Goal: Communication & Community: Answer question/provide support

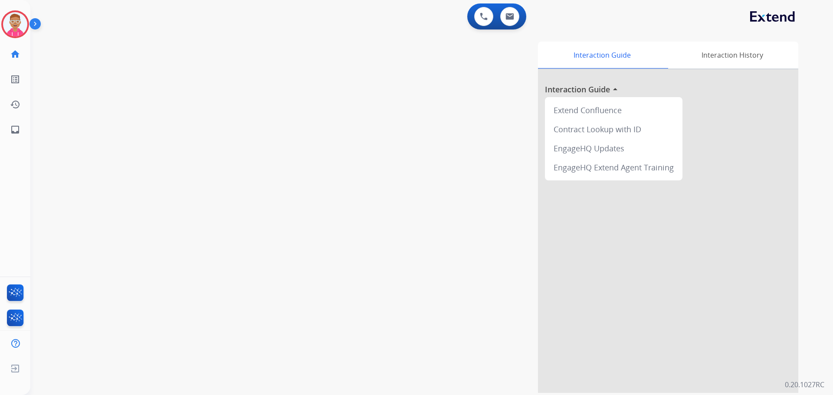
click at [37, 21] on img at bounding box center [36, 25] width 15 height 16
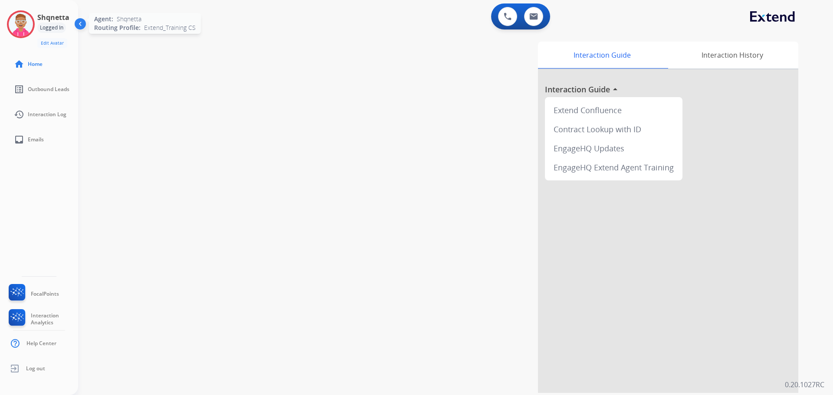
click at [31, 23] on img at bounding box center [21, 24] width 24 height 24
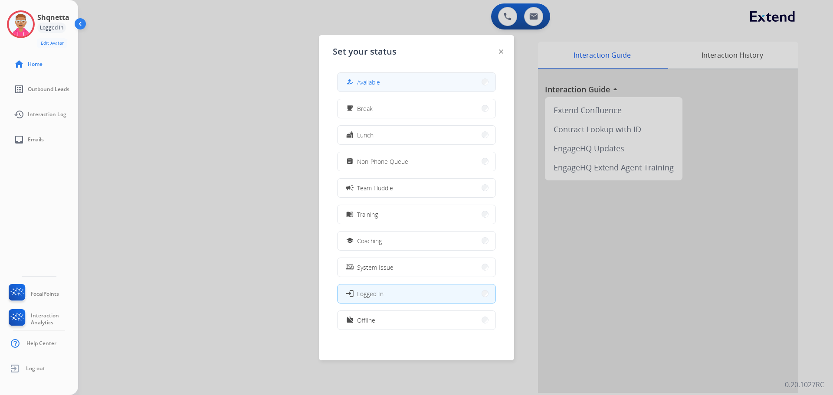
click at [373, 87] on div "how_to_reg Available" at bounding box center [362, 82] width 36 height 10
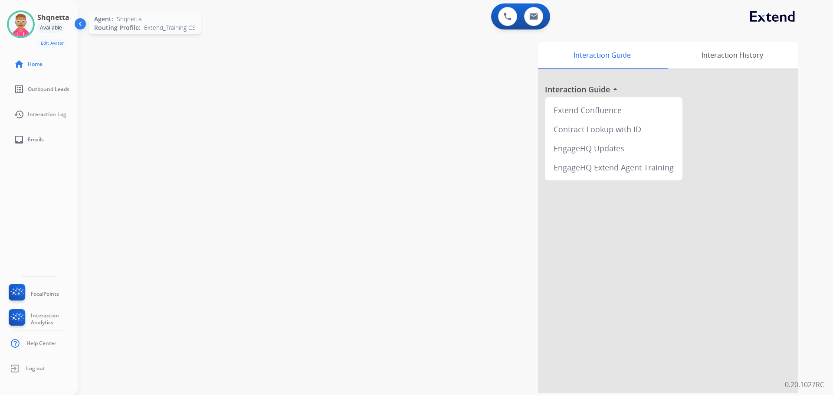
click at [23, 24] on img at bounding box center [21, 24] width 24 height 24
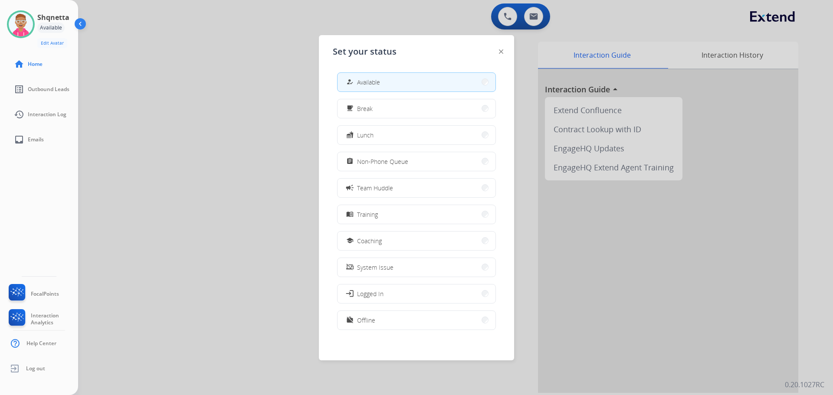
click at [261, 122] on div at bounding box center [416, 197] width 833 height 395
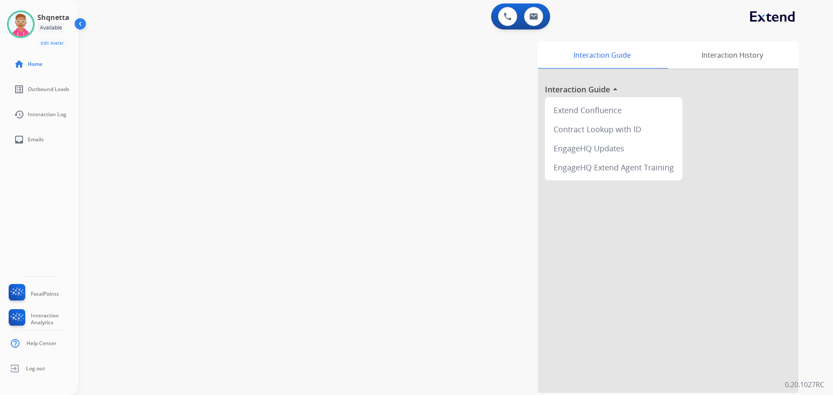
click at [239, 74] on div "swap_horiz Break voice bridge close_fullscreen Connect 3-Way Call merge_type Se…" at bounding box center [445, 212] width 734 height 362
click at [77, 20] on img at bounding box center [81, 25] width 16 height 16
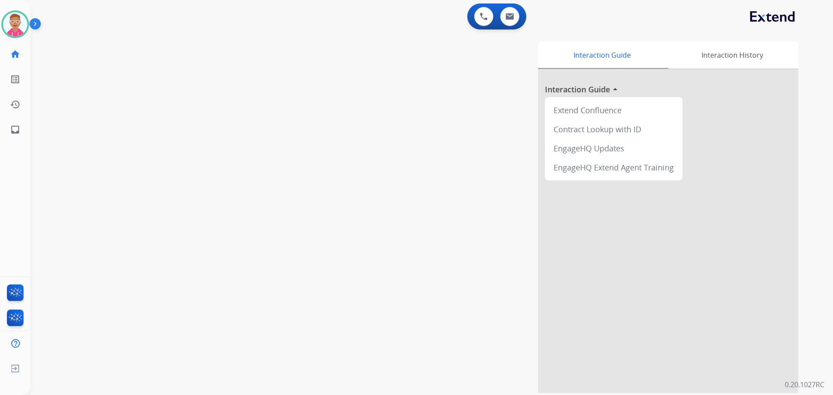
click at [38, 24] on img at bounding box center [36, 25] width 15 height 16
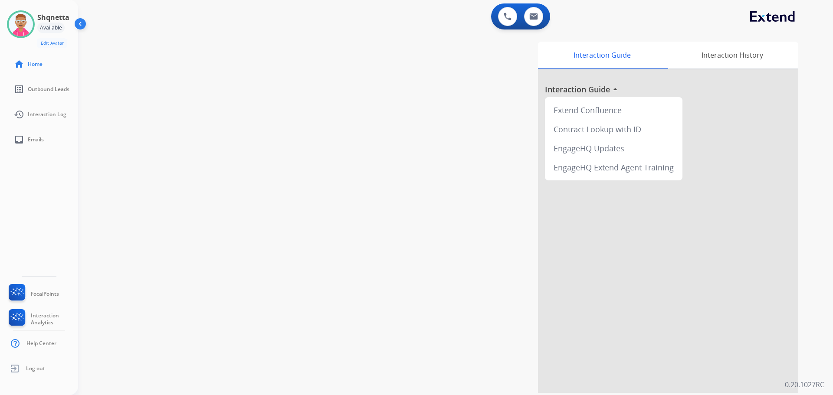
click at [238, 66] on div "swap_horiz Break voice bridge close_fullscreen Connect 3-Way Call merge_type Se…" at bounding box center [445, 212] width 734 height 362
click at [82, 21] on img at bounding box center [81, 25] width 16 height 16
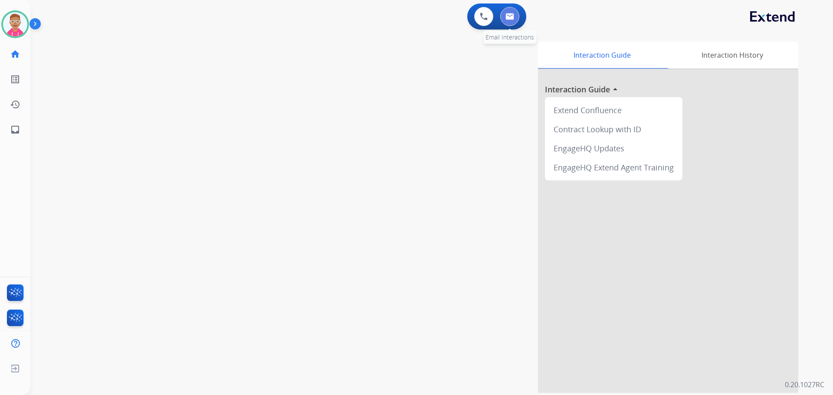
click at [513, 15] on img at bounding box center [509, 16] width 9 height 7
select select "**********"
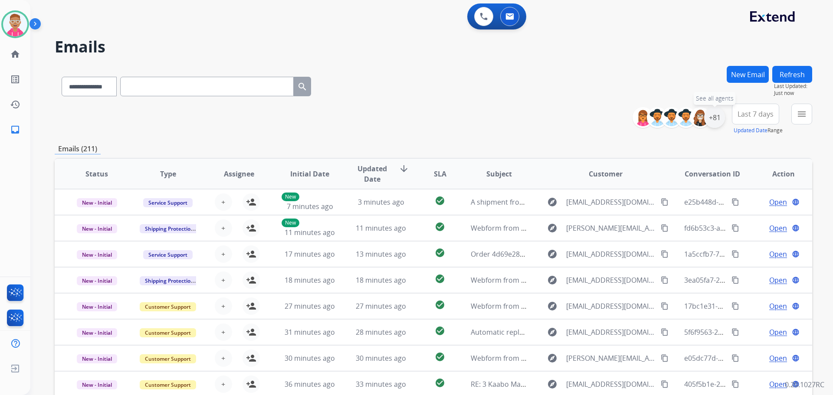
click at [714, 116] on div "+81" at bounding box center [714, 117] width 21 height 21
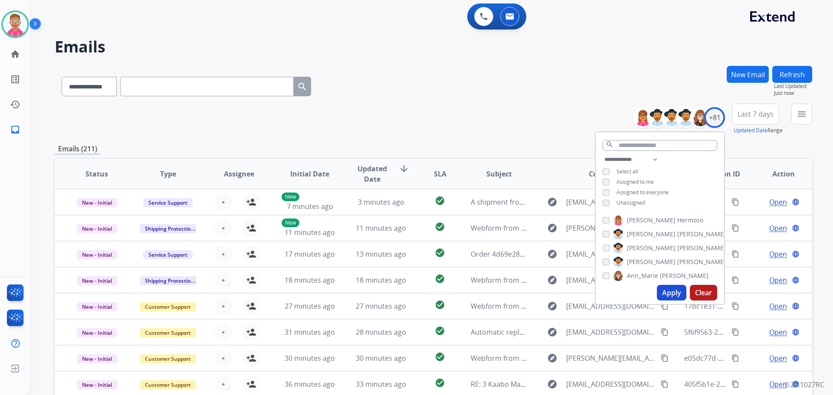
click at [664, 291] on button "Apply" at bounding box center [671, 293] width 29 height 16
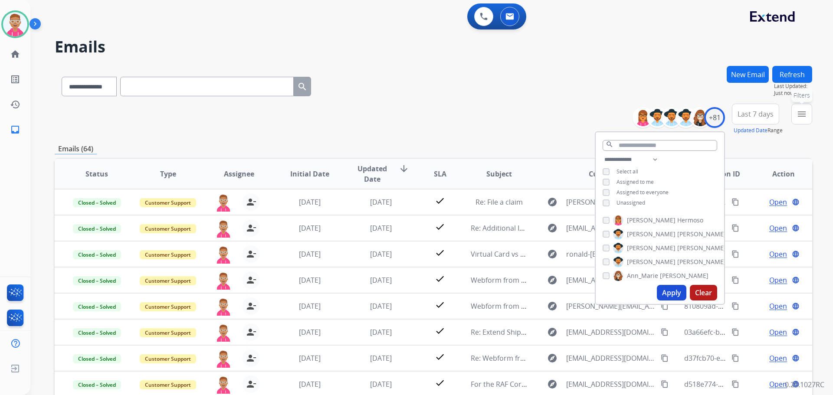
click at [794, 113] on button "menu Filters" at bounding box center [801, 114] width 21 height 21
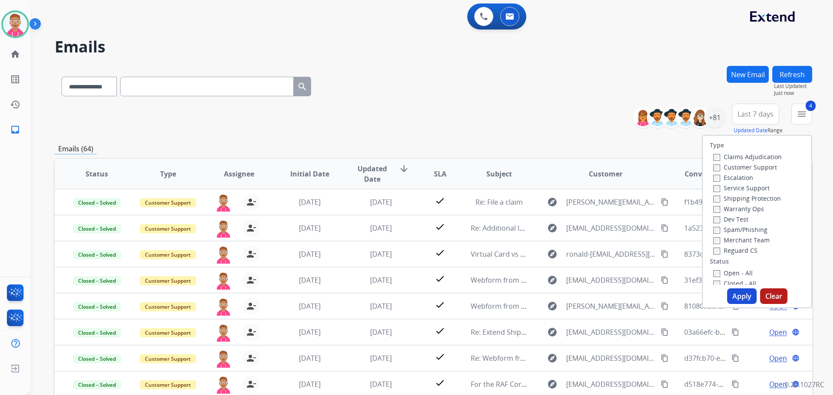
click at [735, 297] on button "Apply" at bounding box center [741, 296] width 29 height 16
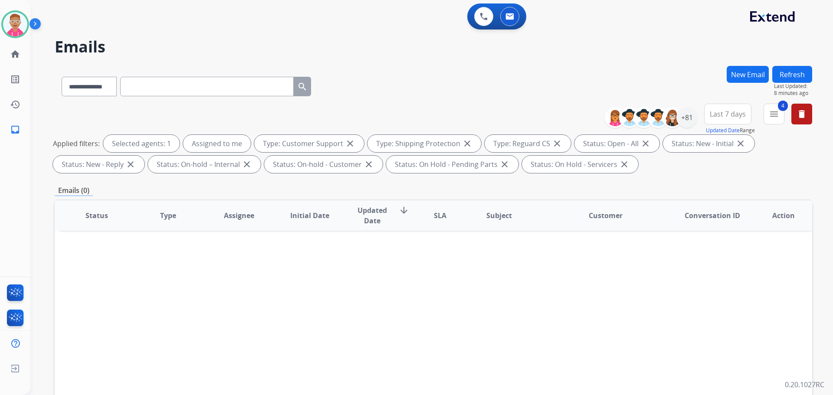
scroll to position [43, 0]
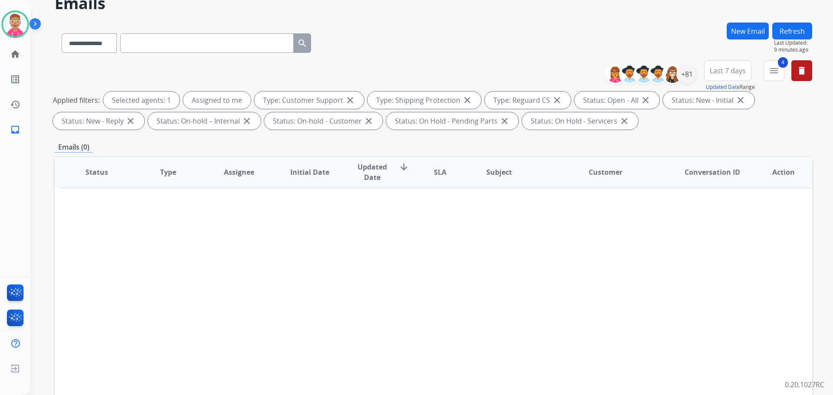
click at [750, 31] on button "New Email" at bounding box center [748, 31] width 42 height 17
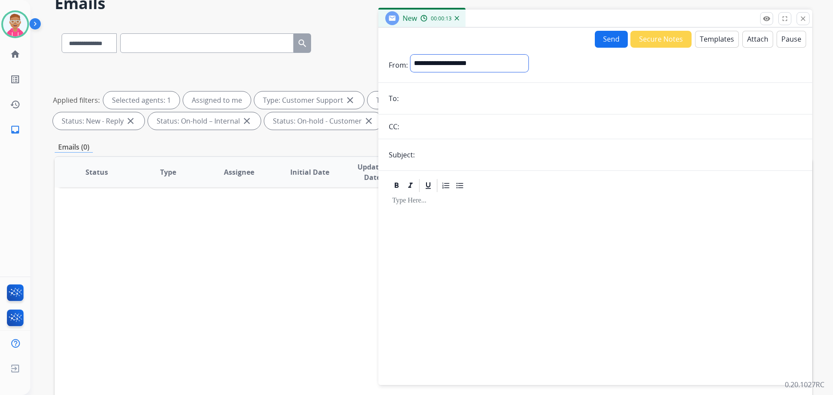
drag, startPoint x: 152, startPoint y: 2, endPoint x: 428, endPoint y: 64, distance: 282.7
click at [428, 64] on select "**********" at bounding box center [469, 63] width 118 height 17
click at [430, 62] on select "**********" at bounding box center [469, 63] width 118 height 17
select select "**********"
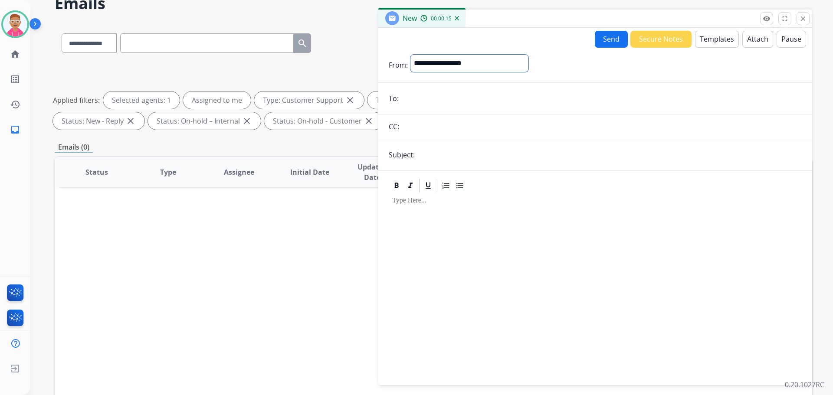
click at [410, 55] on select "**********" at bounding box center [469, 63] width 118 height 17
click at [445, 105] on input "email" at bounding box center [601, 99] width 400 height 17
paste input "**********"
type input "**********"
click at [440, 156] on input "text" at bounding box center [609, 155] width 384 height 17
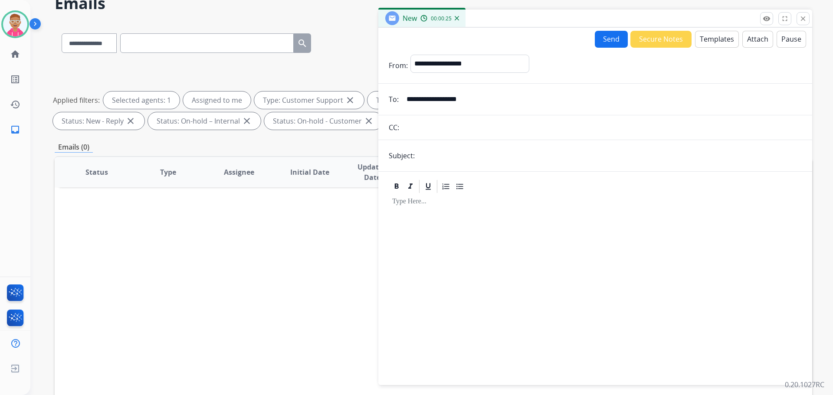
type input "**********"
click at [482, 275] on div at bounding box center [595, 285] width 413 height 182
click at [702, 37] on button "Templates" at bounding box center [717, 39] width 44 height 17
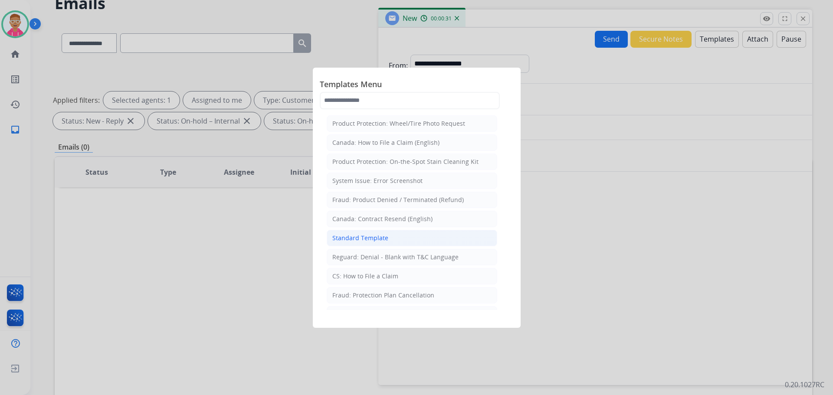
click at [372, 237] on div "Standard Template" at bounding box center [360, 238] width 56 height 9
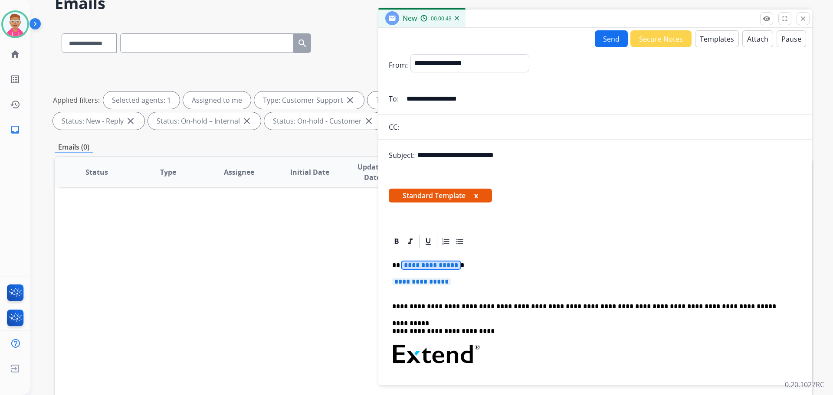
click at [435, 267] on span "**********" at bounding box center [431, 265] width 59 height 7
paste div
click at [448, 283] on span "**********" at bounding box center [421, 281] width 59 height 7
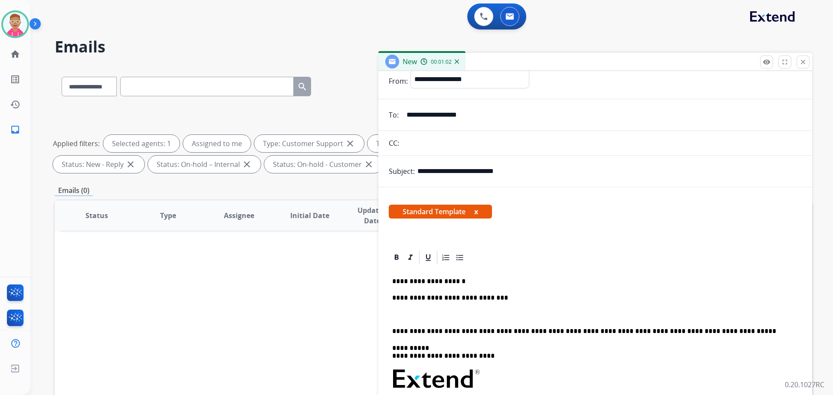
scroll to position [0, 0]
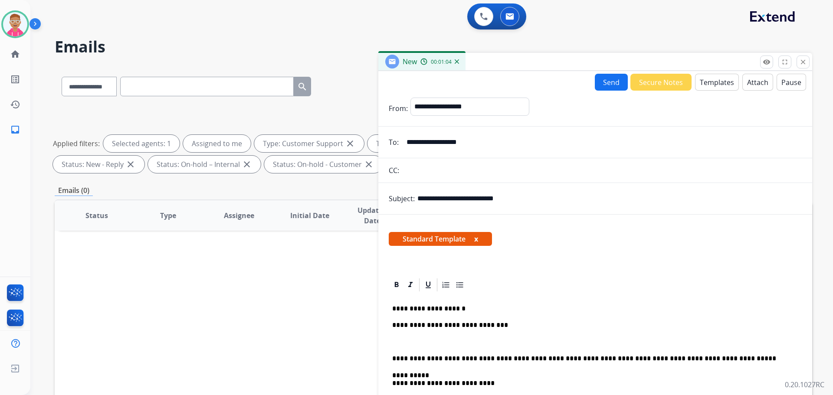
click at [714, 84] on button "Templates" at bounding box center [717, 82] width 44 height 17
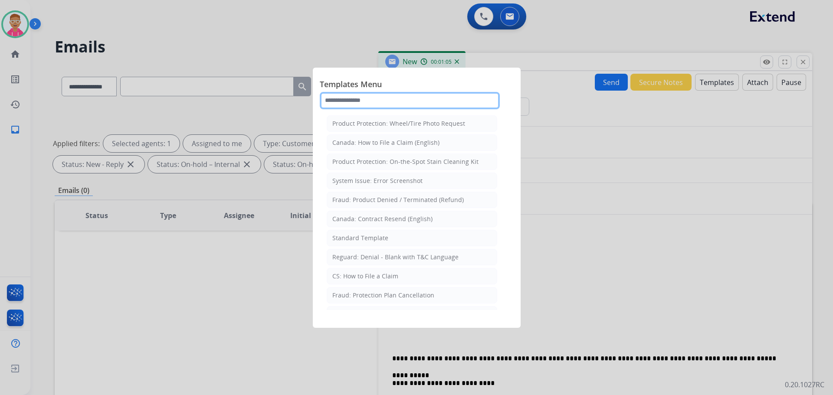
click at [395, 101] on input "text" at bounding box center [410, 100] width 180 height 17
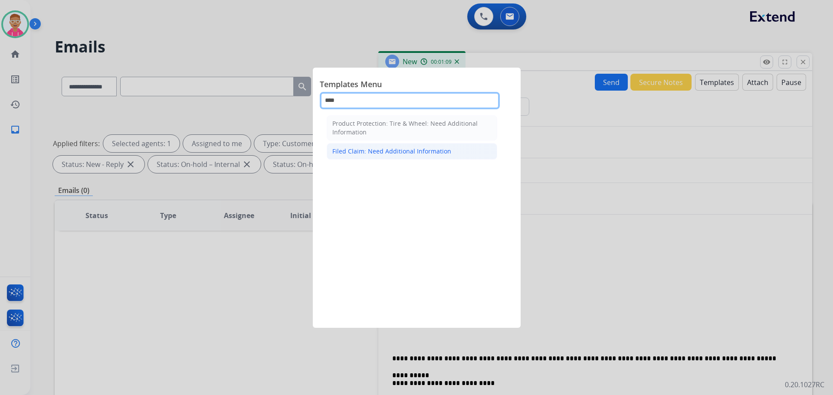
type input "****"
click at [436, 154] on div "Filed Claim: Need Additional Information" at bounding box center [391, 151] width 119 height 9
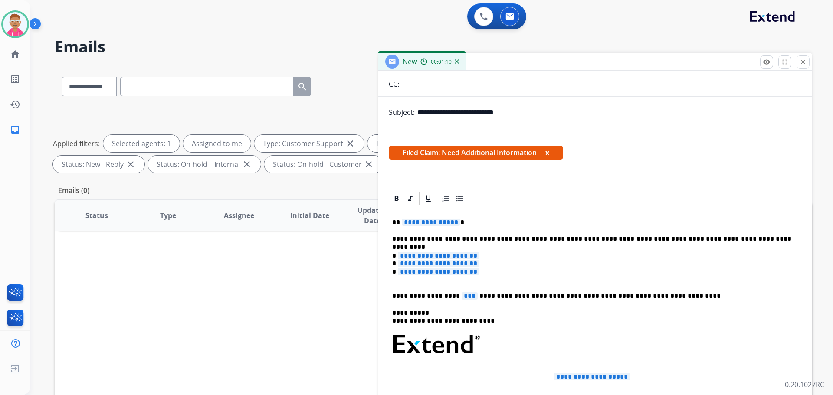
scroll to position [217, 0]
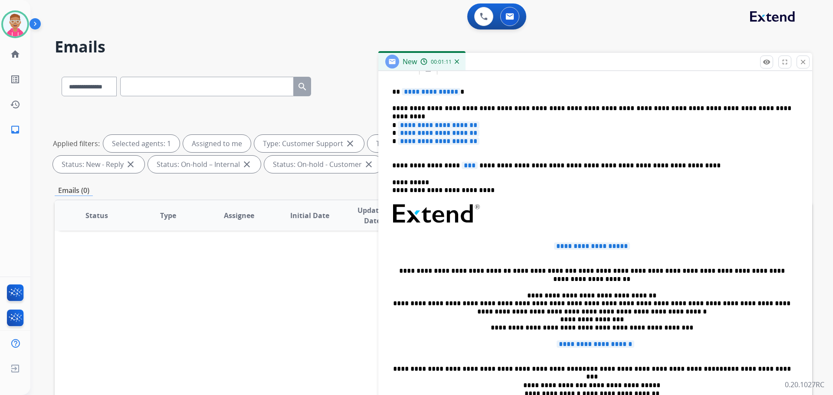
click at [424, 98] on div "**********" at bounding box center [595, 251] width 413 height 350
click at [426, 92] on span "**********" at bounding box center [431, 91] width 59 height 7
click at [439, 92] on span "**********" at bounding box center [431, 91] width 59 height 7
drag, startPoint x: 439, startPoint y: 92, endPoint x: 423, endPoint y: 92, distance: 16.5
click at [423, 92] on span "**********" at bounding box center [431, 91] width 59 height 7
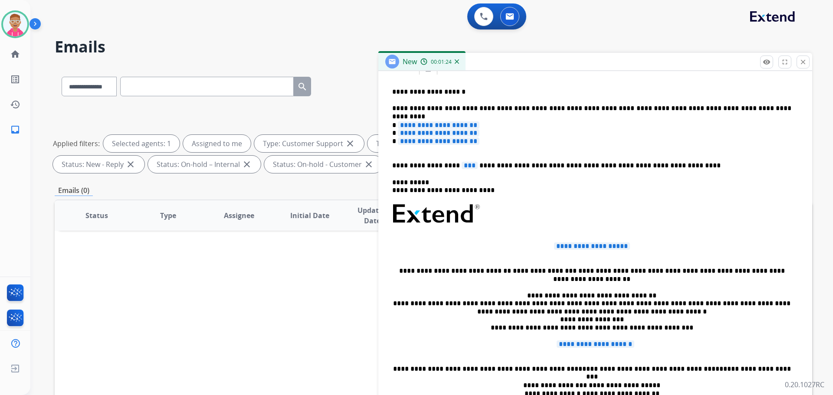
click at [494, 141] on p "**********" at bounding box center [591, 137] width 399 height 32
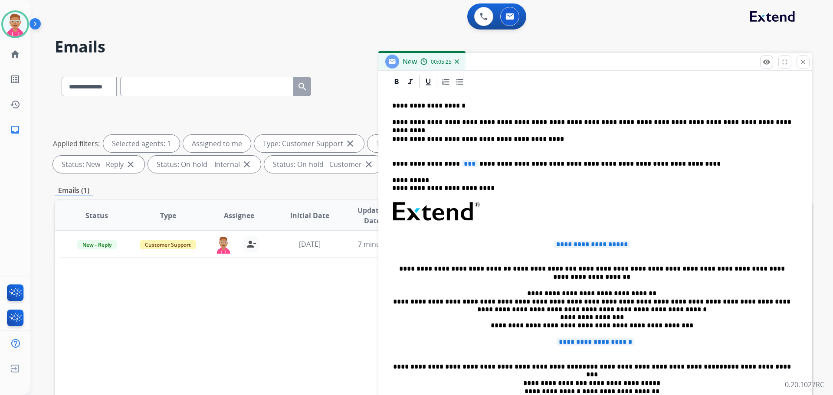
scroll to position [203, 0]
click at [783, 174] on div "**********" at bounding box center [595, 257] width 413 height 334
click at [544, 140] on p "**********" at bounding box center [591, 144] width 399 height 16
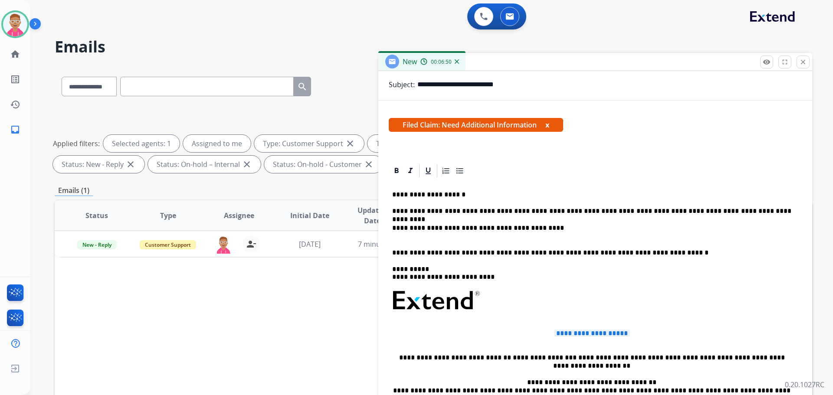
scroll to position [0, 0]
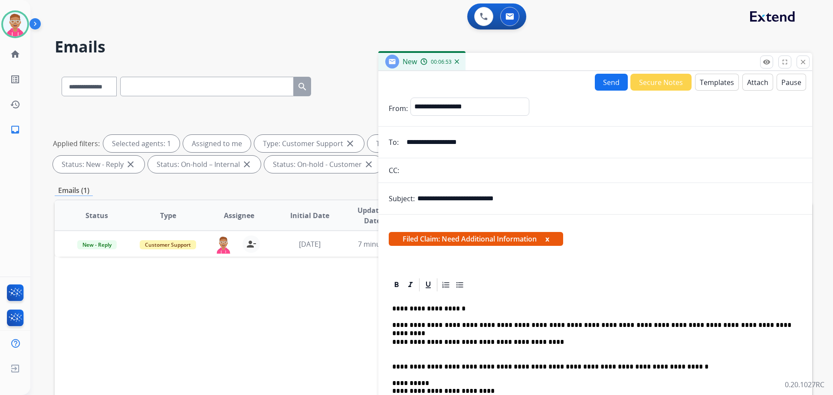
click at [604, 79] on button "Send" at bounding box center [611, 82] width 33 height 17
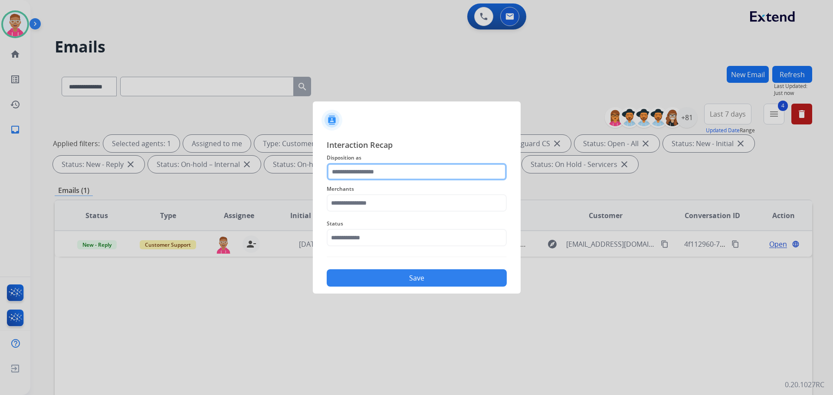
click at [403, 169] on input "text" at bounding box center [417, 171] width 180 height 17
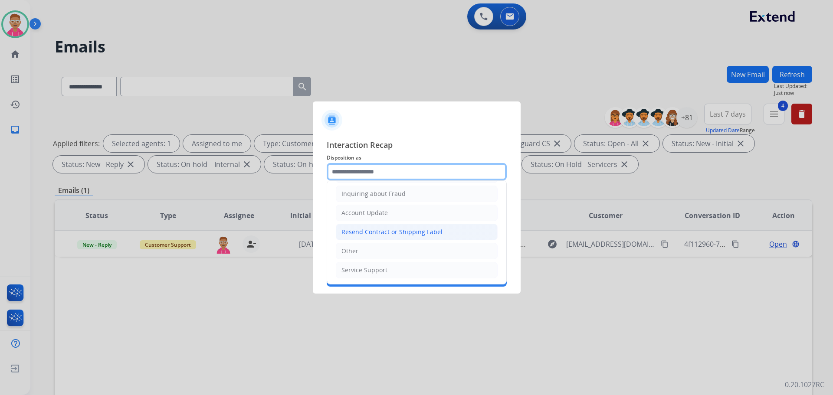
scroll to position [135, 0]
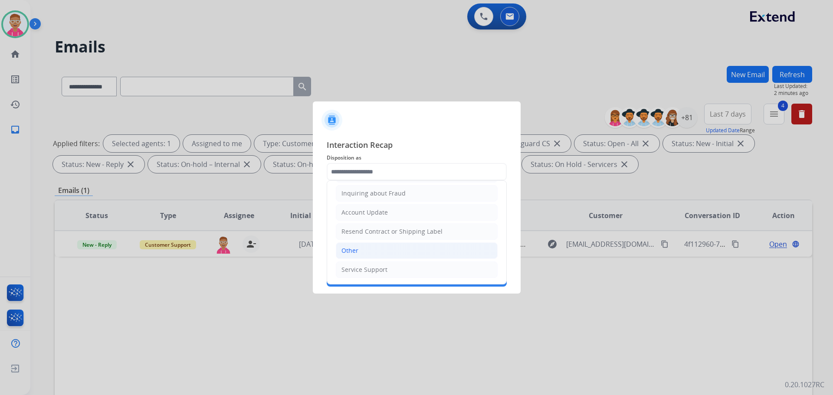
click at [389, 253] on li "Other" at bounding box center [417, 250] width 162 height 16
type input "*****"
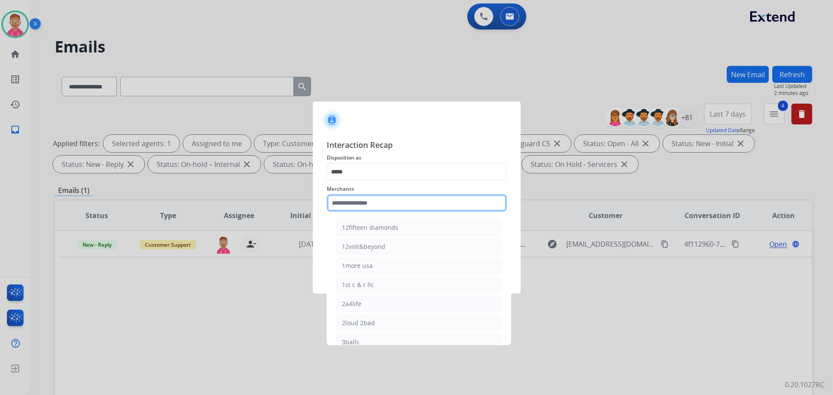
click at [381, 204] on input "text" at bounding box center [417, 202] width 180 height 17
click at [382, 229] on div "Bed bath & beyond" at bounding box center [370, 227] width 56 height 9
type input "**********"
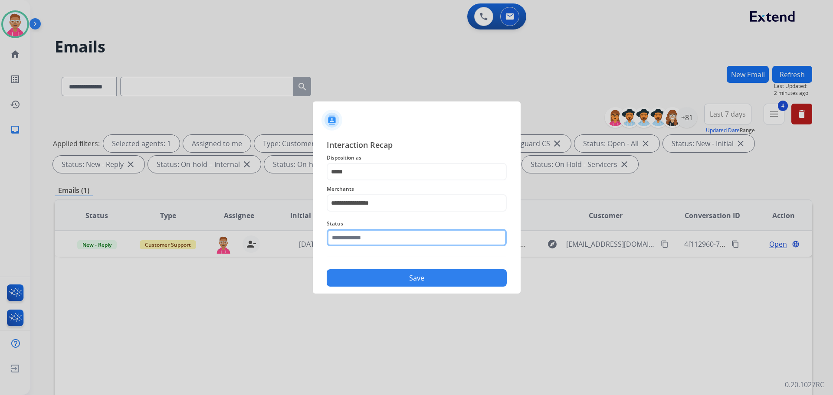
click at [380, 238] on input "text" at bounding box center [417, 237] width 180 height 17
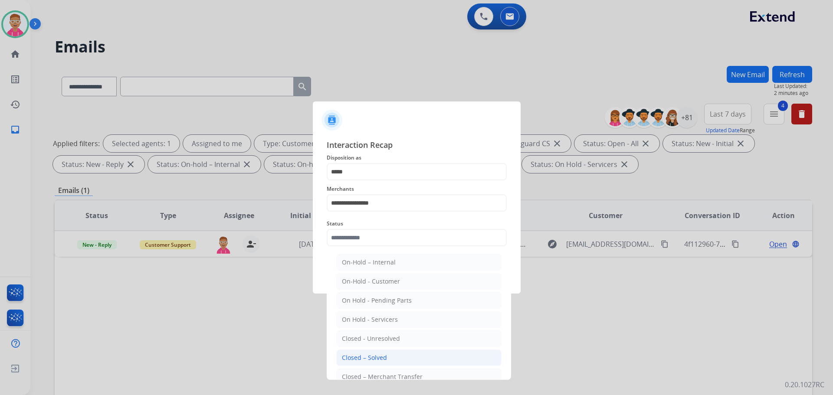
click at [403, 357] on li "Closed – Solved" at bounding box center [418, 358] width 165 height 16
type input "**********"
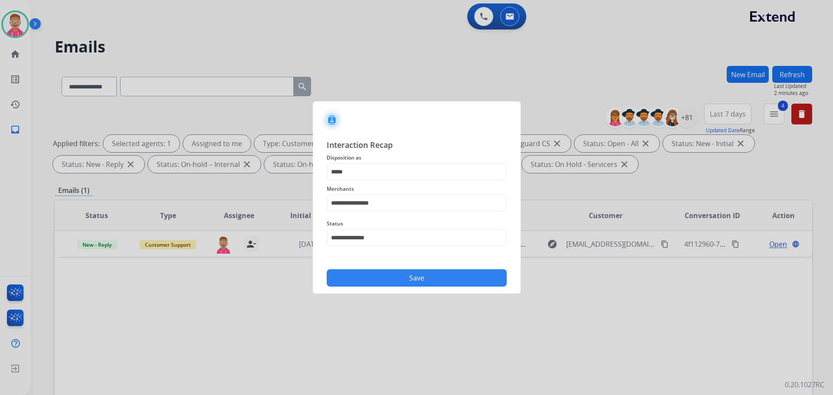
click at [412, 278] on button "Save" at bounding box center [417, 277] width 180 height 17
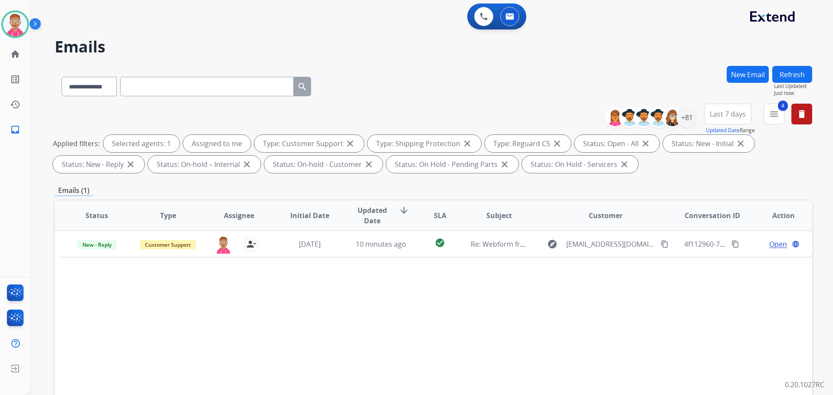
drag, startPoint x: 825, startPoint y: 266, endPoint x: 832, endPoint y: 265, distance: 7.9
click at [832, 265] on div "**********" at bounding box center [431, 197] width 803 height 395
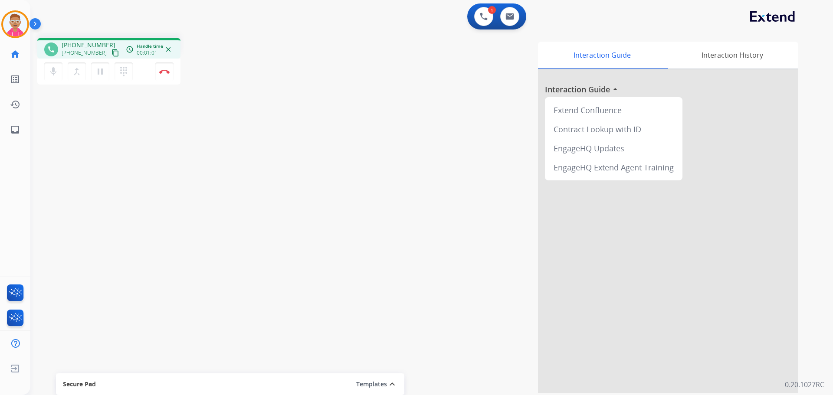
click at [111, 56] on mat-icon "content_copy" at bounding box center [115, 53] width 8 height 8
click at [104, 76] on mat-icon "pause" at bounding box center [100, 71] width 10 height 10
click at [98, 74] on mat-icon "play_arrow" at bounding box center [100, 71] width 10 height 10
click at [101, 75] on mat-icon "pause" at bounding box center [100, 71] width 10 height 10
click at [101, 73] on mat-icon "play_arrow" at bounding box center [100, 71] width 10 height 10
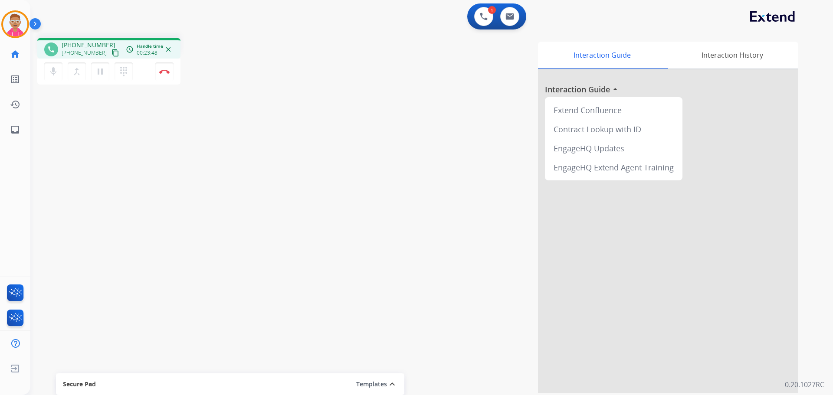
click at [156, 212] on div "phone +16367936122 +16367936122 content_copy access_time Call metrics Queue 00:…" at bounding box center [421, 212] width 782 height 362
click at [284, 154] on div "phone +16367936122 +16367936122 content_copy access_time Call metrics Queue 00:…" at bounding box center [421, 212] width 782 height 362
click at [164, 72] on img at bounding box center [164, 71] width 10 height 4
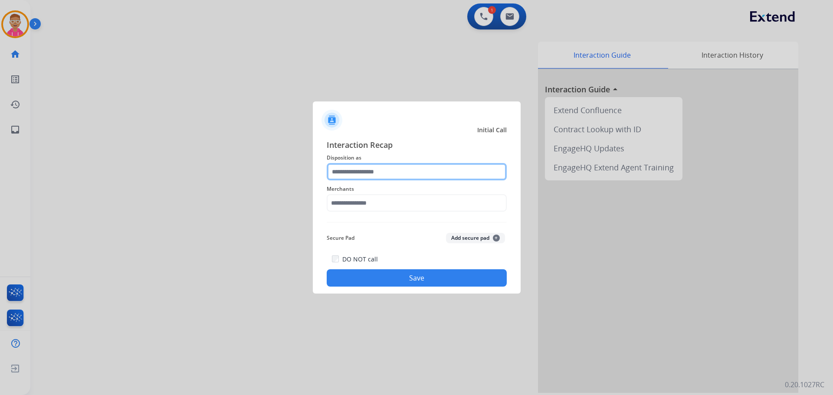
click at [373, 165] on input "text" at bounding box center [417, 171] width 180 height 17
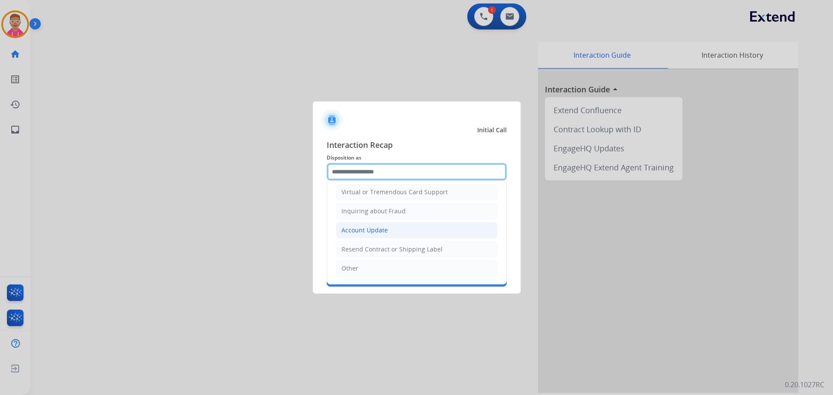
scroll to position [130, 0]
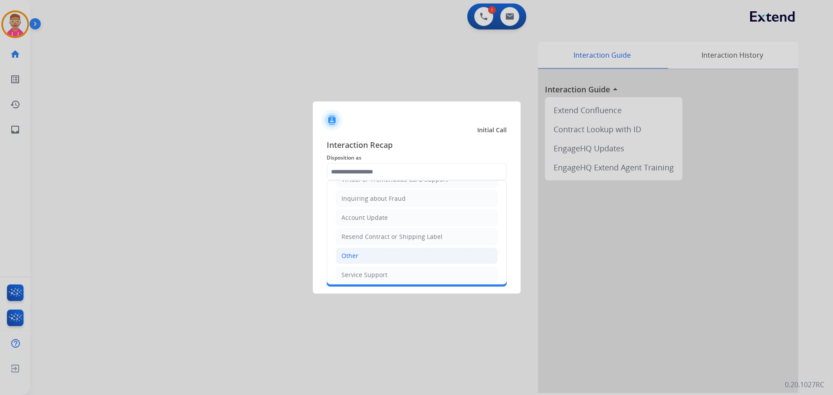
click at [372, 262] on li "Other" at bounding box center [417, 256] width 162 height 16
type input "*****"
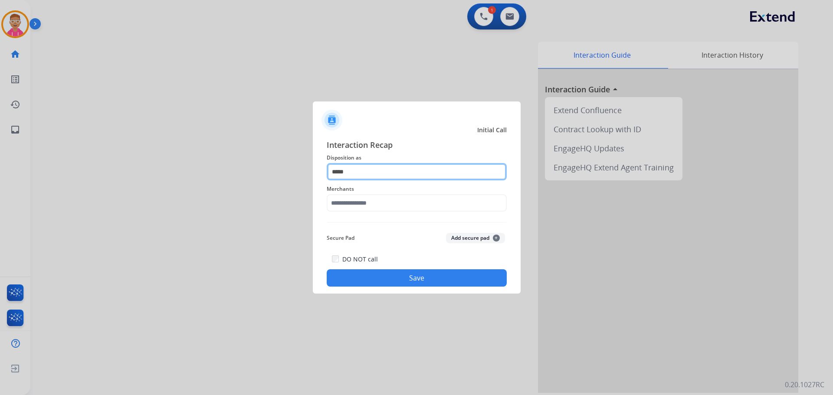
click at [354, 174] on input "*****" at bounding box center [417, 171] width 180 height 17
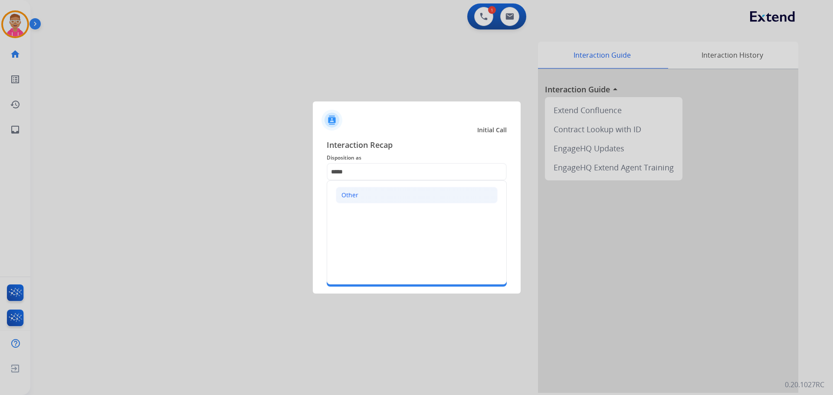
click at [364, 195] on li "Other" at bounding box center [417, 195] width 162 height 16
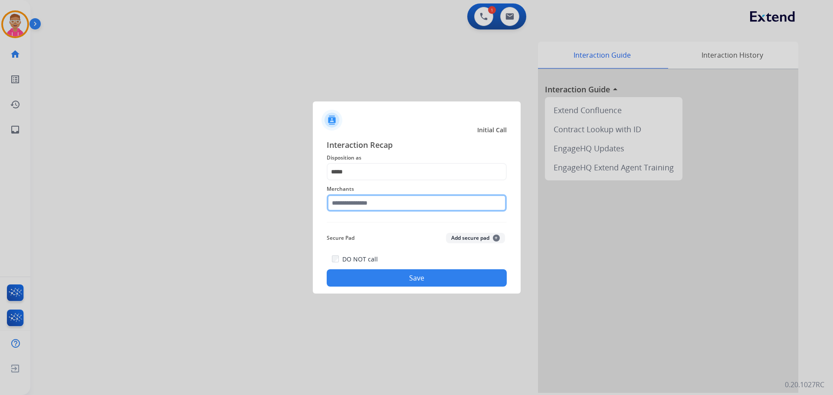
click at [367, 205] on input "text" at bounding box center [417, 202] width 180 height 17
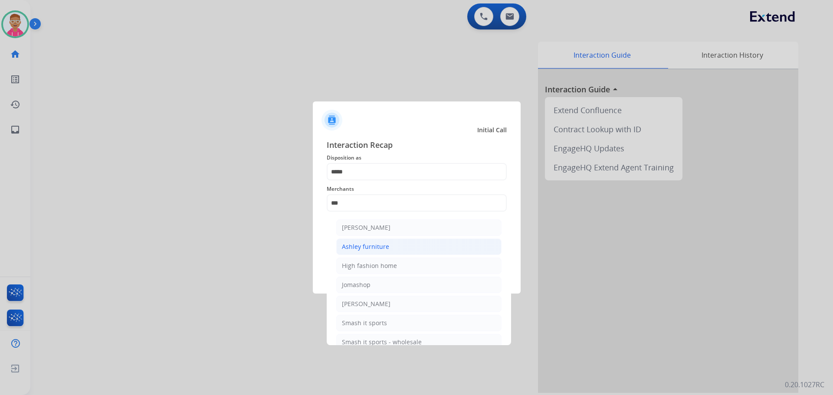
click at [409, 244] on li "Ashley furniture" at bounding box center [418, 247] width 165 height 16
type input "**********"
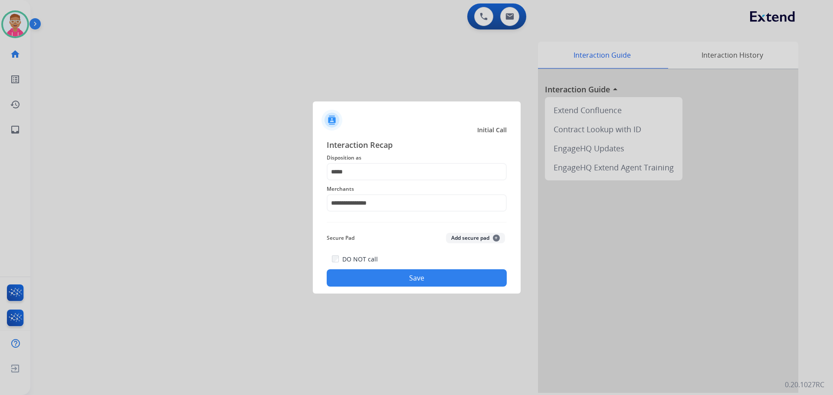
click at [387, 271] on button "Save" at bounding box center [417, 277] width 180 height 17
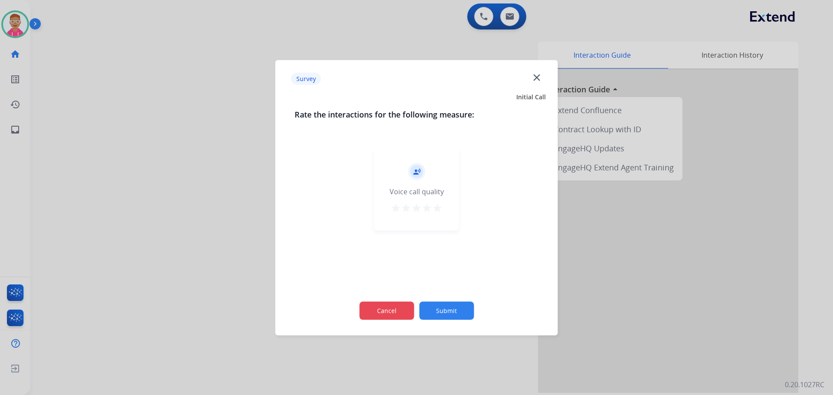
click at [400, 312] on button "Cancel" at bounding box center [386, 310] width 55 height 18
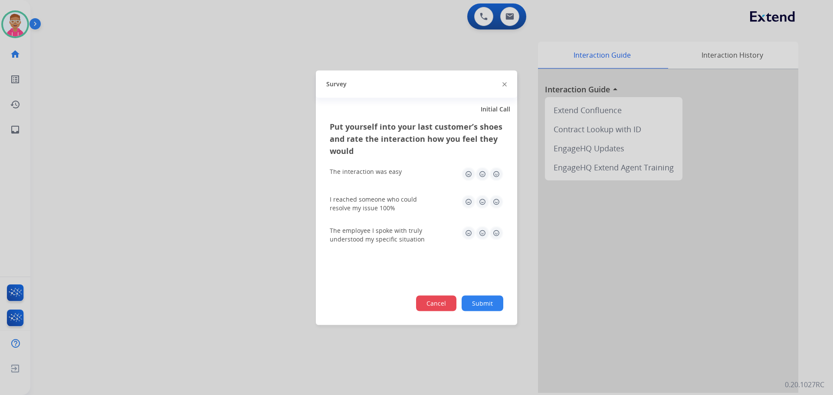
click at [433, 308] on button "Cancel" at bounding box center [436, 303] width 40 height 16
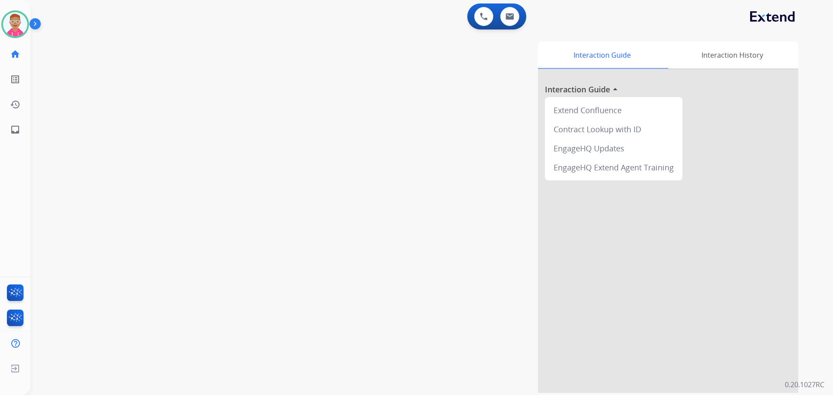
click at [173, 165] on div "swap_horiz Break voice bridge close_fullscreen Connect 3-Way Call merge_type Se…" at bounding box center [421, 212] width 782 height 362
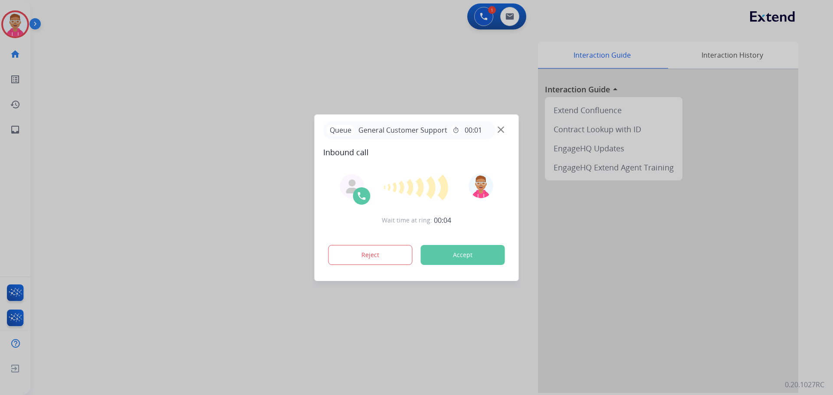
click at [183, 282] on div at bounding box center [416, 197] width 833 height 395
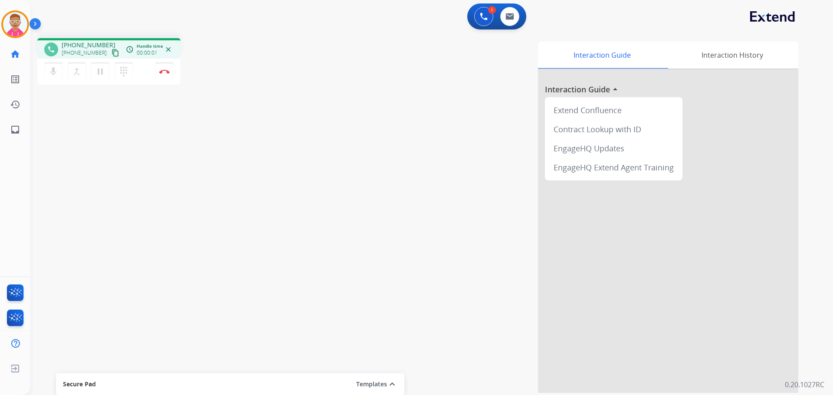
click at [111, 52] on mat-icon "content_copy" at bounding box center [115, 53] width 8 height 8
click at [483, 18] on img at bounding box center [484, 17] width 8 height 8
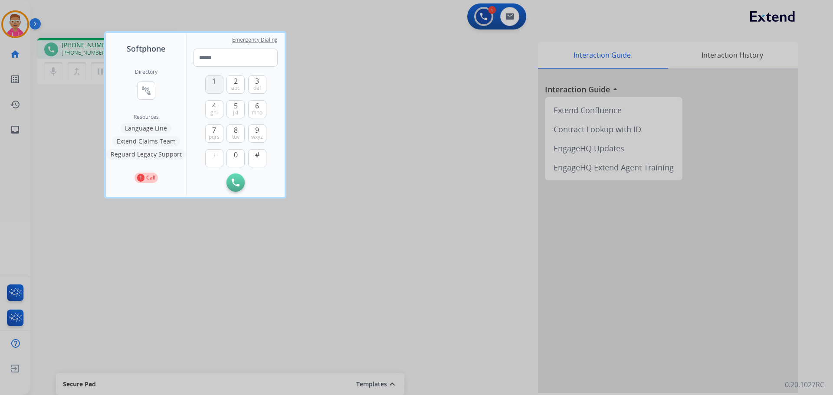
click at [214, 84] on span "1" at bounding box center [214, 81] width 4 height 10
click at [237, 130] on span "8" at bounding box center [236, 130] width 4 height 10
click at [233, 157] on button "0" at bounding box center [235, 158] width 18 height 18
click at [234, 156] on span "0" at bounding box center [236, 155] width 4 height 10
drag, startPoint x: 235, startPoint y: 130, endPoint x: 210, endPoint y: 112, distance: 30.2
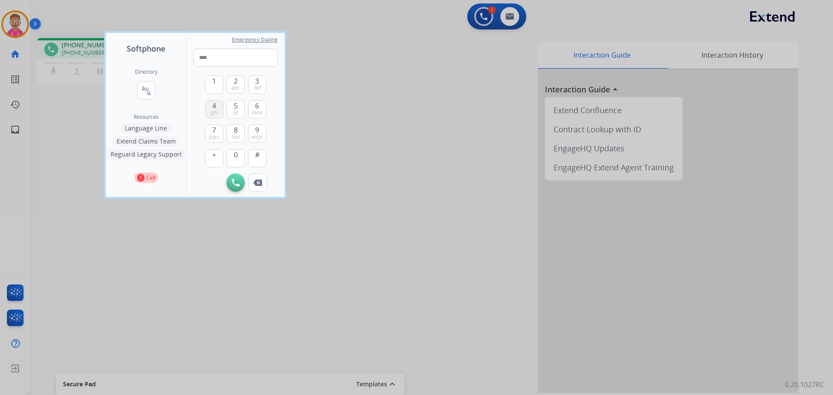
click at [231, 128] on button "8 tuv" at bounding box center [235, 133] width 18 height 18
click at [210, 111] on span "ghi" at bounding box center [213, 112] width 7 height 7
click at [254, 85] on span "def" at bounding box center [257, 88] width 8 height 7
click at [236, 82] on span "2" at bounding box center [236, 81] width 4 height 10
click at [218, 106] on button "4 ghi" at bounding box center [214, 109] width 18 height 18
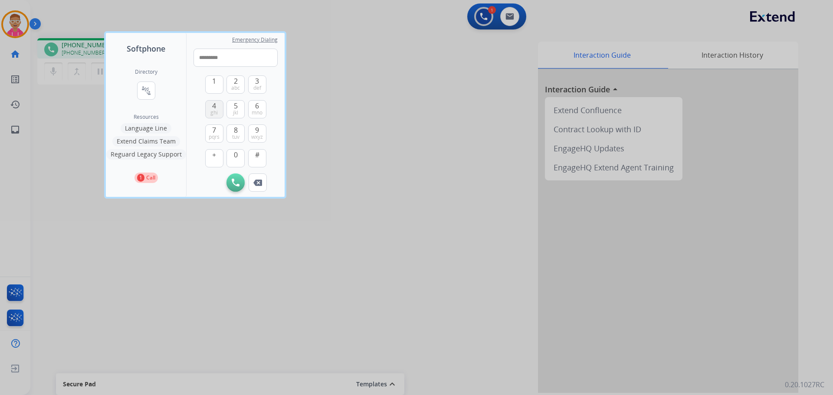
drag, startPoint x: 218, startPoint y: 106, endPoint x: 239, endPoint y: 108, distance: 20.9
click at [219, 107] on button "4 ghi" at bounding box center [214, 109] width 18 height 18
click at [262, 110] on span "mno" at bounding box center [257, 112] width 11 height 7
type input "**********"
click at [239, 186] on img at bounding box center [236, 183] width 8 height 8
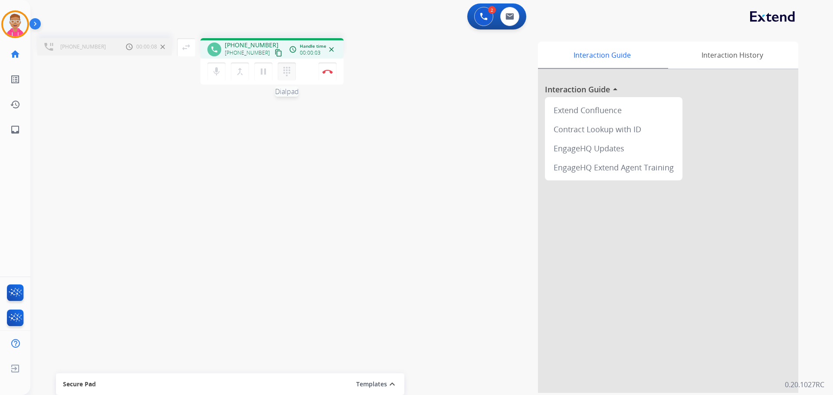
click at [289, 69] on mat-icon "dialpad" at bounding box center [287, 71] width 10 height 10
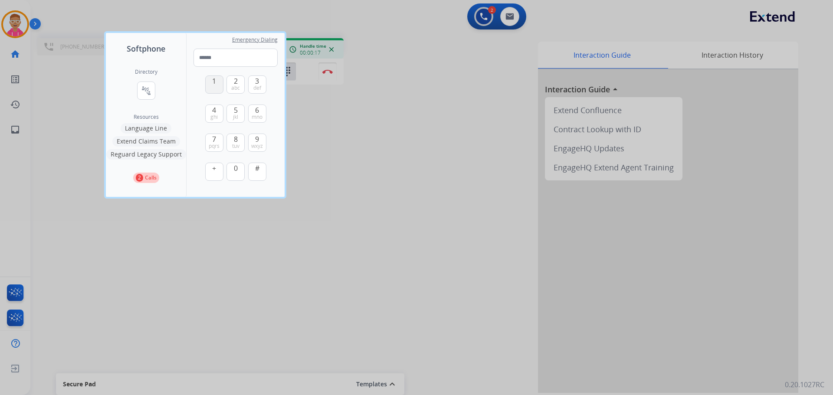
click at [210, 85] on button "1" at bounding box center [214, 84] width 18 height 18
drag, startPoint x: 259, startPoint y: 140, endPoint x: 252, endPoint y: 159, distance: 20.0
click at [258, 141] on span "9" at bounding box center [257, 139] width 4 height 10
click at [238, 168] on button "0" at bounding box center [235, 172] width 18 height 18
click at [259, 143] on span "wxyz" at bounding box center [257, 146] width 12 height 7
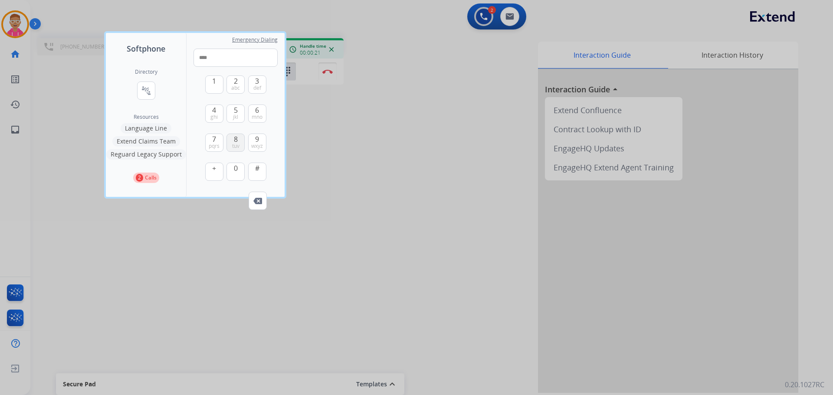
click at [231, 144] on button "8 tuv" at bounding box center [235, 143] width 18 height 18
click at [239, 166] on button "0" at bounding box center [235, 172] width 18 height 18
click at [259, 83] on span "3" at bounding box center [257, 81] width 4 height 10
click at [258, 83] on span "3" at bounding box center [257, 81] width 4 height 10
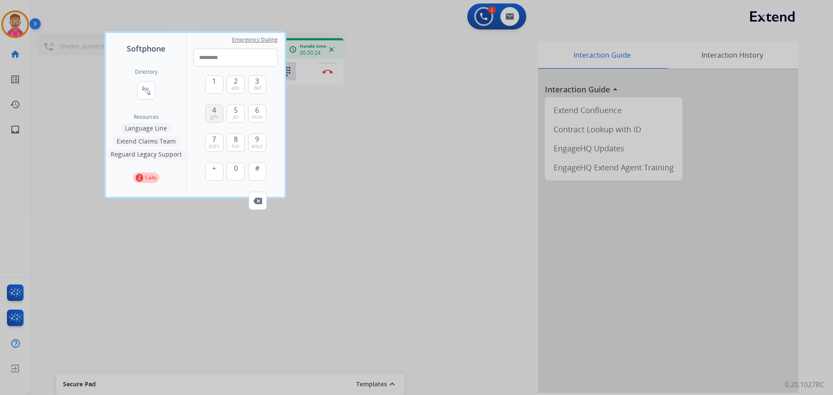
click at [217, 114] on span "ghi" at bounding box center [213, 117] width 7 height 7
click at [216, 114] on span "ghi" at bounding box center [213, 117] width 7 height 7
click at [219, 83] on button "1" at bounding box center [214, 84] width 18 height 18
type input "**********"
click at [304, 136] on div at bounding box center [416, 197] width 833 height 395
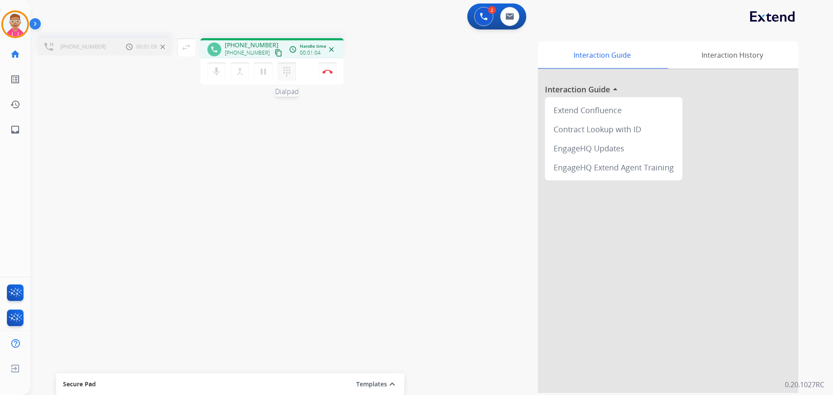
click at [289, 77] on button "dialpad Dialpad" at bounding box center [287, 71] width 18 height 18
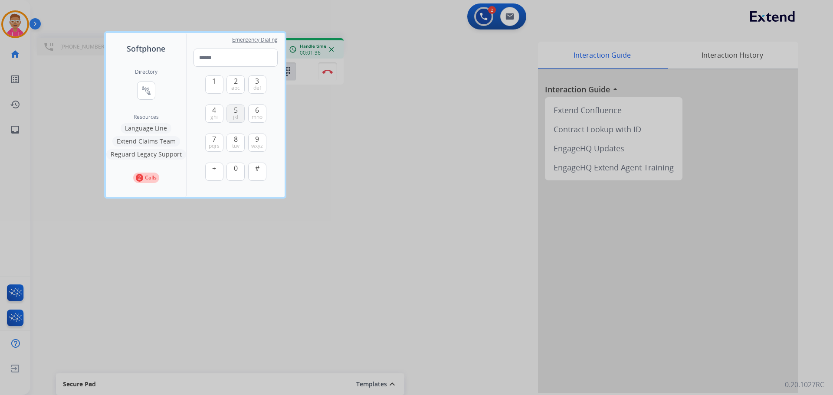
click at [239, 114] on button "5 jkl" at bounding box center [235, 114] width 18 height 18
type input "*"
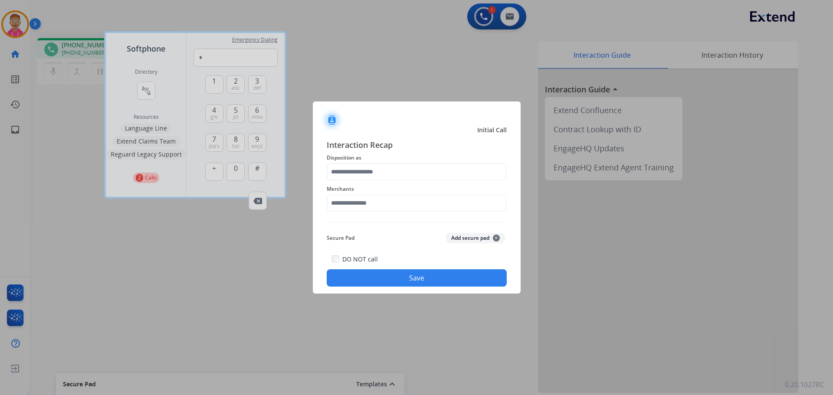
click at [200, 181] on div at bounding box center [416, 197] width 833 height 395
click at [259, 207] on div at bounding box center [416, 197] width 833 height 395
click at [180, 64] on div at bounding box center [416, 197] width 833 height 395
drag, startPoint x: 177, startPoint y: 90, endPoint x: 165, endPoint y: 99, distance: 14.8
click at [175, 92] on div at bounding box center [416, 197] width 833 height 395
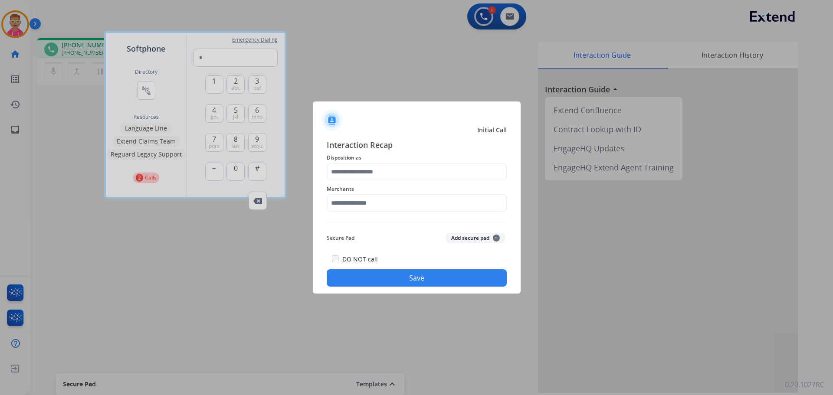
drag, startPoint x: 166, startPoint y: 99, endPoint x: 248, endPoint y: 159, distance: 101.8
click at [175, 118] on div at bounding box center [416, 197] width 833 height 395
drag, startPoint x: 428, startPoint y: 279, endPoint x: 417, endPoint y: 253, distance: 28.0
click at [428, 278] on button "Save" at bounding box center [417, 277] width 180 height 17
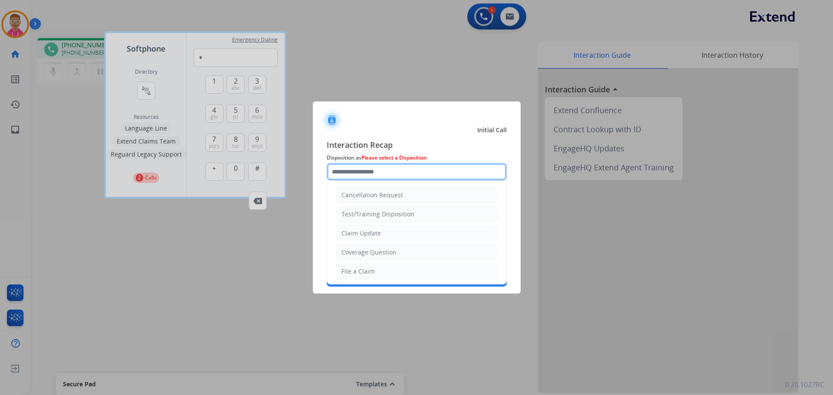
click at [376, 173] on input "text" at bounding box center [417, 171] width 180 height 17
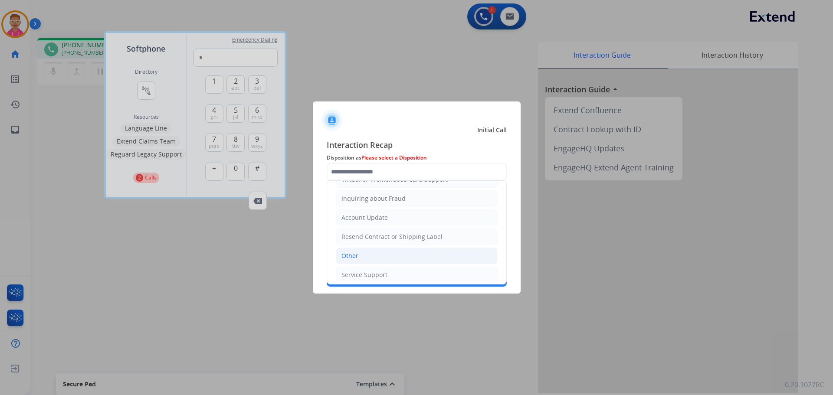
click at [373, 257] on li "Other" at bounding box center [417, 256] width 162 height 16
type input "*****"
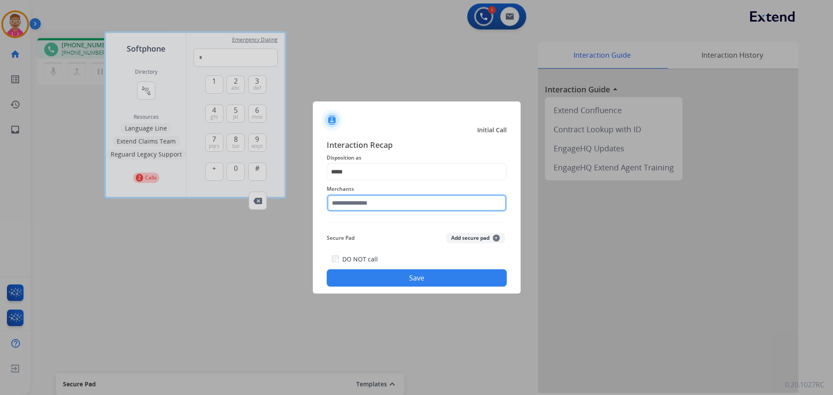
click at [374, 209] on input "text" at bounding box center [417, 202] width 180 height 17
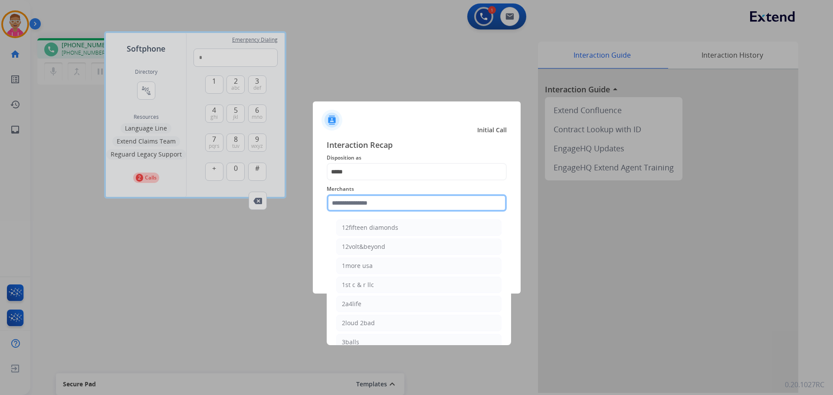
click at [385, 202] on input "text" at bounding box center [417, 202] width 180 height 17
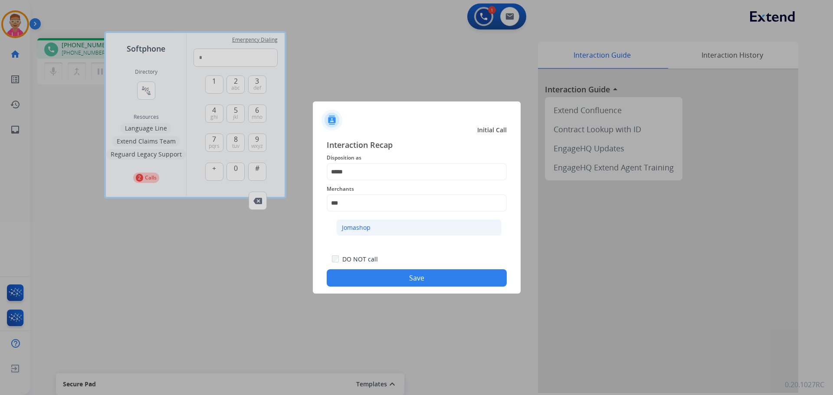
click at [386, 229] on li "Jomashop" at bounding box center [418, 228] width 165 height 16
type input "********"
click at [392, 278] on button "Save" at bounding box center [417, 277] width 180 height 17
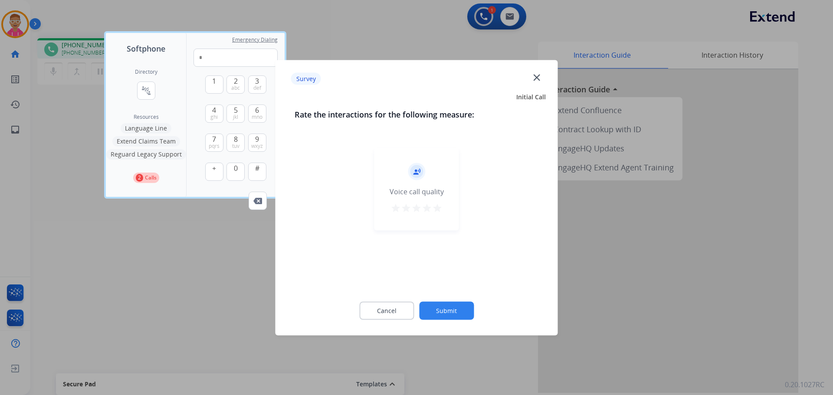
drag, startPoint x: 387, startPoint y: 310, endPoint x: 395, endPoint y: 304, distance: 9.9
click at [387, 310] on button "Cancel" at bounding box center [386, 310] width 55 height 18
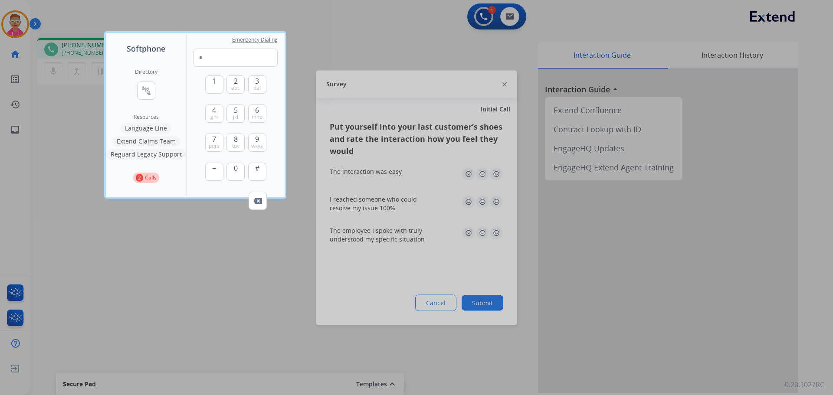
click at [430, 305] on div at bounding box center [416, 197] width 833 height 395
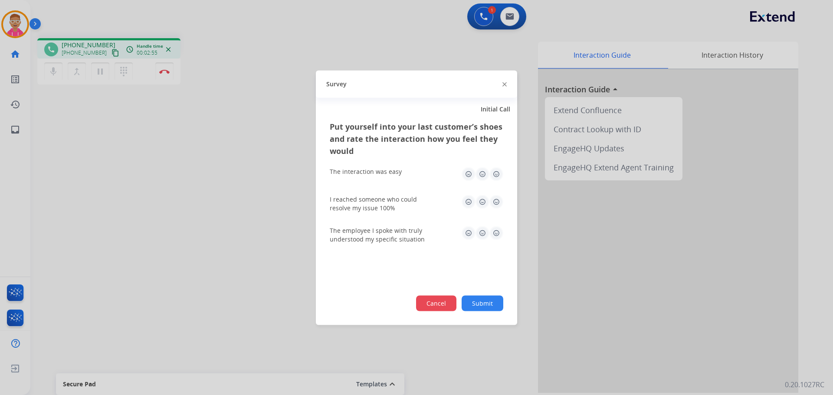
click at [434, 301] on button "Cancel" at bounding box center [436, 303] width 40 height 16
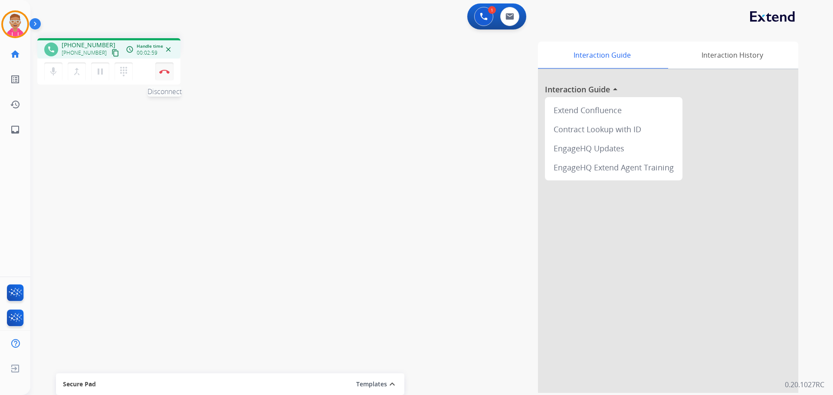
click at [164, 75] on button "Disconnect" at bounding box center [164, 71] width 18 height 18
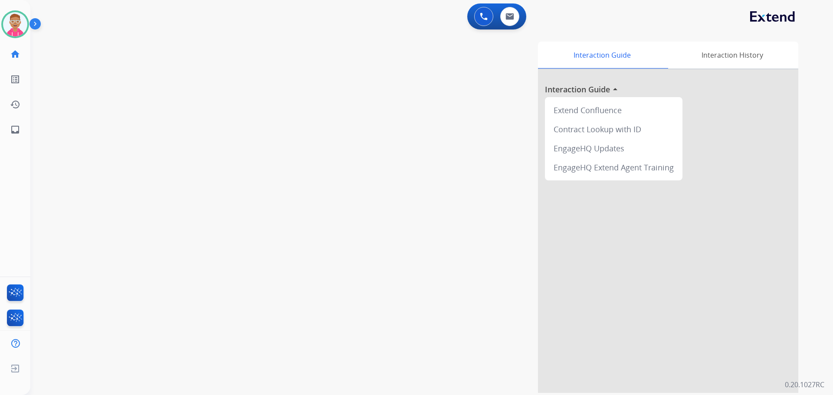
click at [163, 220] on div "swap_horiz Break voice bridge close_fullscreen Connect 3-Way Call merge_type Se…" at bounding box center [421, 212] width 782 height 362
click at [135, 217] on div "swap_horiz Break voice bridge close_fullscreen Connect 3-Way Call merge_type Se…" at bounding box center [421, 212] width 782 height 362
click at [223, 239] on div "swap_horiz Break voice bridge close_fullscreen Connect 3-Way Call merge_type Se…" at bounding box center [421, 212] width 782 height 362
click at [16, 26] on img at bounding box center [15, 24] width 24 height 24
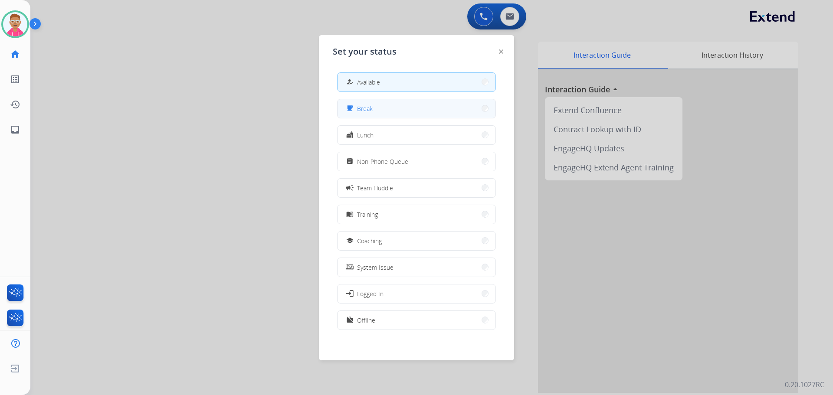
click at [391, 115] on button "free_breakfast Break" at bounding box center [416, 108] width 158 height 19
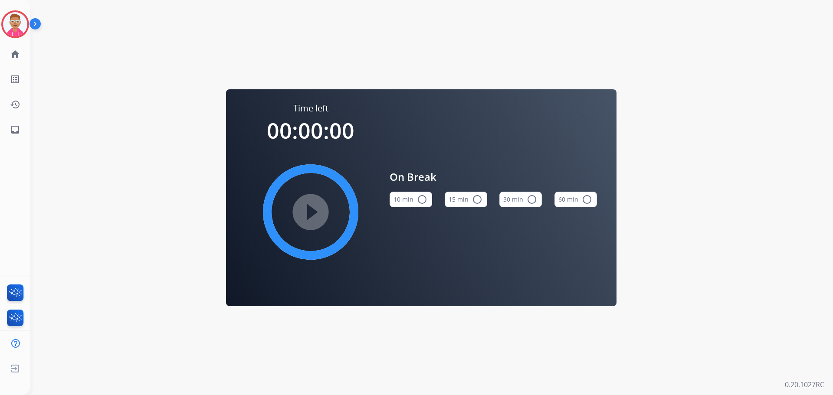
drag, startPoint x: 460, startPoint y: 199, endPoint x: 423, endPoint y: 201, distance: 37.4
click at [455, 199] on button "15 min radio_button_unchecked" at bounding box center [466, 200] width 43 height 16
click at [316, 213] on mat-icon "play_circle_filled" at bounding box center [310, 212] width 10 height 10
click at [14, 23] on img at bounding box center [15, 24] width 24 height 24
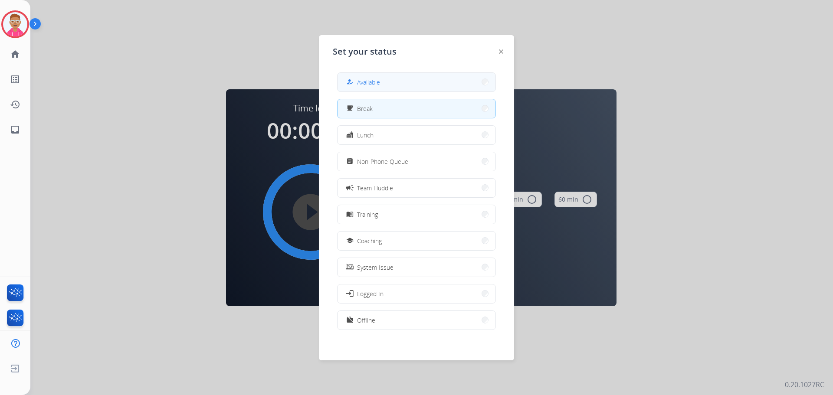
click at [360, 74] on button "how_to_reg Available" at bounding box center [416, 82] width 158 height 19
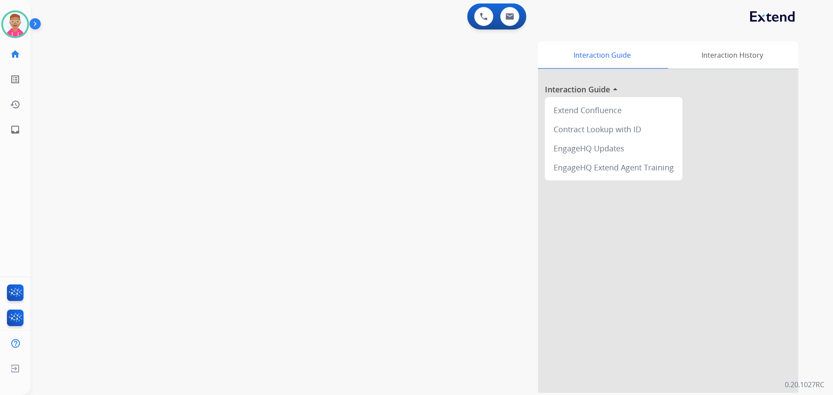
drag, startPoint x: 211, startPoint y: 72, endPoint x: 229, endPoint y: 66, distance: 18.9
click at [213, 72] on div "swap_horiz Break voice bridge close_fullscreen Connect 3-Way Call merge_type Se…" at bounding box center [421, 212] width 782 height 362
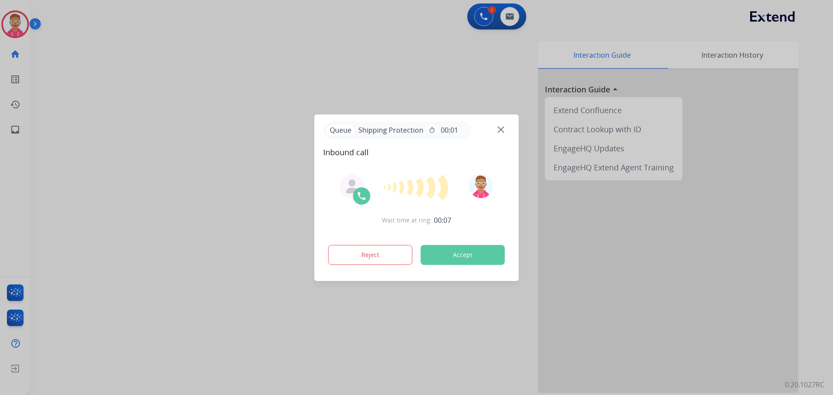
click at [370, 46] on div at bounding box center [416, 197] width 833 height 395
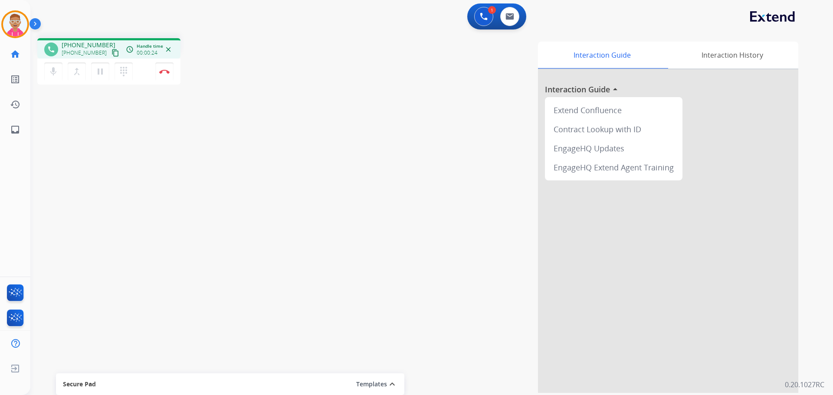
click at [111, 56] on mat-icon "content_copy" at bounding box center [115, 53] width 8 height 8
click at [124, 202] on div "phone +13364039641 +13364039641 content_copy access_time Call metrics Queue 00:…" at bounding box center [421, 212] width 782 height 362
drag, startPoint x: 139, startPoint y: 183, endPoint x: 143, endPoint y: 129, distance: 54.8
click at [138, 180] on div "phone +13364039641 +13364039641 content_copy access_time Call metrics Queue 00:…" at bounding box center [421, 212] width 782 height 362
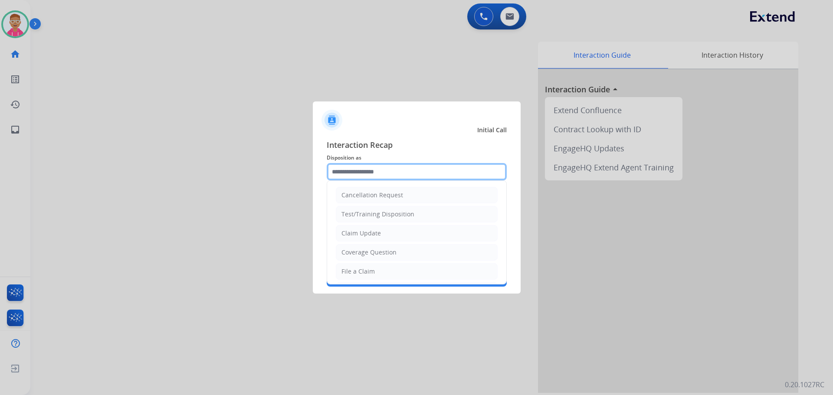
click at [394, 174] on input "text" at bounding box center [417, 171] width 180 height 17
click at [375, 270] on li "File a Claim" at bounding box center [417, 271] width 162 height 16
type input "**********"
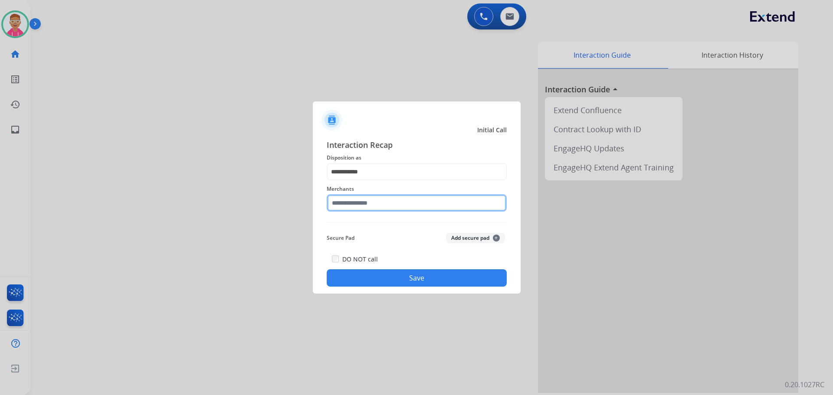
click at [380, 202] on input "text" at bounding box center [417, 202] width 180 height 17
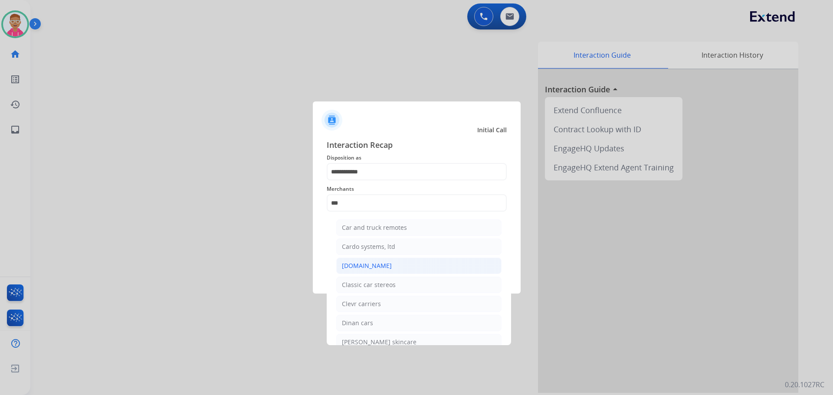
click at [390, 271] on li "Carparts.com" at bounding box center [418, 266] width 165 height 16
type input "**********"
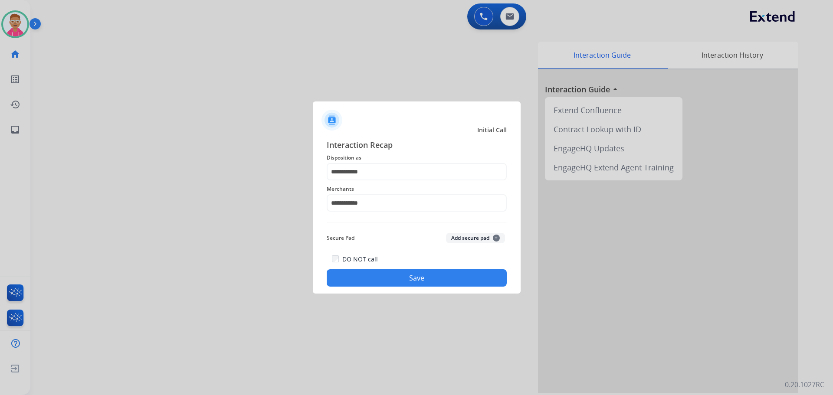
click at [387, 278] on button "Save" at bounding box center [417, 277] width 180 height 17
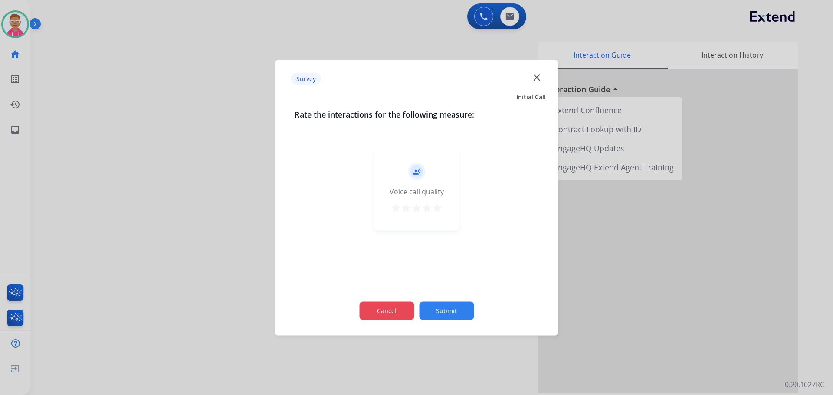
click at [390, 310] on button "Cancel" at bounding box center [386, 310] width 55 height 18
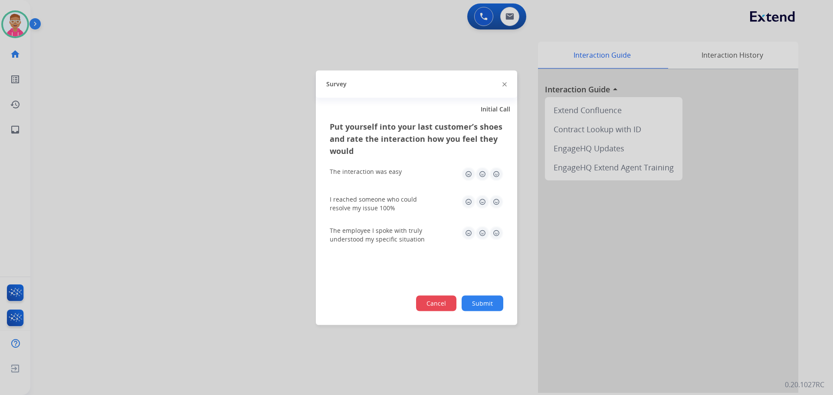
click at [438, 303] on button "Cancel" at bounding box center [436, 303] width 40 height 16
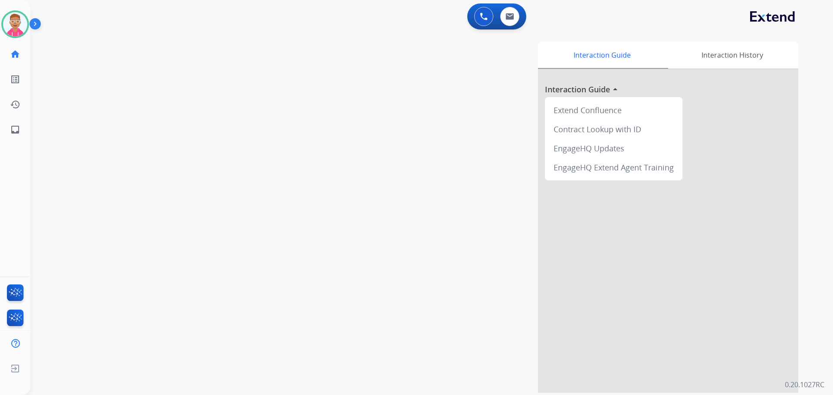
click at [336, 153] on div "Interaction Guide Interaction History Interaction Guide arrow_drop_up Extend Co…" at bounding box center [542, 217] width 511 height 351
click at [352, 147] on div "Interaction Guide Interaction History Interaction Guide arrow_drop_up Extend Co…" at bounding box center [542, 217] width 511 height 351
click at [360, 141] on div "Interaction Guide Interaction History Interaction Guide arrow_drop_up Extend Co…" at bounding box center [542, 217] width 511 height 351
click at [495, 147] on div "Interaction Guide Interaction History Interaction Guide arrow_drop_up Extend Co…" at bounding box center [542, 217] width 511 height 351
click at [243, 72] on div "swap_horiz Break voice bridge close_fullscreen Connect 3-Way Call merge_type Se…" at bounding box center [421, 212] width 782 height 362
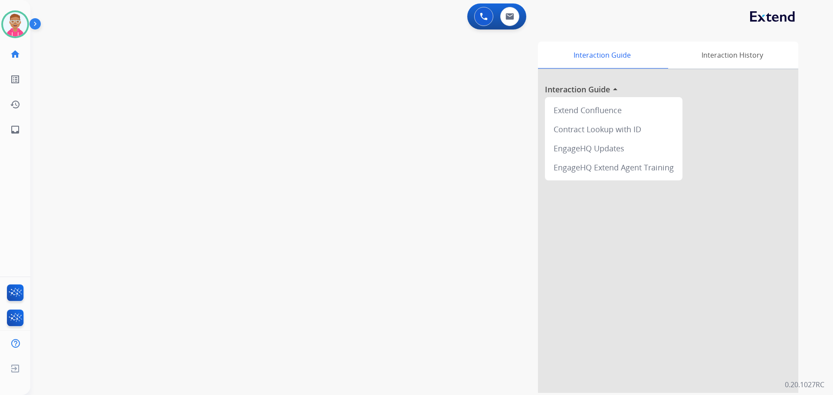
click at [455, 229] on div "Interaction Guide Interaction History Interaction Guide arrow_drop_up Extend Co…" at bounding box center [542, 217] width 511 height 351
click at [20, 19] on img at bounding box center [15, 24] width 24 height 24
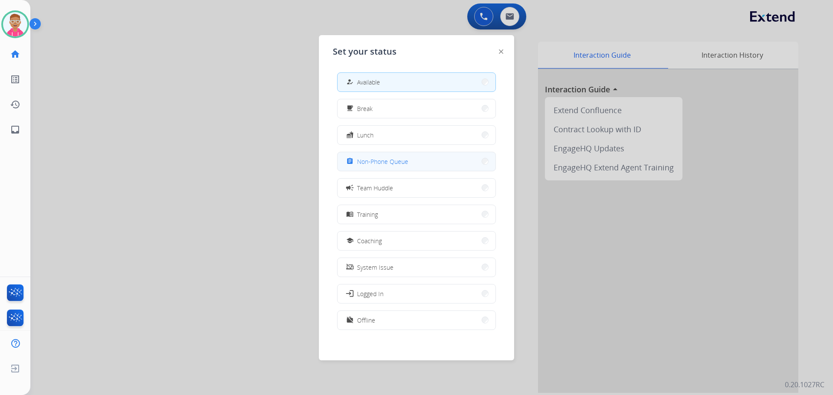
drag, startPoint x: 376, startPoint y: 164, endPoint x: 188, endPoint y: 92, distance: 200.6
click at [375, 163] on span "Non-Phone Queue" at bounding box center [382, 161] width 51 height 9
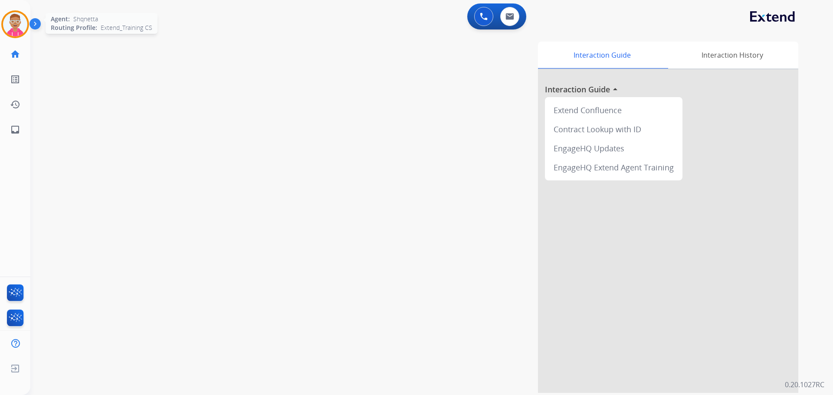
click at [16, 25] on img at bounding box center [15, 24] width 24 height 24
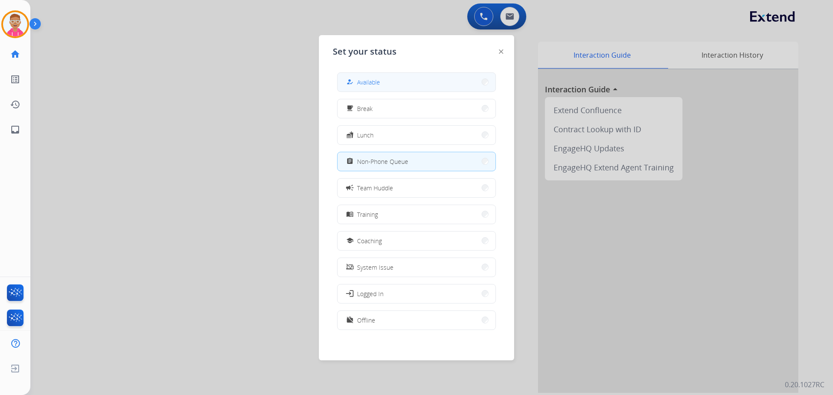
click at [403, 85] on button "how_to_reg Available" at bounding box center [416, 82] width 158 height 19
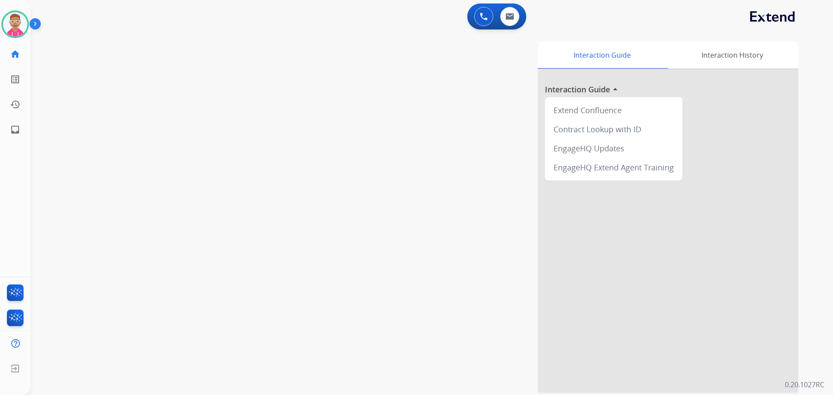
click at [233, 223] on div "swap_horiz Break voice bridge close_fullscreen Connect 3-Way Call merge_type Se…" at bounding box center [421, 212] width 782 height 362
click at [196, 170] on div "swap_horiz Break voice bridge close_fullscreen Connect 3-Way Call merge_type Se…" at bounding box center [421, 212] width 782 height 362
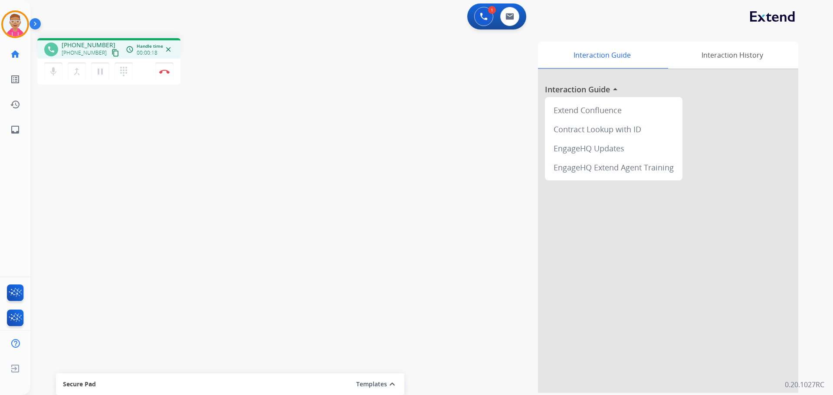
drag, startPoint x: 114, startPoint y: 48, endPoint x: 109, endPoint y: 52, distance: 5.9
click at [110, 50] on div "phone +14085091990 +14085091990 content_copy access_time Call metrics Queue 00:…" at bounding box center [108, 50] width 129 height 8
click at [111, 53] on mat-icon "content_copy" at bounding box center [115, 53] width 8 height 8
click at [163, 72] on img at bounding box center [164, 71] width 10 height 4
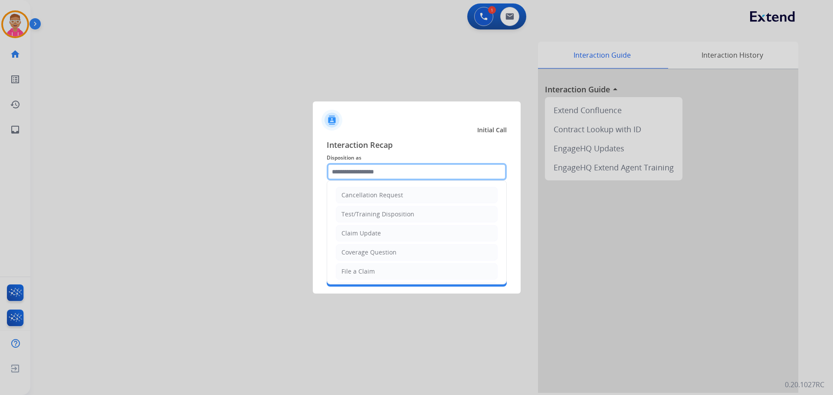
click at [402, 170] on input "text" at bounding box center [417, 171] width 180 height 17
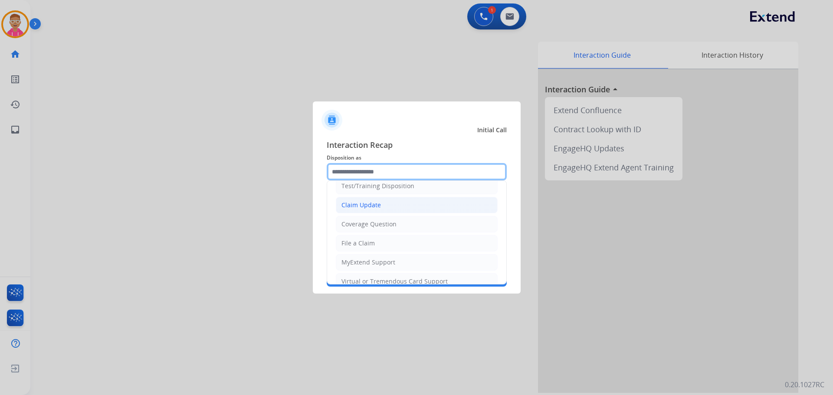
scroll to position [43, 0]
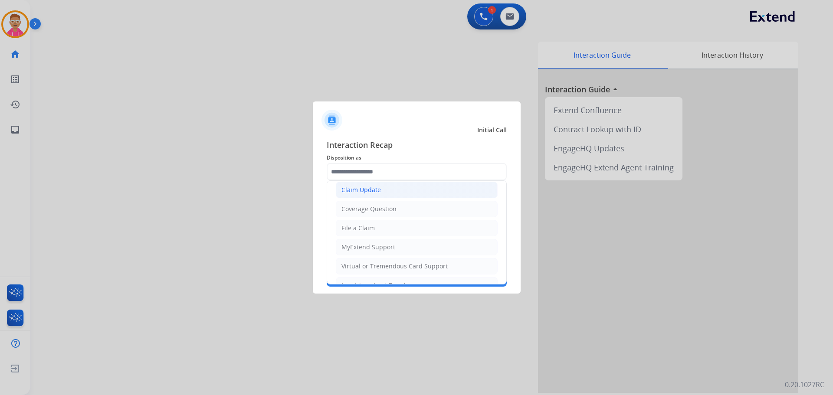
click at [403, 194] on li "Claim Update" at bounding box center [417, 190] width 162 height 16
type input "**********"
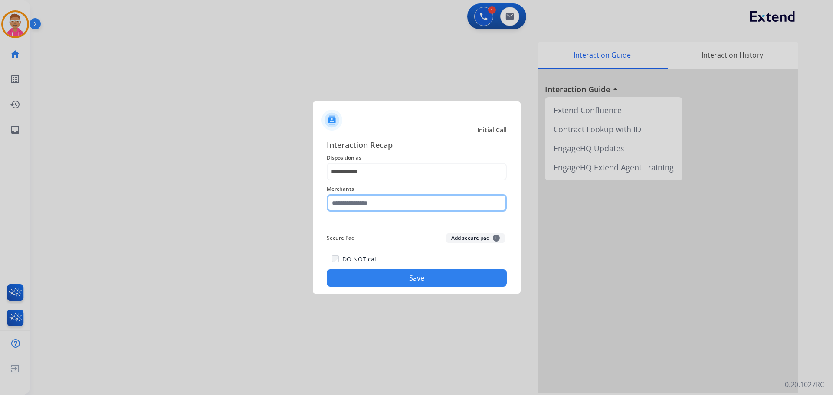
click at [399, 205] on input "text" at bounding box center [417, 202] width 180 height 17
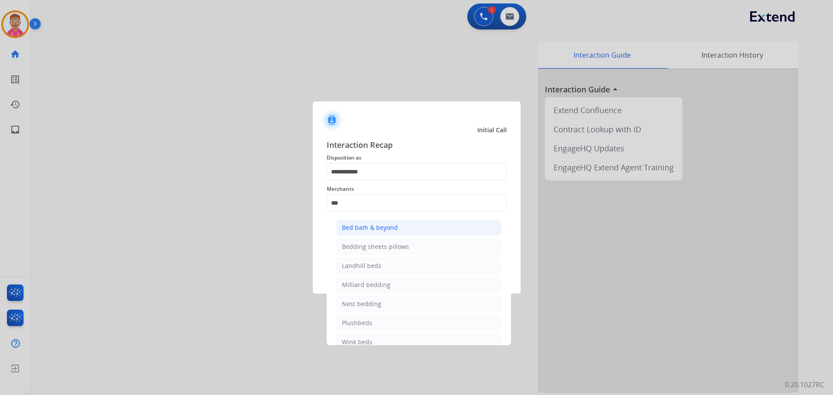
click at [407, 229] on li "Bed bath & beyond" at bounding box center [418, 228] width 165 height 16
type input "**********"
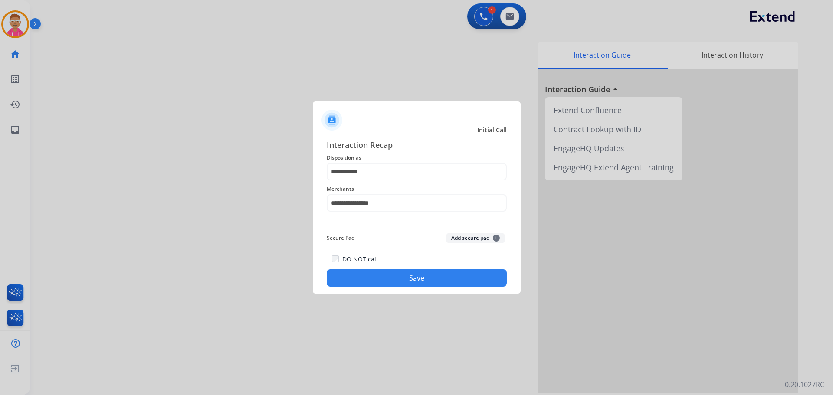
click at [401, 275] on button "Save" at bounding box center [417, 277] width 180 height 17
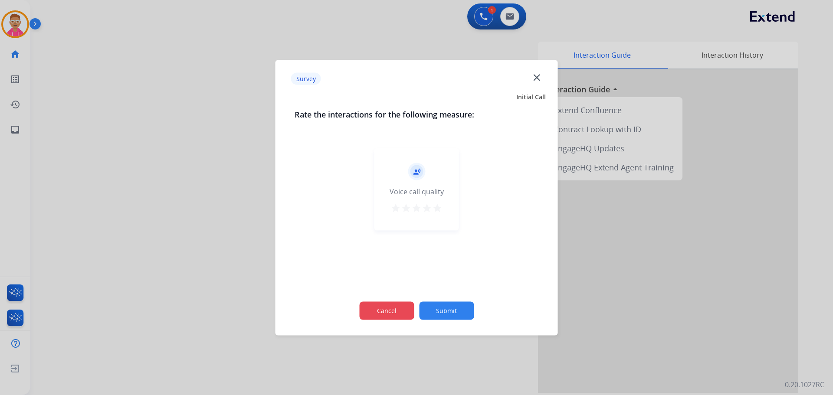
click at [393, 309] on button "Cancel" at bounding box center [386, 310] width 55 height 18
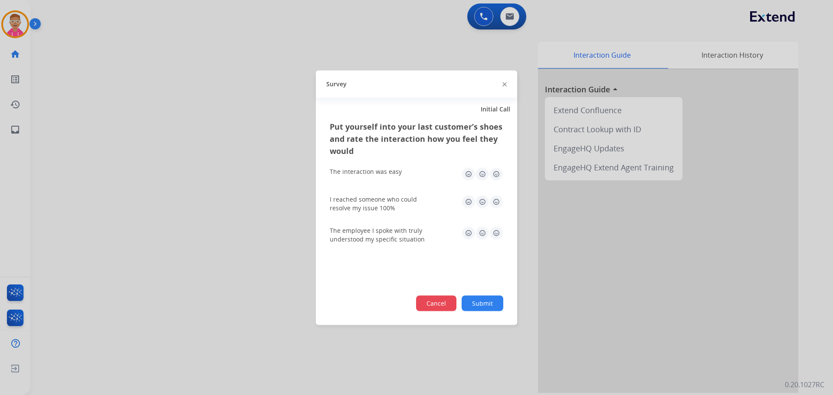
click at [432, 305] on button "Cancel" at bounding box center [436, 303] width 40 height 16
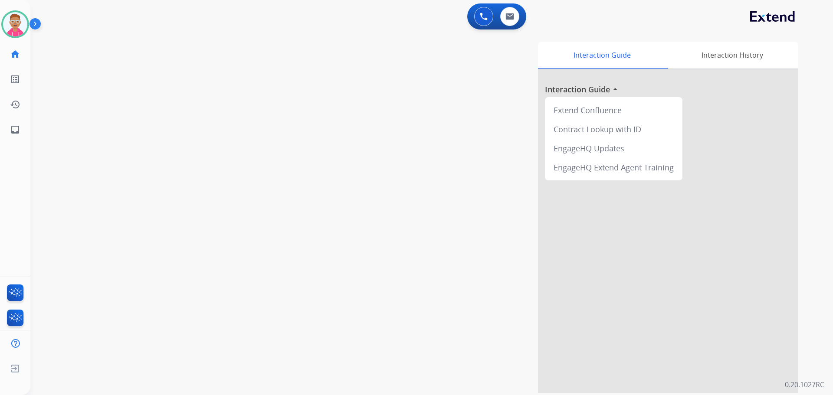
click at [182, 293] on div "swap_horiz Break voice bridge close_fullscreen Connect 3-Way Call merge_type Se…" at bounding box center [421, 212] width 782 height 362
click at [96, 36] on div "swap_horiz Break voice bridge close_fullscreen Connect 3-Way Call merge_type Se…" at bounding box center [421, 212] width 782 height 362
click at [16, 26] on img at bounding box center [15, 24] width 24 height 24
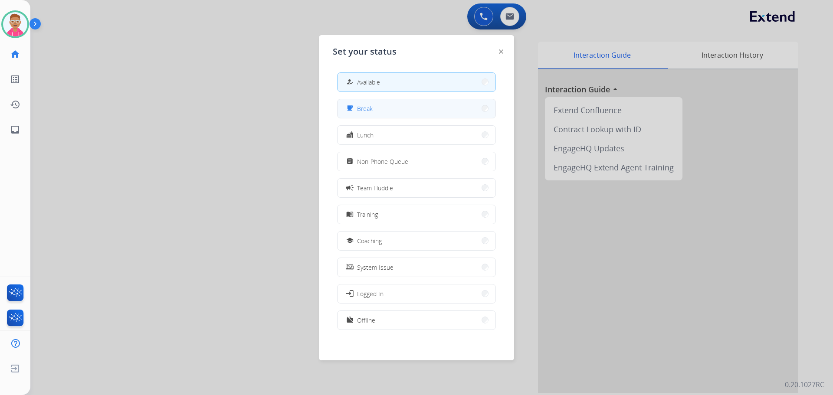
click at [377, 110] on button "free_breakfast Break" at bounding box center [416, 108] width 158 height 19
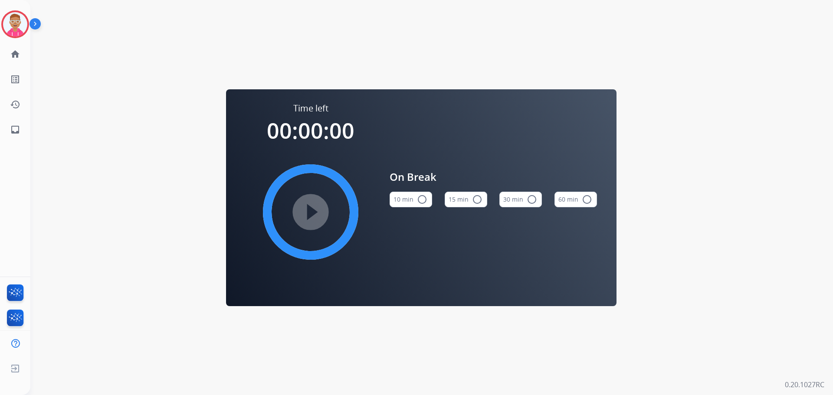
drag, startPoint x: 463, startPoint y: 204, endPoint x: 447, endPoint y: 197, distance: 17.9
click at [463, 203] on button "15 min radio_button_unchecked" at bounding box center [466, 200] width 43 height 16
click at [22, 19] on img at bounding box center [15, 24] width 24 height 24
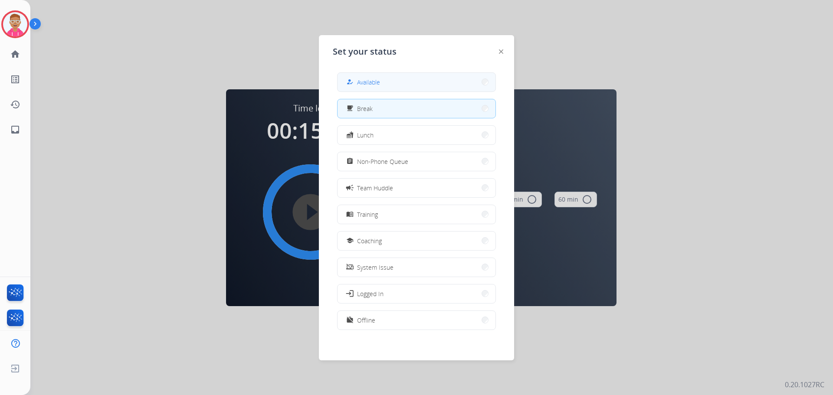
click at [378, 82] on span "Available" at bounding box center [368, 82] width 23 height 9
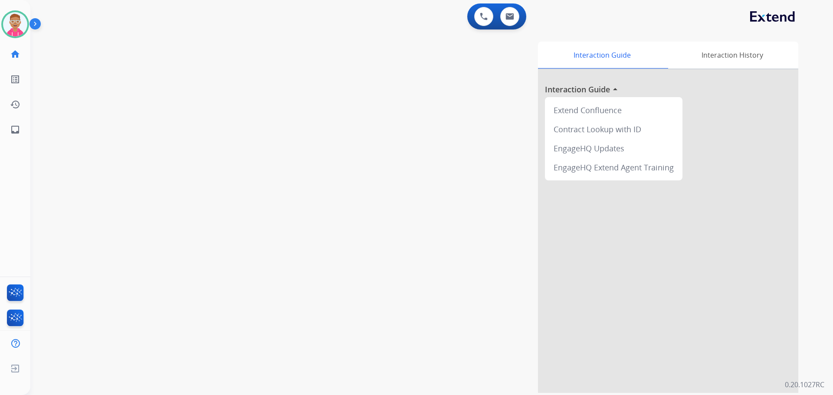
drag, startPoint x: 92, startPoint y: 173, endPoint x: 90, endPoint y: 158, distance: 14.4
click at [90, 161] on div "swap_horiz Break voice bridge close_fullscreen Connect 3-Way Call merge_type Se…" at bounding box center [421, 212] width 782 height 362
click at [511, 18] on img at bounding box center [509, 16] width 9 height 7
select select "**********"
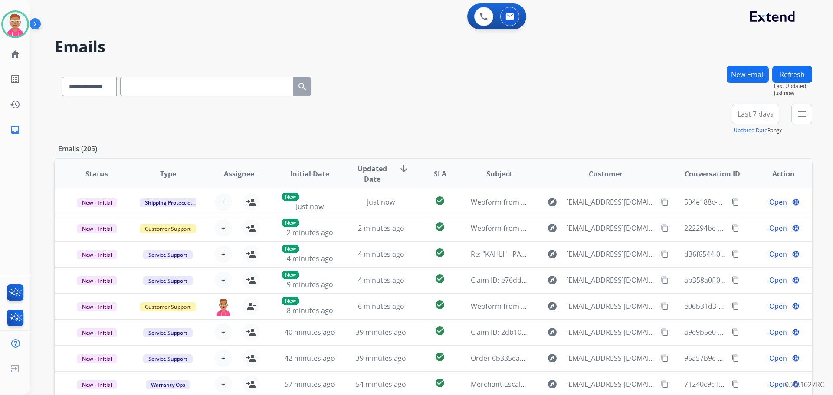
click at [747, 75] on button "New Email" at bounding box center [748, 74] width 42 height 17
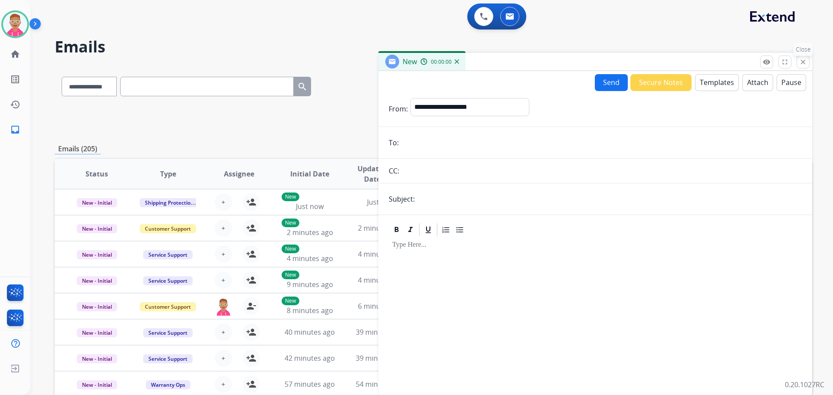
click at [801, 65] on mat-icon "close" at bounding box center [803, 62] width 8 height 8
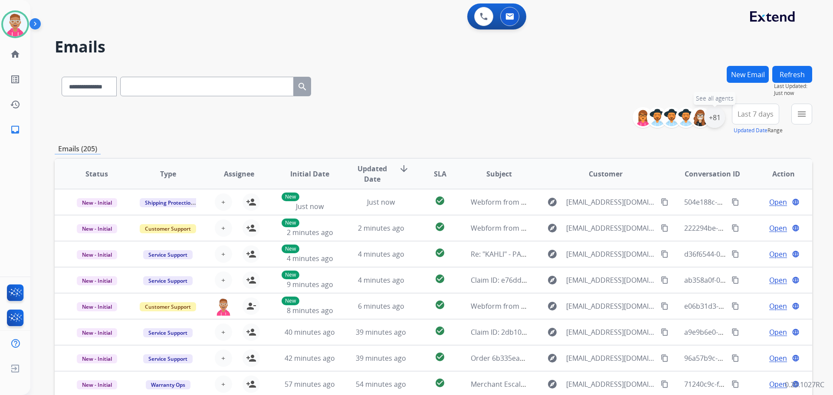
click at [708, 122] on div "+81" at bounding box center [714, 117] width 21 height 21
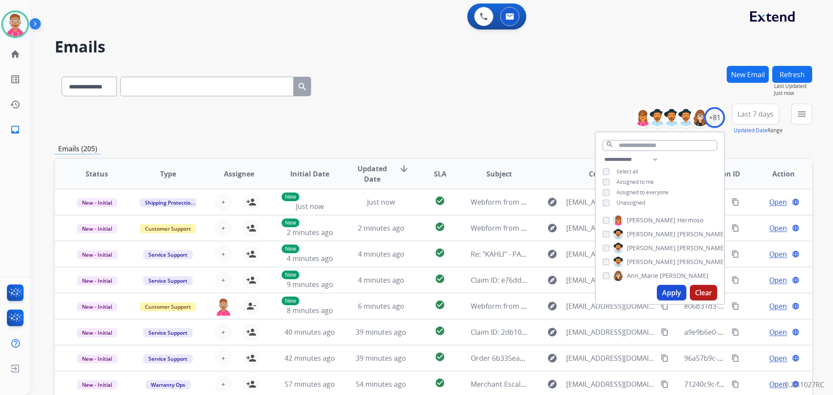
click at [668, 292] on button "Apply" at bounding box center [671, 293] width 29 height 16
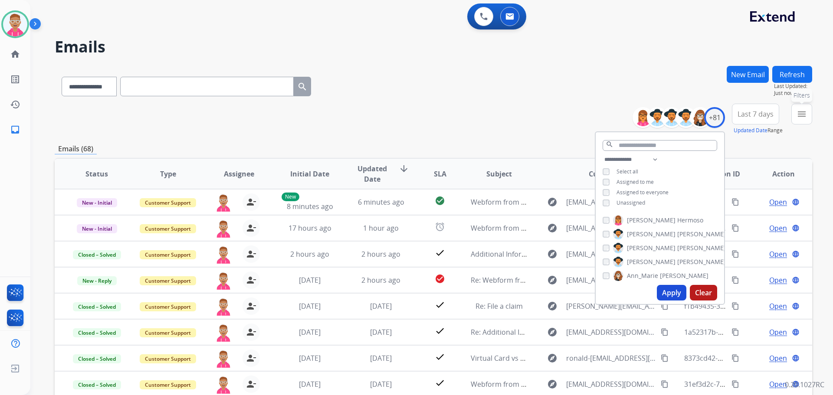
click at [802, 116] on mat-icon "menu" at bounding box center [801, 114] width 10 height 10
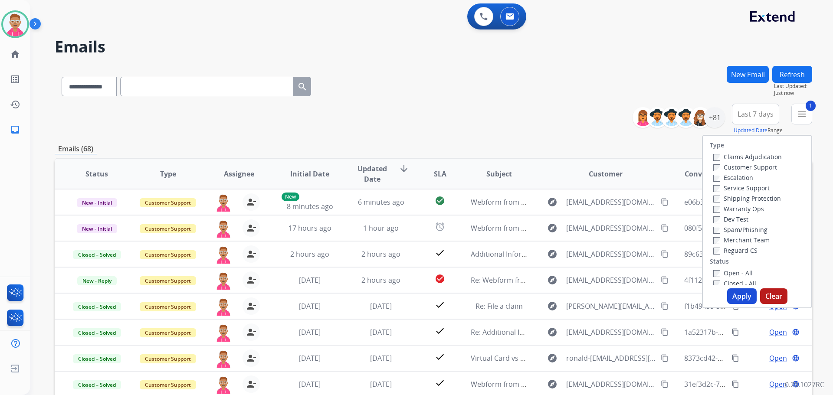
click at [713, 200] on div "Shipping Protection" at bounding box center [747, 198] width 69 height 10
click at [734, 302] on button "Apply" at bounding box center [741, 296] width 29 height 16
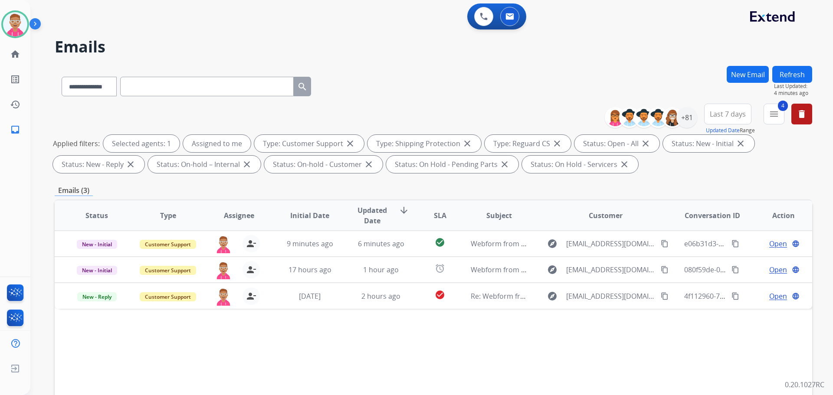
click at [756, 72] on button "New Email" at bounding box center [748, 74] width 42 height 17
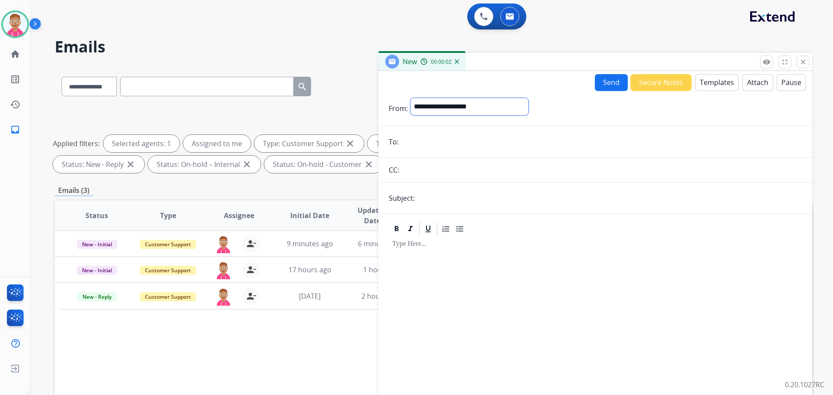
click at [496, 111] on select "**********" at bounding box center [469, 106] width 118 height 17
select select "**********"
click at [410, 98] on select "**********" at bounding box center [469, 106] width 118 height 17
drag, startPoint x: 454, startPoint y: 133, endPoint x: 455, endPoint y: 139, distance: 6.5
click at [454, 138] on form "**********" at bounding box center [595, 258] width 434 height 334
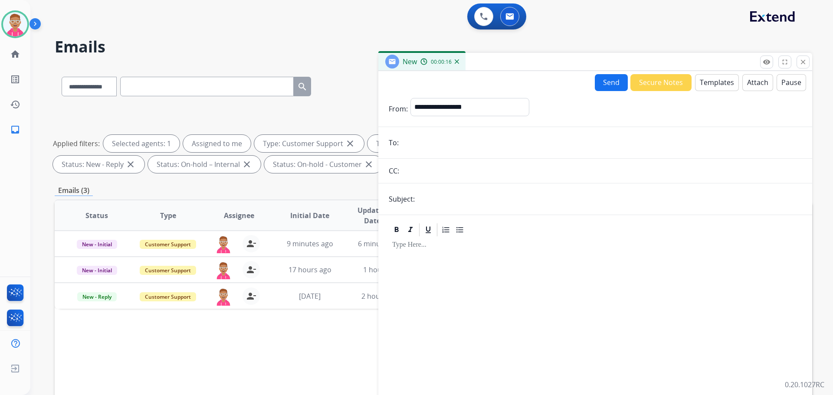
click at [454, 144] on input "email" at bounding box center [601, 142] width 400 height 17
click at [452, 147] on input "email" at bounding box center [601, 142] width 400 height 17
paste input "**********"
type input "**********"
click at [455, 200] on input "text" at bounding box center [609, 198] width 384 height 17
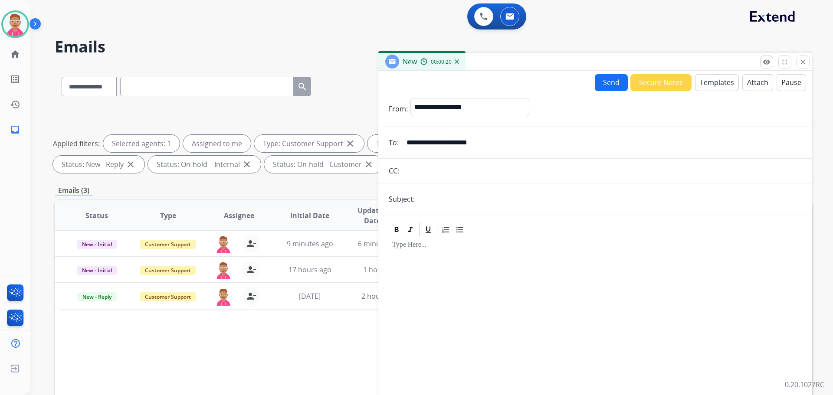
type input "**********"
click at [671, 85] on button "Secure Notes" at bounding box center [660, 82] width 61 height 17
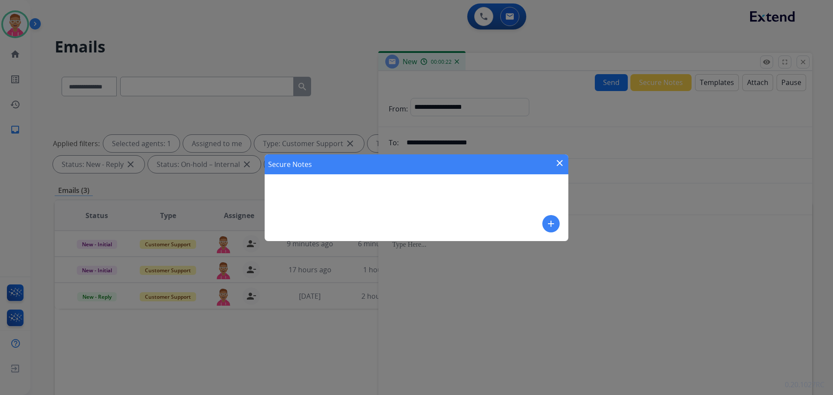
drag, startPoint x: 652, startPoint y: 142, endPoint x: 622, endPoint y: 136, distance: 30.0
click at [636, 139] on div "Secure Notes close add" at bounding box center [416, 197] width 833 height 395
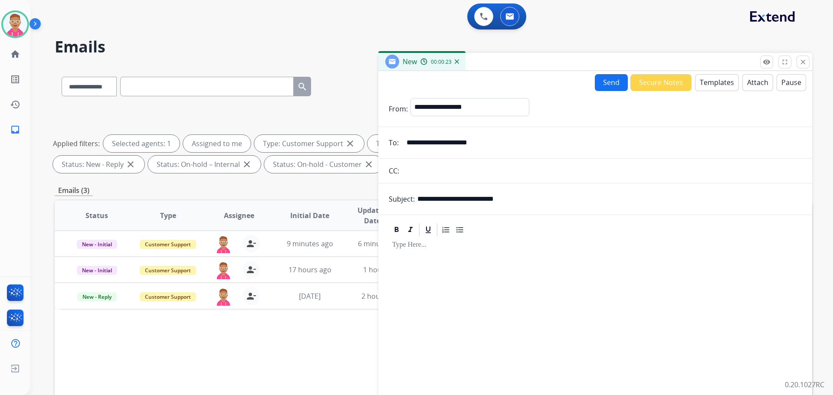
click at [706, 79] on button "Templates" at bounding box center [717, 82] width 44 height 17
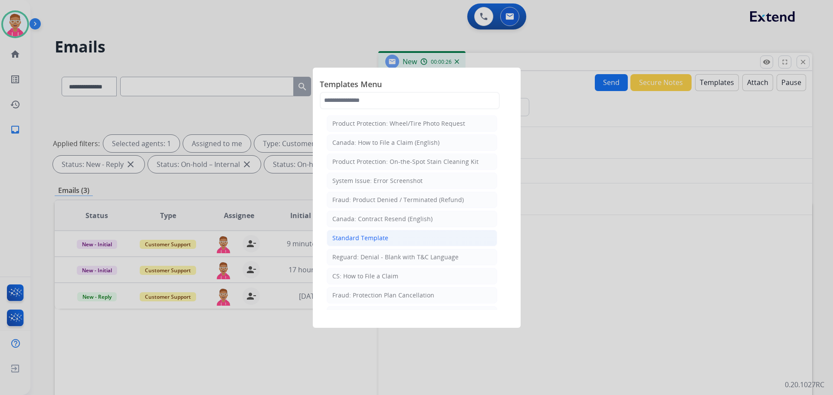
click at [400, 240] on li "Standard Template" at bounding box center [412, 238] width 170 height 16
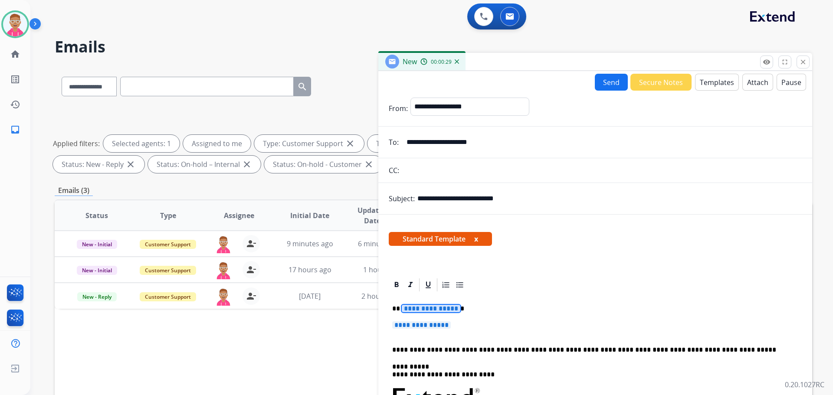
click at [426, 312] on span "**********" at bounding box center [431, 308] width 59 height 7
click at [437, 311] on span "**********" at bounding box center [431, 308] width 59 height 7
click at [432, 327] on span "**********" at bounding box center [421, 324] width 59 height 7
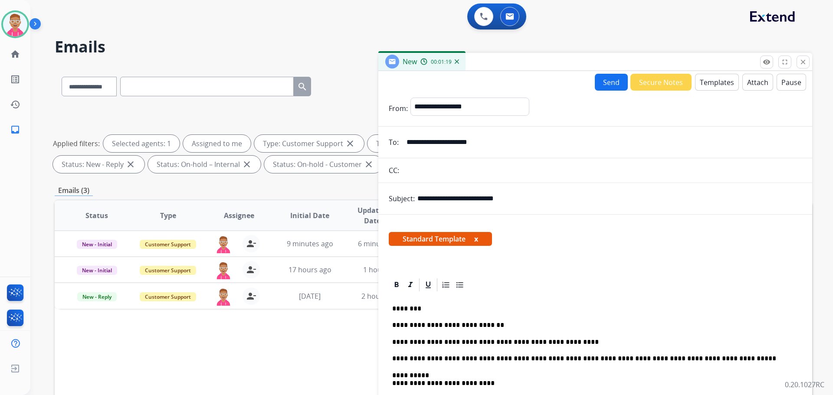
click at [760, 56] on button "remove_red_eye Logs" at bounding box center [766, 62] width 13 height 13
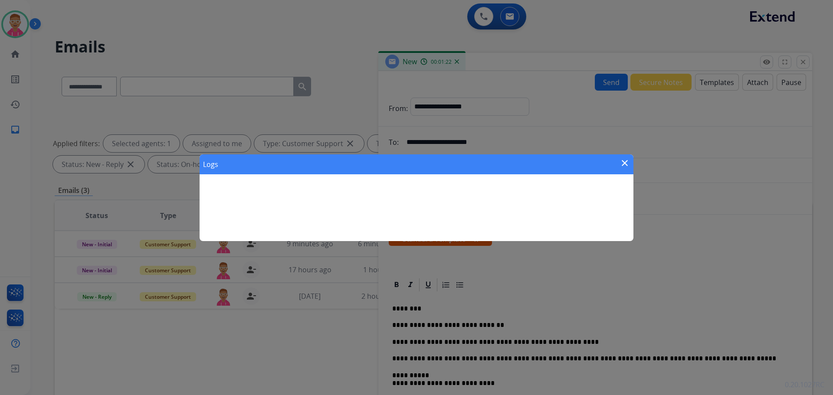
click at [624, 159] on mat-icon "close" at bounding box center [624, 163] width 10 height 10
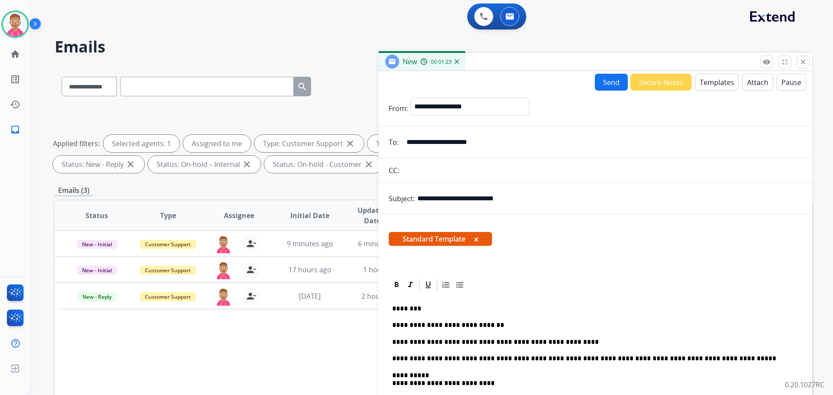
click at [569, 343] on p "**********" at bounding box center [591, 342] width 399 height 8
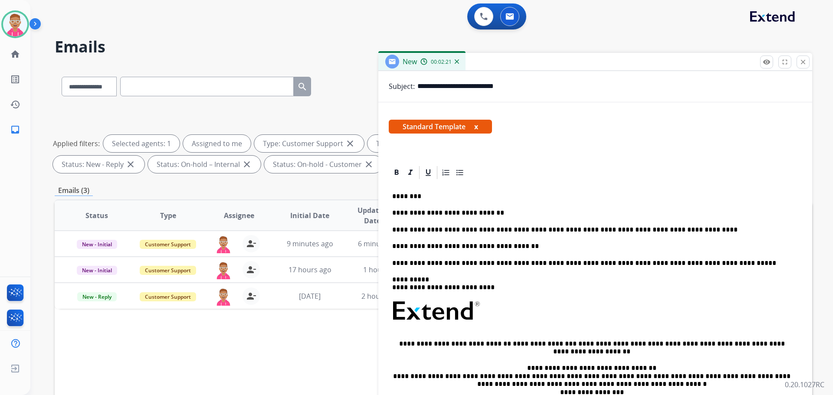
scroll to position [145, 0]
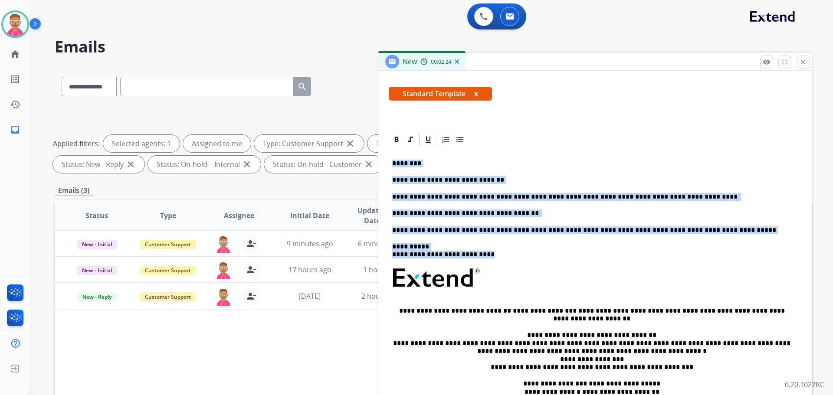
drag, startPoint x: 391, startPoint y: 162, endPoint x: 525, endPoint y: 262, distance: 167.3
click at [525, 262] on div "**********" at bounding box center [595, 285] width 413 height 276
copy div "**********"
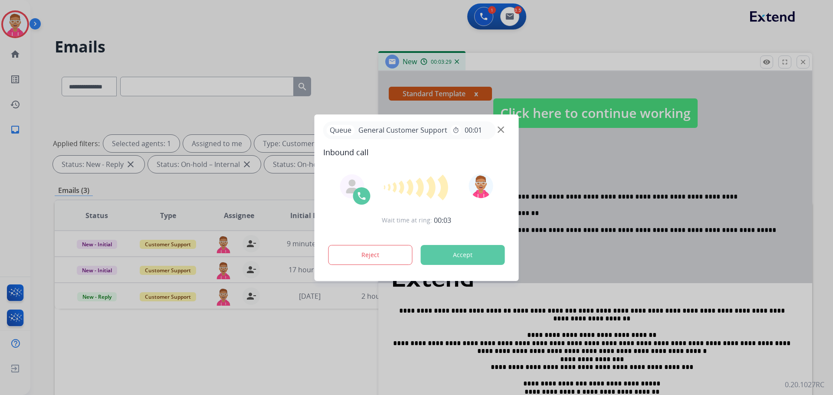
click at [330, 177] on div at bounding box center [416, 187] width 187 height 27
drag, startPoint x: 503, startPoint y: 129, endPoint x: 505, endPoint y: 134, distance: 5.8
click at [503, 130] on img at bounding box center [501, 129] width 7 height 7
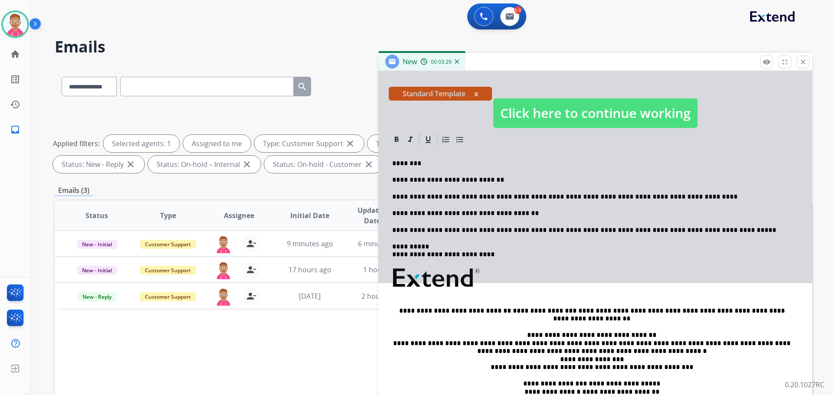
click at [667, 262] on div at bounding box center [595, 104] width 434 height 357
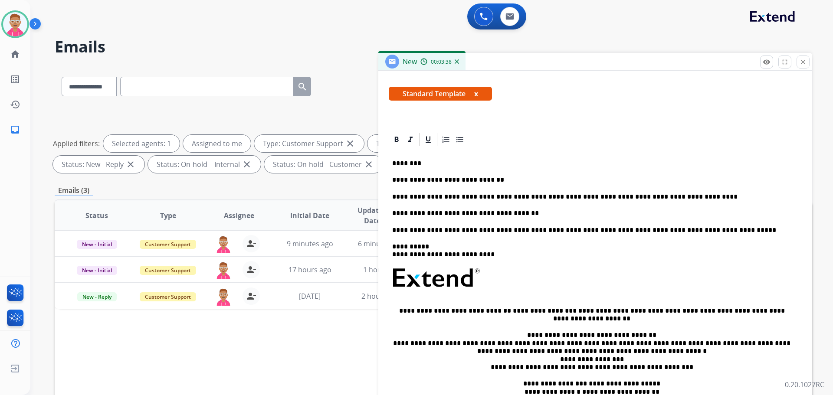
drag, startPoint x: 412, startPoint y: 181, endPoint x: 394, endPoint y: 162, distance: 26.4
click at [394, 163] on p "********" at bounding box center [591, 164] width 399 height 8
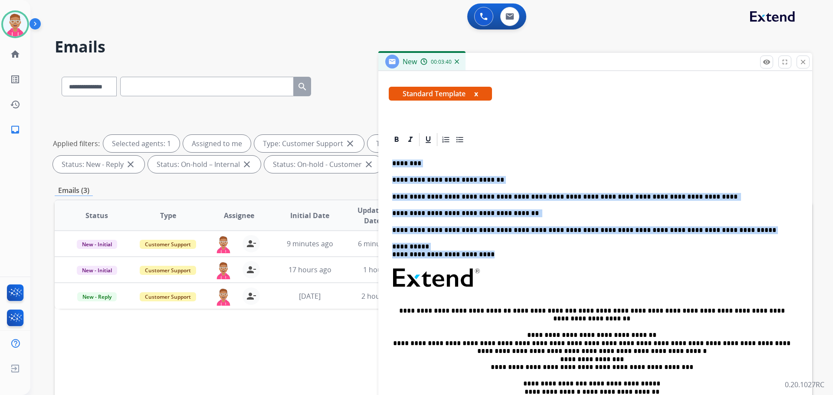
drag, startPoint x: 391, startPoint y: 161, endPoint x: 498, endPoint y: 256, distance: 142.9
click at [498, 256] on div "**********" at bounding box center [595, 285] width 413 height 276
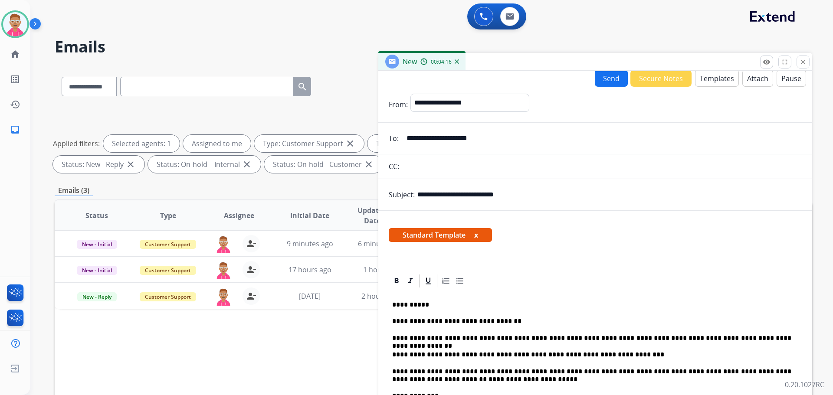
scroll to position [0, 0]
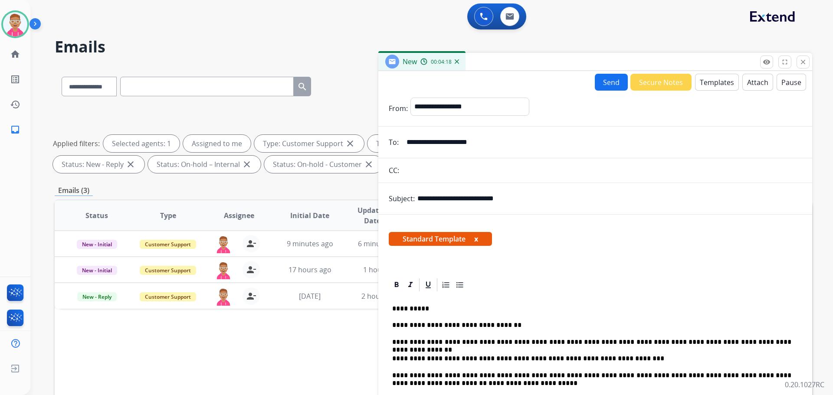
click at [606, 83] on button "Send" at bounding box center [611, 82] width 33 height 17
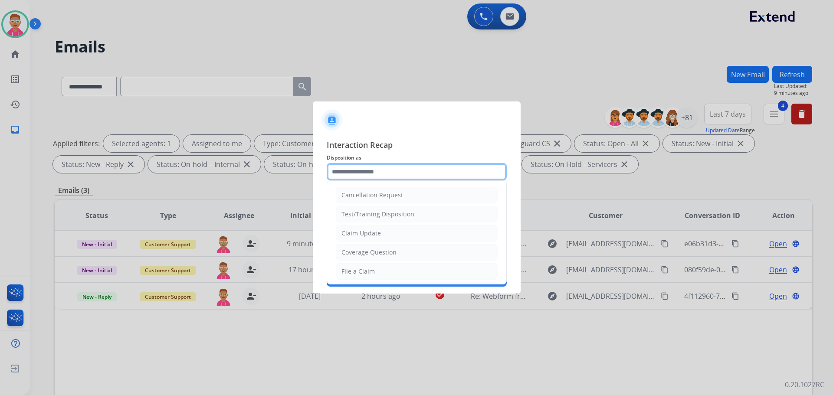
click at [363, 171] on input "text" at bounding box center [417, 171] width 180 height 17
click at [372, 236] on div "Claim Update" at bounding box center [360, 233] width 39 height 9
type input "**********"
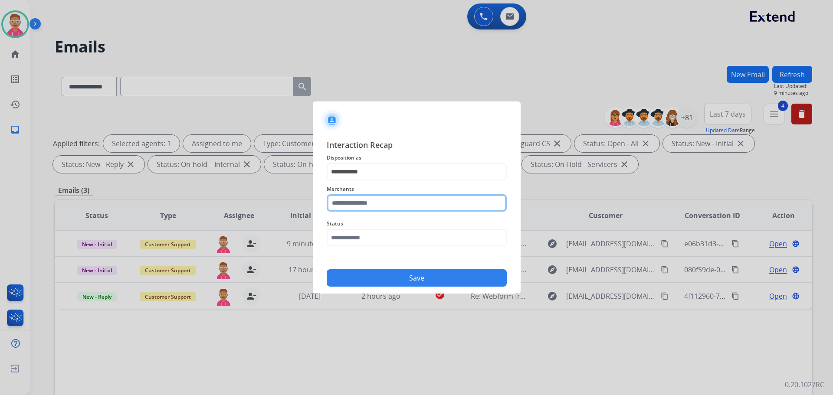
click at [371, 204] on input "text" at bounding box center [417, 202] width 180 height 17
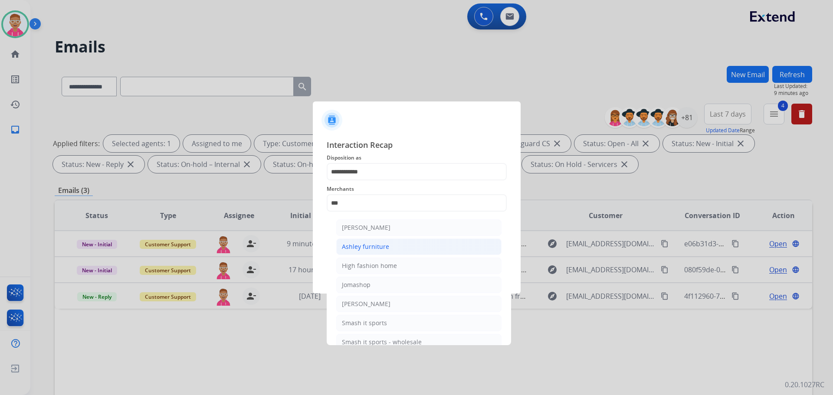
click at [384, 246] on div "Ashley furniture" at bounding box center [365, 246] width 47 height 9
type input "**********"
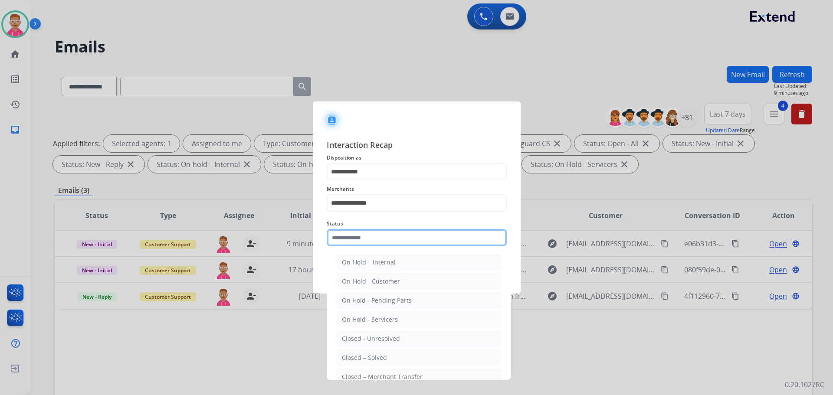
click at [368, 237] on input "text" at bounding box center [417, 237] width 180 height 17
click at [367, 355] on div "Closed – Solved" at bounding box center [364, 358] width 45 height 9
type input "**********"
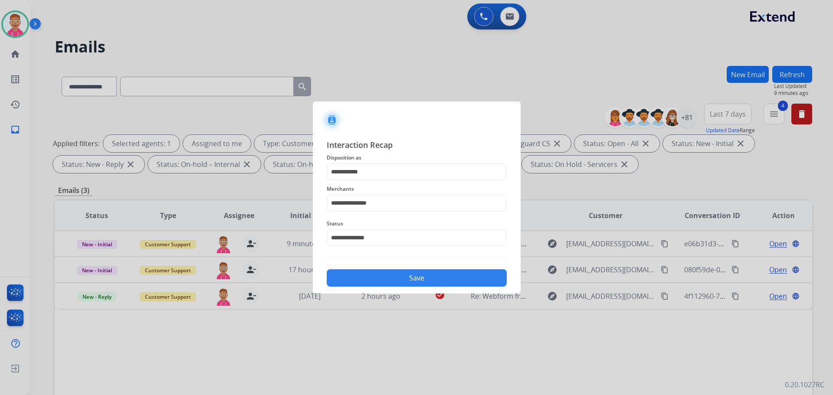
click at [362, 280] on button "Save" at bounding box center [417, 277] width 180 height 17
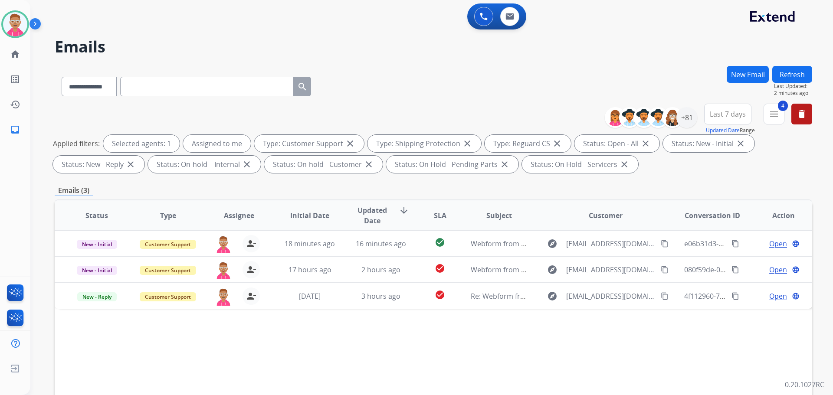
click at [270, 45] on h2 "Emails" at bounding box center [433, 46] width 757 height 17
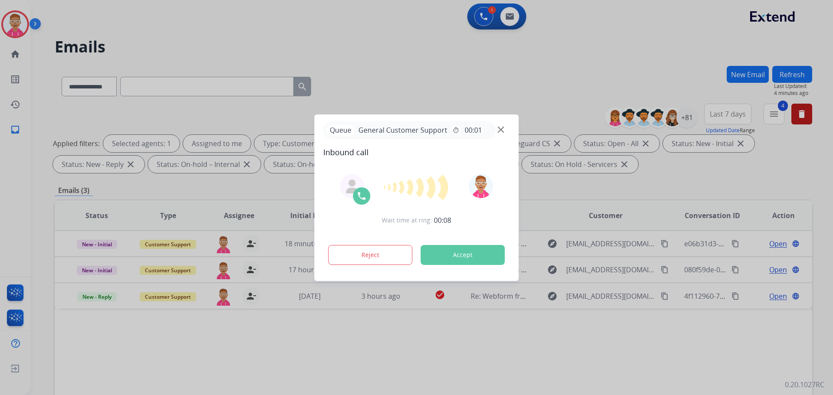
click at [157, 49] on div at bounding box center [416, 197] width 833 height 395
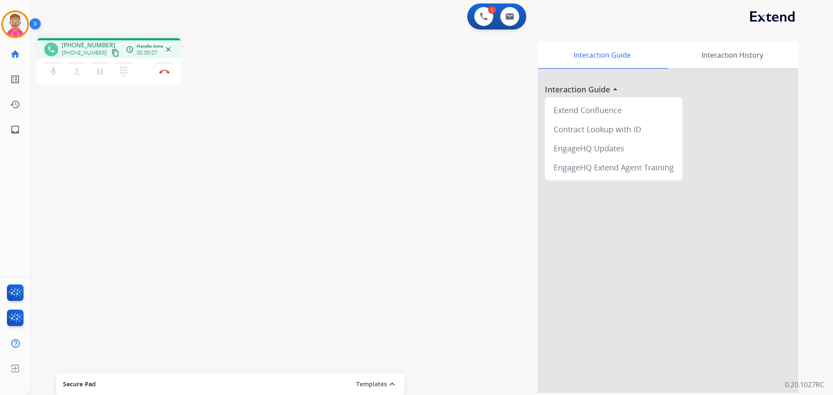
click at [111, 52] on mat-icon "content_copy" at bounding box center [115, 53] width 8 height 8
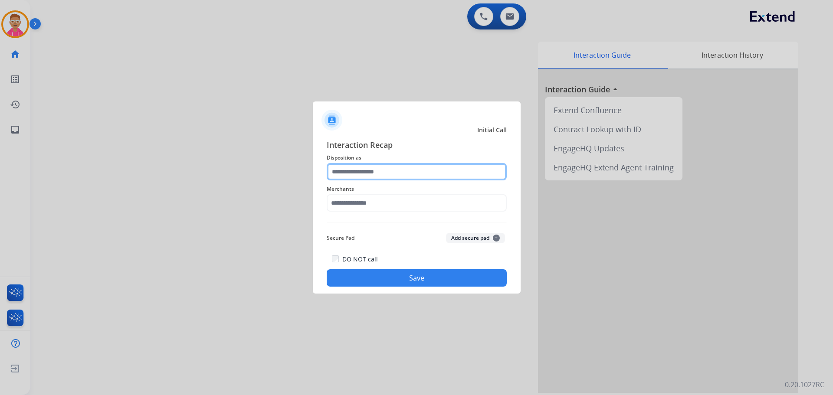
click at [392, 172] on input "text" at bounding box center [417, 171] width 180 height 17
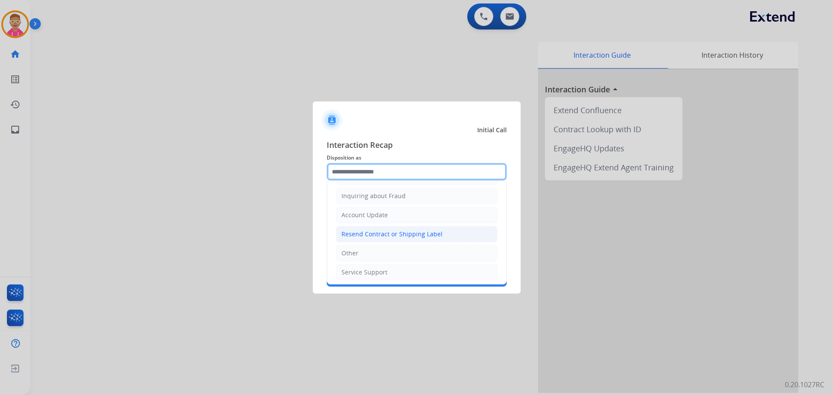
scroll to position [135, 0]
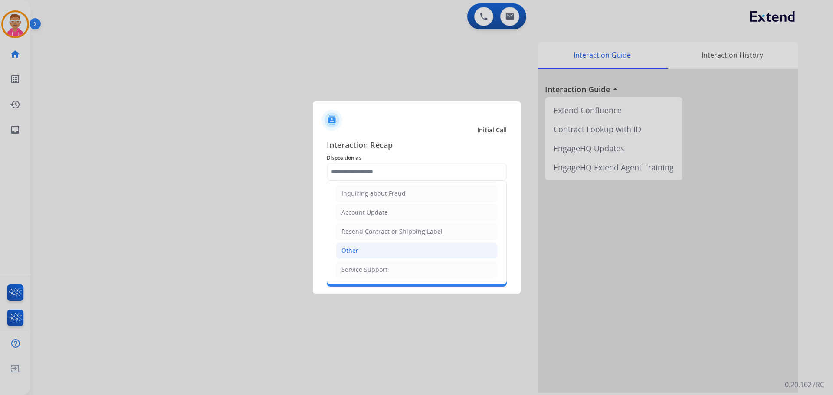
click at [384, 248] on li "Other" at bounding box center [417, 250] width 162 height 16
type input "*****"
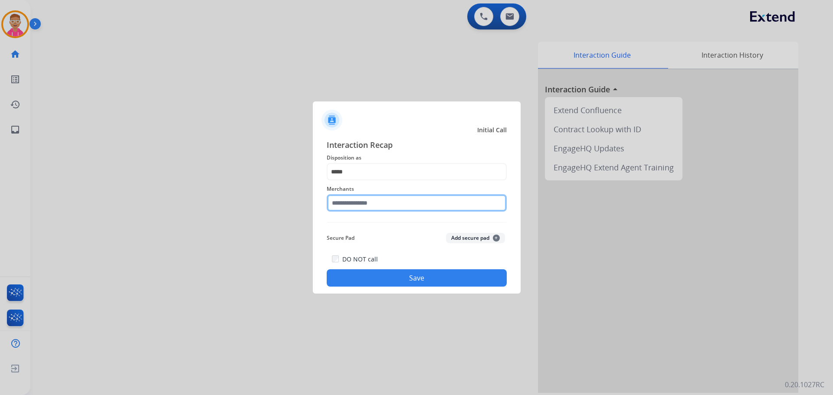
click at [377, 203] on input "text" at bounding box center [417, 202] width 180 height 17
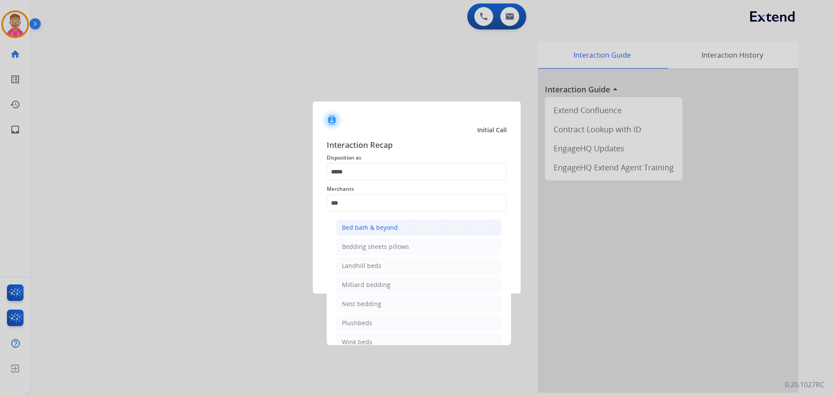
click at [373, 226] on div "Bed bath & beyond" at bounding box center [370, 227] width 56 height 9
type input "**********"
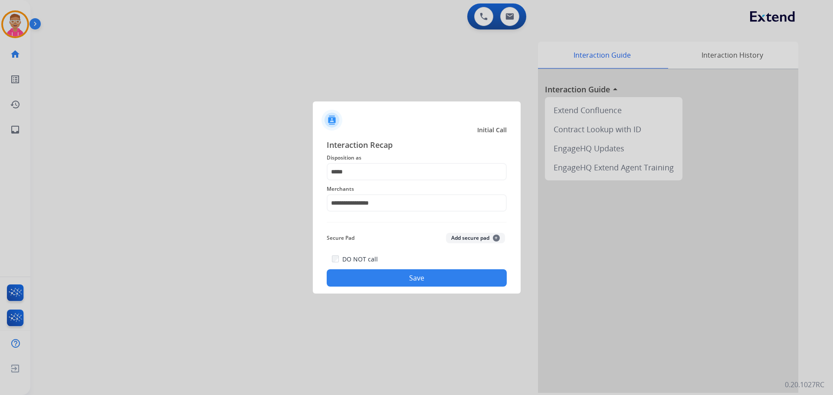
click at [436, 272] on button "Save" at bounding box center [417, 277] width 180 height 17
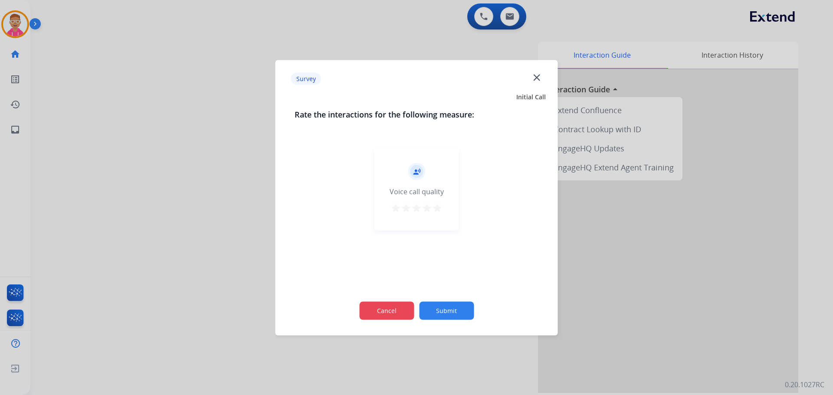
click at [379, 311] on button "Cancel" at bounding box center [386, 310] width 55 height 18
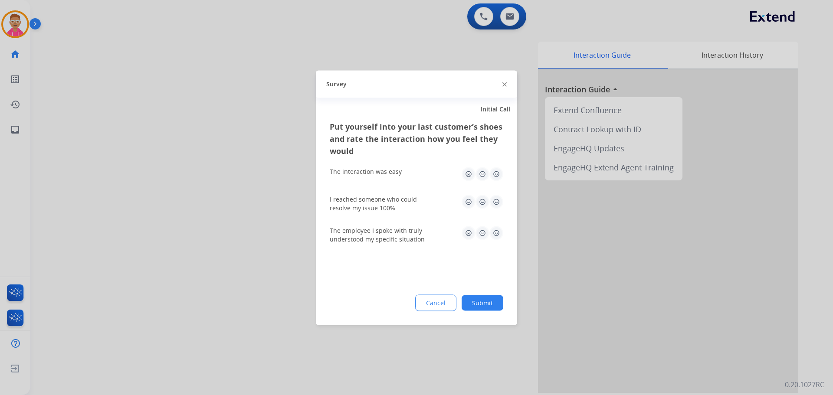
click at [435, 304] on button "Cancel" at bounding box center [435, 303] width 41 height 16
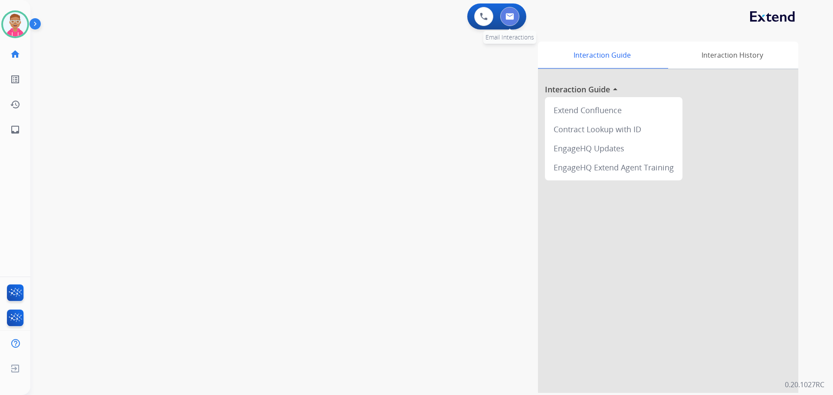
click at [508, 12] on button at bounding box center [509, 16] width 19 height 19
select select "**********"
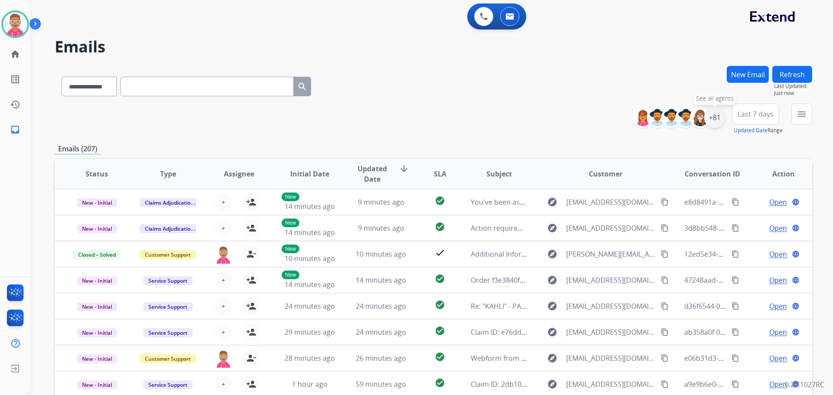
click at [711, 120] on div "+81" at bounding box center [714, 117] width 21 height 21
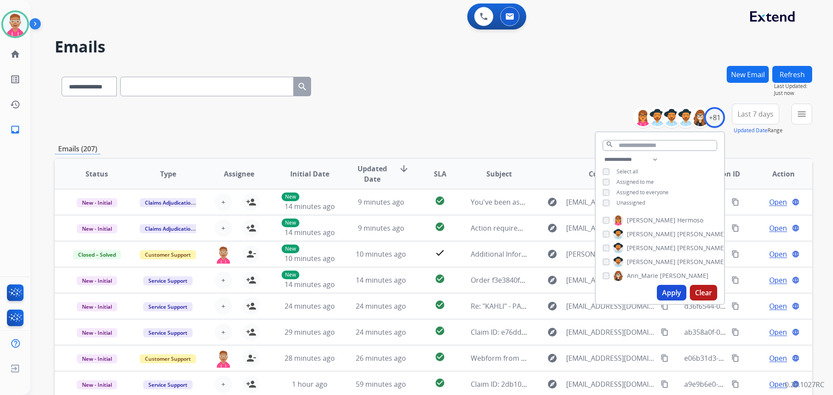
drag, startPoint x: 673, startPoint y: 294, endPoint x: 746, endPoint y: 191, distance: 126.3
click at [673, 294] on button "Apply" at bounding box center [671, 293] width 29 height 16
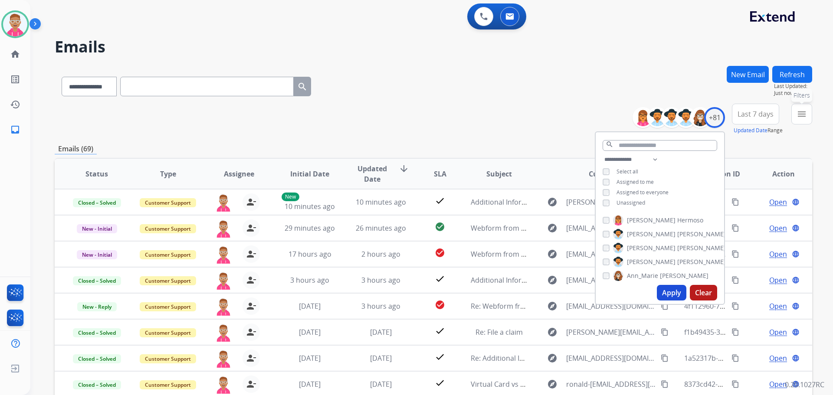
click at [801, 117] on mat-icon "menu" at bounding box center [801, 114] width 10 height 10
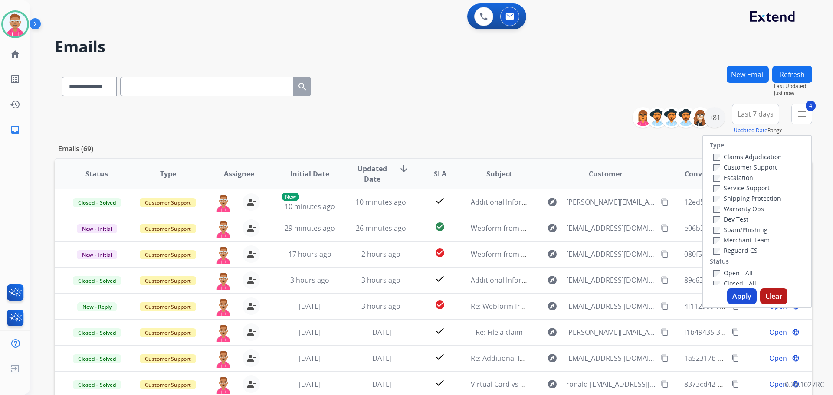
click at [738, 295] on button "Apply" at bounding box center [741, 296] width 29 height 16
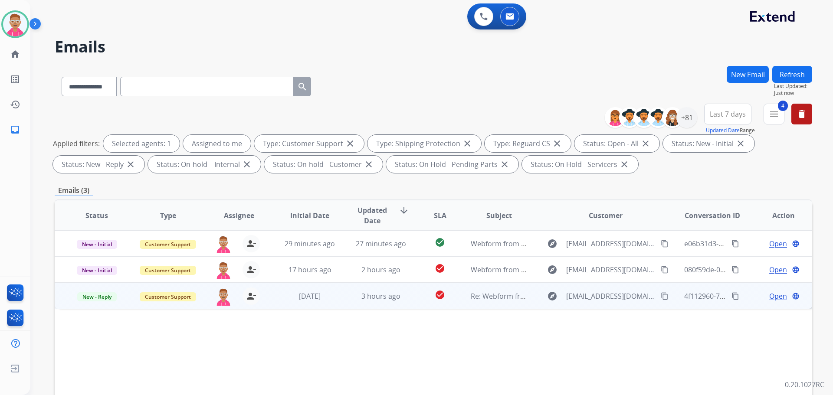
click at [775, 292] on span "Open" at bounding box center [778, 296] width 18 height 10
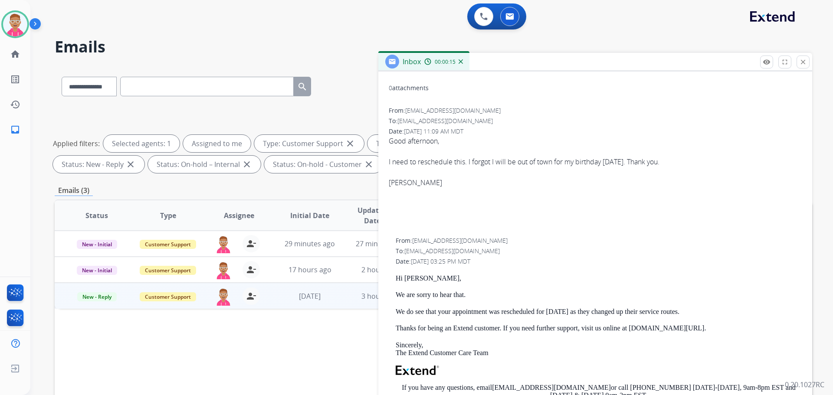
scroll to position [217, 0]
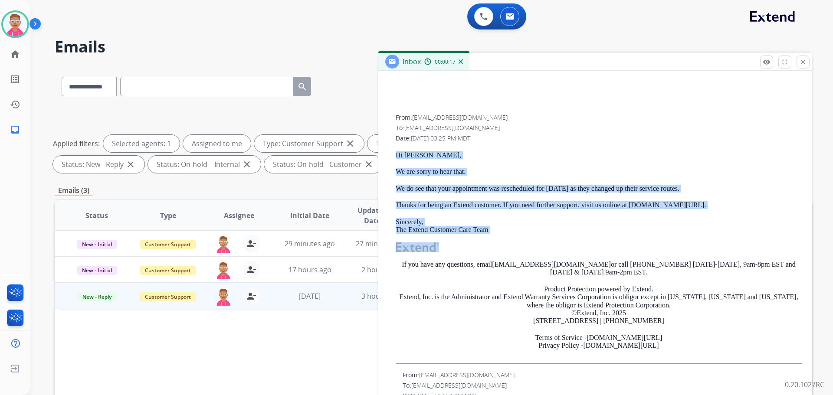
drag, startPoint x: 402, startPoint y: 161, endPoint x: 494, endPoint y: 223, distance: 110.7
click at [498, 233] on div "From: support@extend.com To: anwallette@gmail.com Date: 09/08/2025 - 03:25 PM M…" at bounding box center [595, 238] width 413 height 251
copy div "Hi Ashley, We are sorry to hear that. We do see that your appointment was resch…"
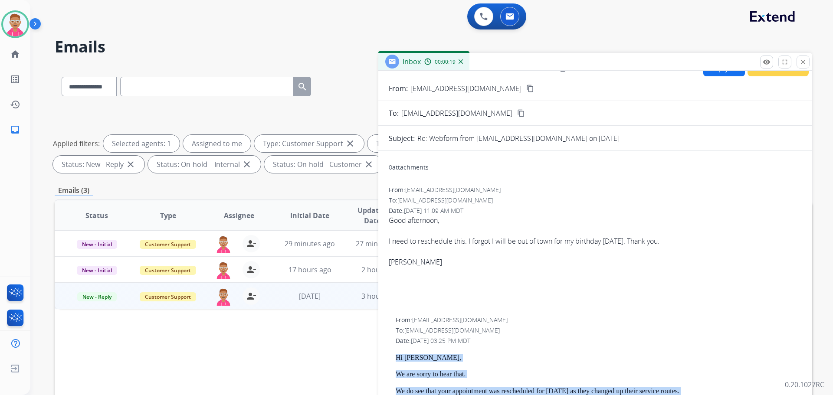
scroll to position [0, 0]
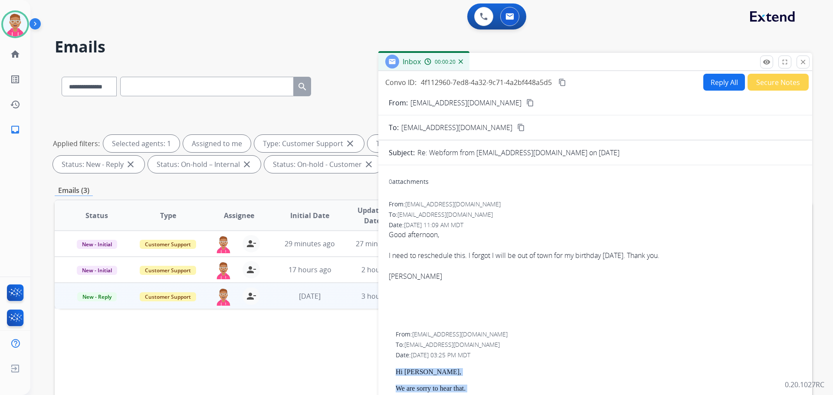
click at [718, 79] on button "Reply All" at bounding box center [724, 82] width 42 height 17
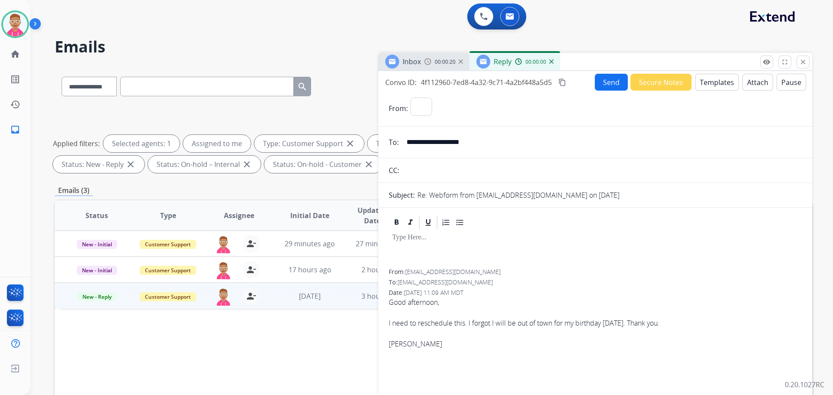
select select "**********"
click at [714, 82] on button "Templates" at bounding box center [717, 82] width 44 height 17
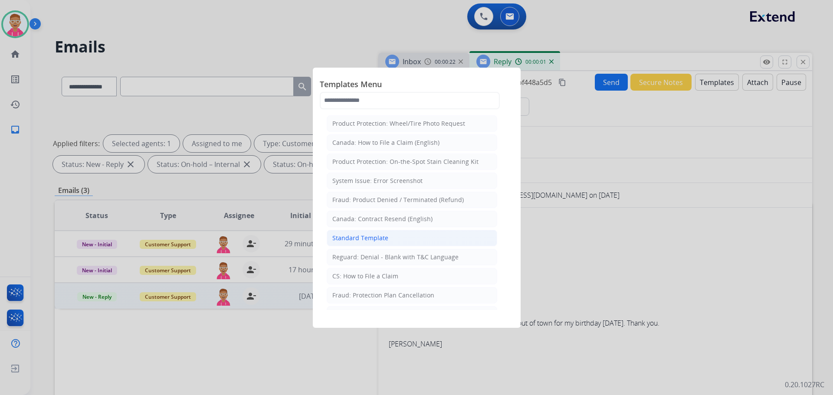
click at [439, 242] on li "Standard Template" at bounding box center [412, 238] width 170 height 16
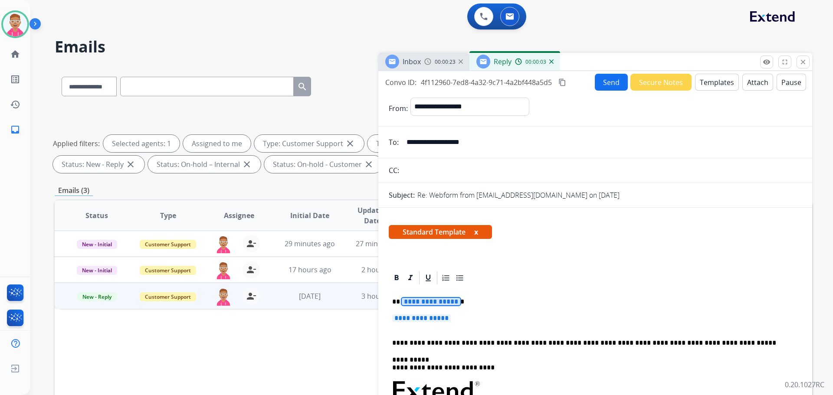
click at [418, 304] on span "**********" at bounding box center [431, 301] width 59 height 7
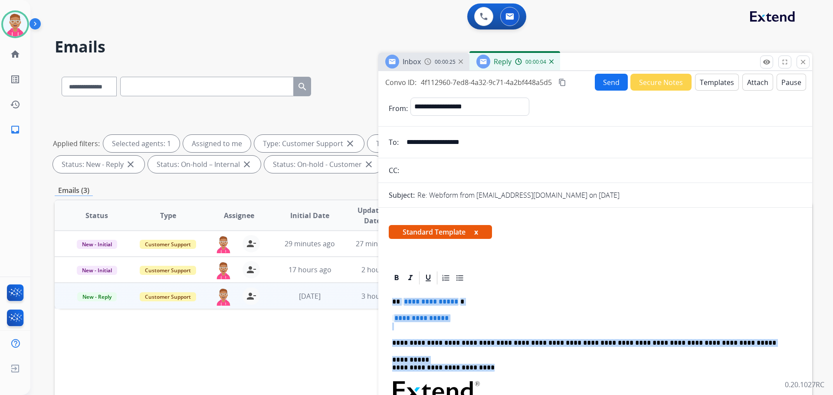
drag, startPoint x: 389, startPoint y: 304, endPoint x: 487, endPoint y: 369, distance: 117.3
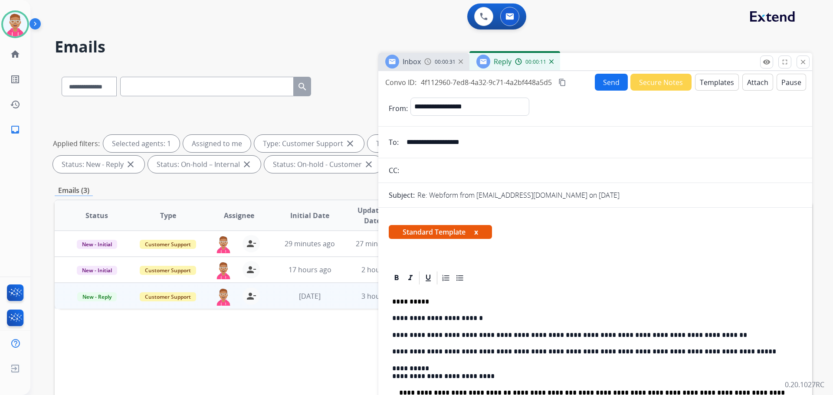
click at [612, 85] on button "Send" at bounding box center [611, 82] width 33 height 17
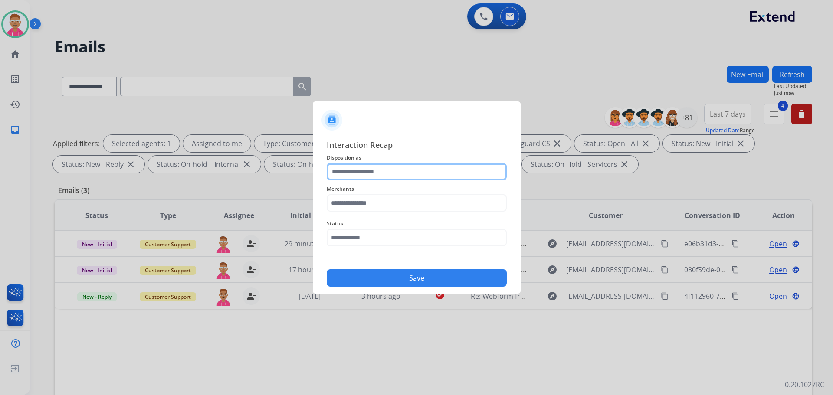
click at [430, 174] on input "text" at bounding box center [417, 171] width 180 height 17
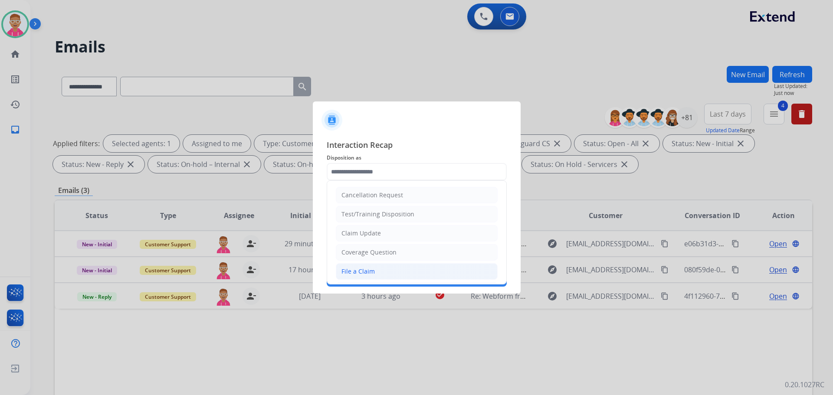
click at [429, 270] on li "File a Claim" at bounding box center [417, 271] width 162 height 16
type input "**********"
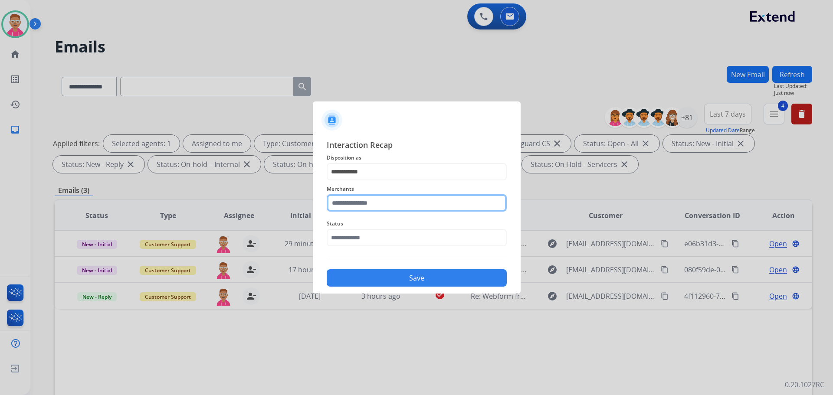
click at [425, 211] on input "text" at bounding box center [417, 202] width 180 height 17
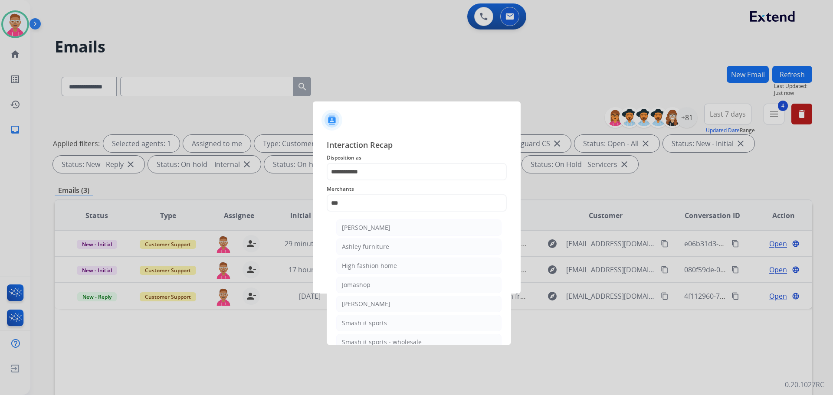
drag, startPoint x: 429, startPoint y: 249, endPoint x: 425, endPoint y: 244, distance: 5.8
click at [429, 246] on li "Ashley furniture" at bounding box center [418, 247] width 165 height 16
type input "**********"
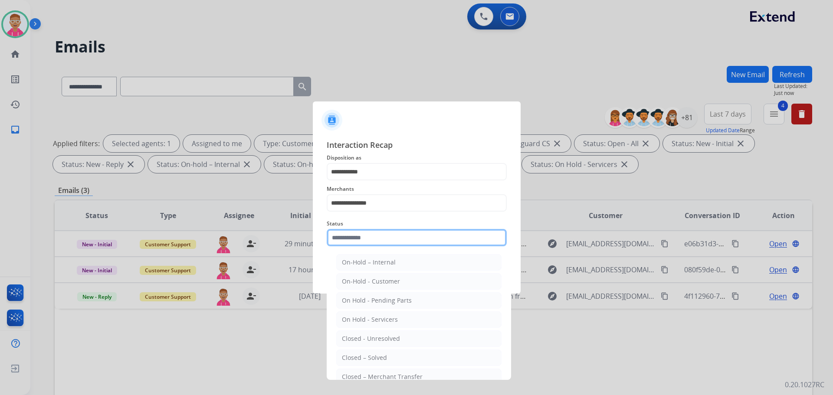
click at [412, 242] on input "text" at bounding box center [417, 237] width 180 height 17
click at [401, 358] on li "Closed – Solved" at bounding box center [418, 358] width 165 height 16
type input "**********"
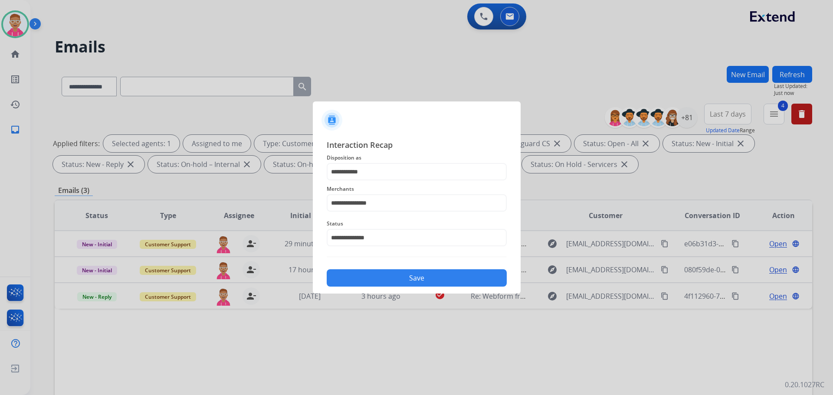
click at [408, 278] on button "Save" at bounding box center [417, 277] width 180 height 17
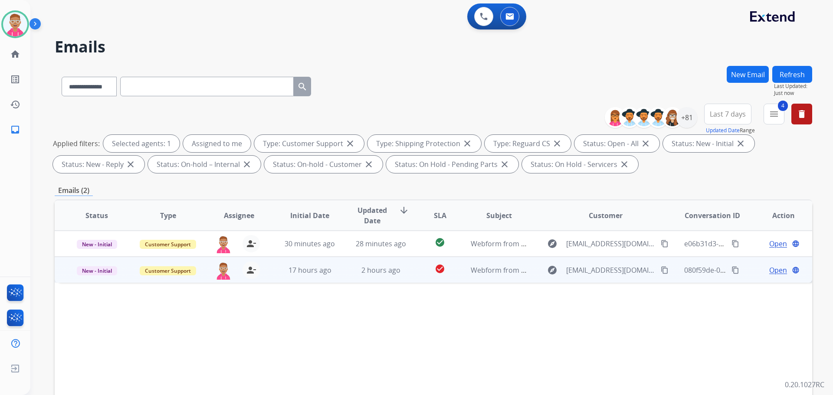
click at [773, 270] on span "Open" at bounding box center [778, 270] width 18 height 10
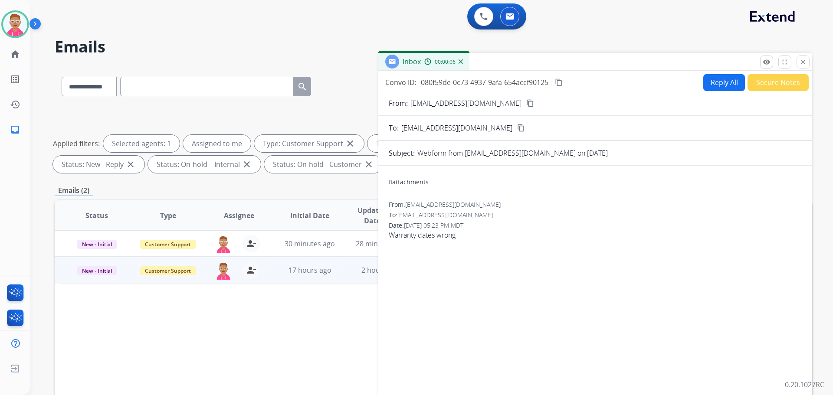
click at [718, 83] on button "Reply All" at bounding box center [724, 82] width 42 height 17
select select "**********"
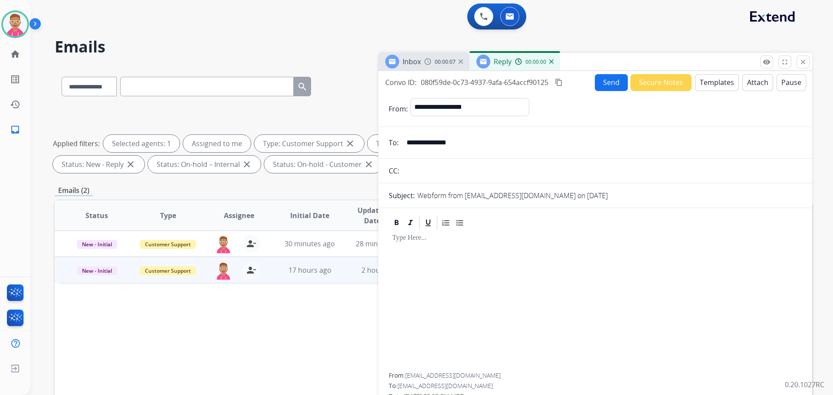
click at [719, 83] on button "Templates" at bounding box center [717, 82] width 44 height 17
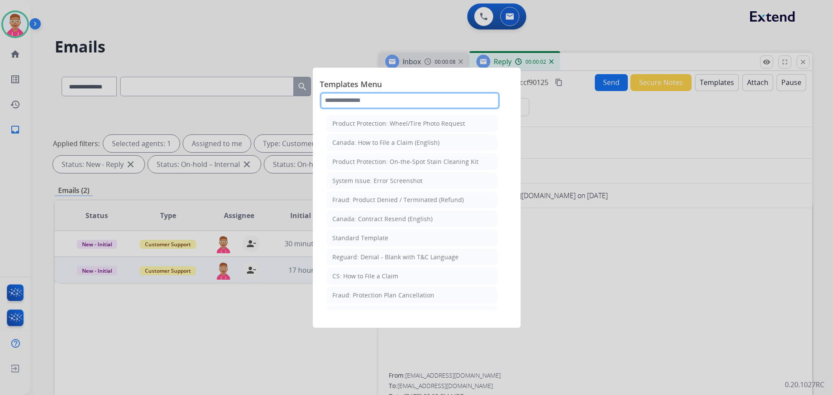
click at [387, 95] on input "text" at bounding box center [410, 100] width 180 height 17
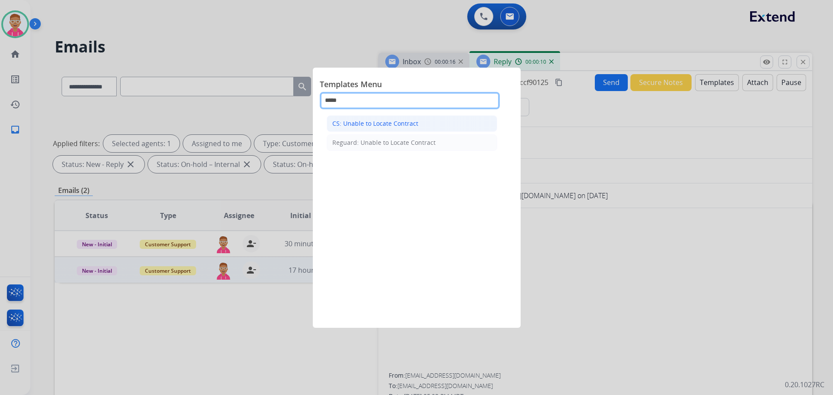
type input "*****"
click at [408, 126] on div "CS: Unable to Locate Contract" at bounding box center [375, 123] width 86 height 9
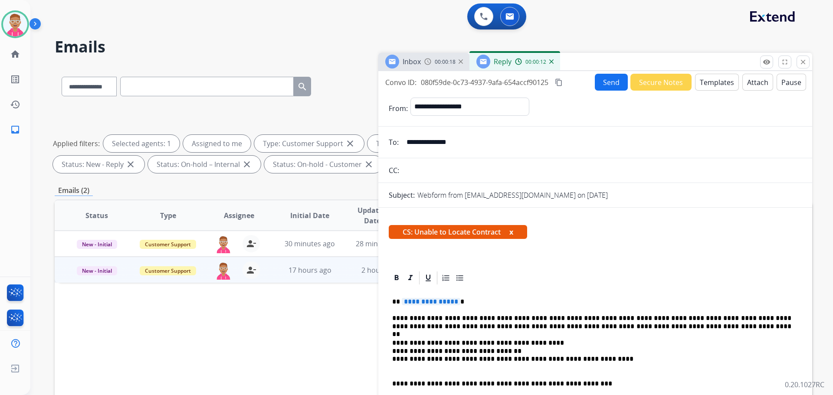
click at [440, 301] on span "**********" at bounding box center [431, 301] width 59 height 7
click at [604, 83] on button "Send" at bounding box center [611, 82] width 33 height 17
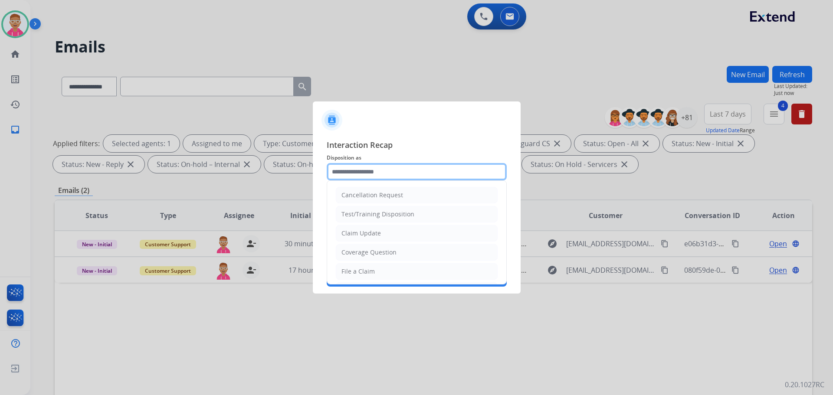
click at [475, 174] on input "text" at bounding box center [417, 171] width 180 height 17
click at [421, 272] on li "File a Claim" at bounding box center [417, 271] width 162 height 16
type input "**********"
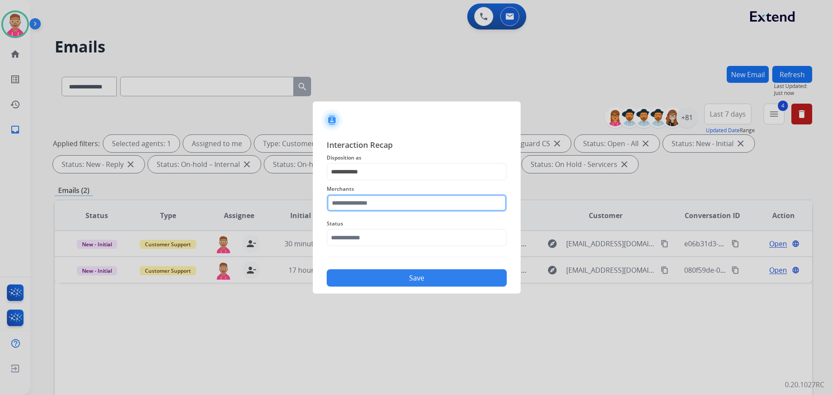
click at [425, 203] on input "text" at bounding box center [417, 202] width 180 height 17
type input "***"
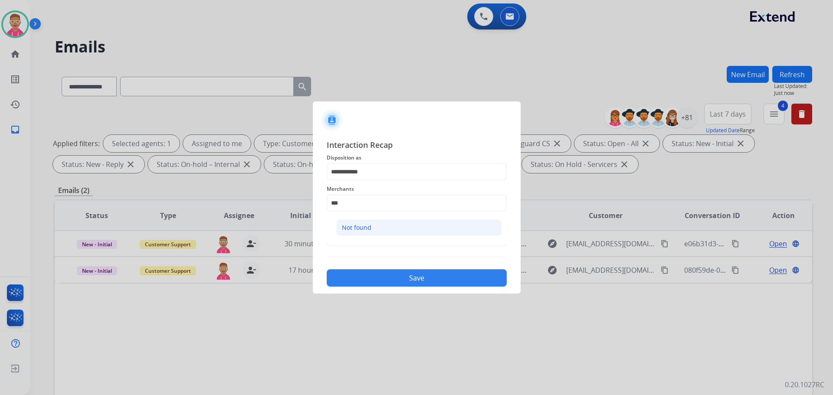
drag, startPoint x: 429, startPoint y: 239, endPoint x: 427, endPoint y: 234, distance: 5.1
click at [427, 237] on ul "Not found" at bounding box center [419, 229] width 170 height 29
click at [432, 241] on input "text" at bounding box center [417, 237] width 180 height 17
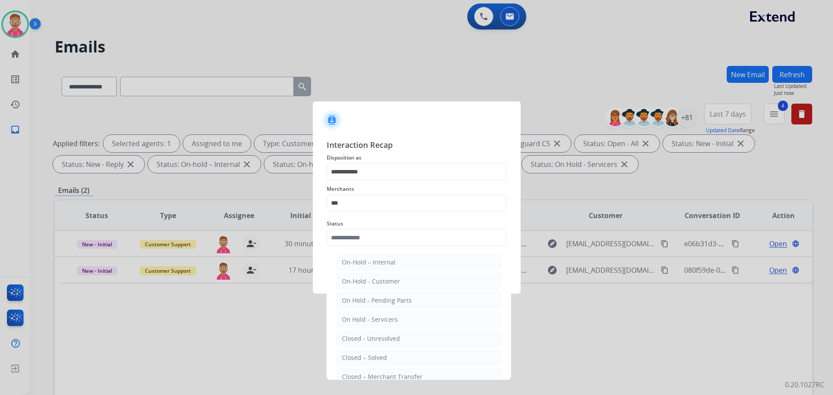
click at [420, 357] on li "Closed – Solved" at bounding box center [418, 358] width 165 height 16
type input "**********"
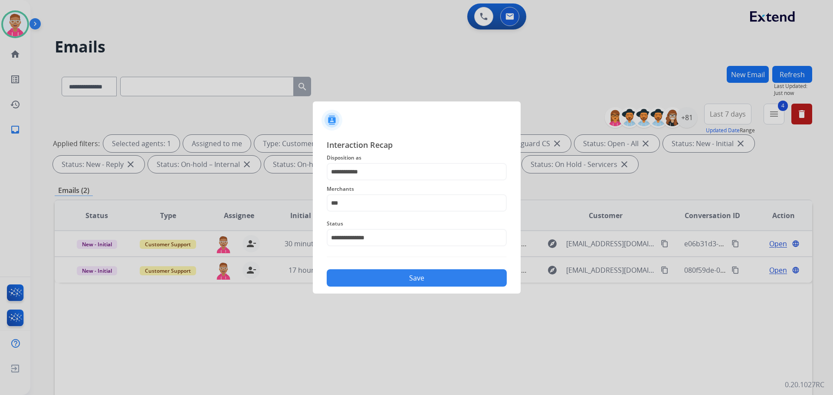
click at [432, 276] on button "Save" at bounding box center [417, 277] width 180 height 17
click at [410, 202] on input "***" at bounding box center [417, 202] width 180 height 17
click at [384, 231] on li "Not found" at bounding box center [418, 228] width 165 height 16
type input "*********"
click at [418, 283] on button "Save" at bounding box center [417, 277] width 180 height 17
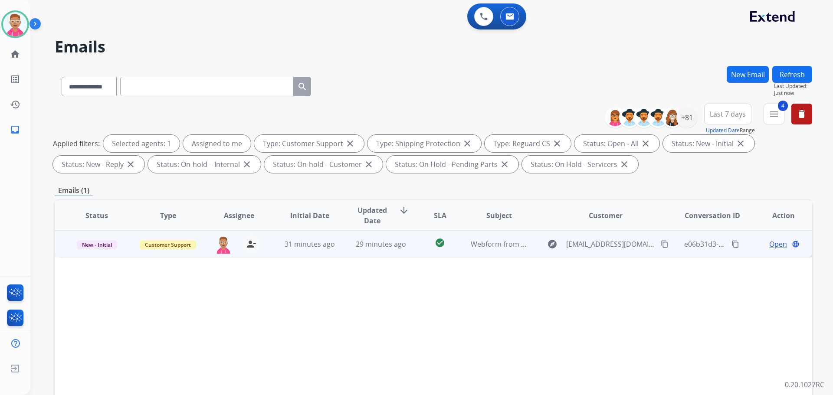
click at [770, 242] on span "Open" at bounding box center [778, 244] width 18 height 10
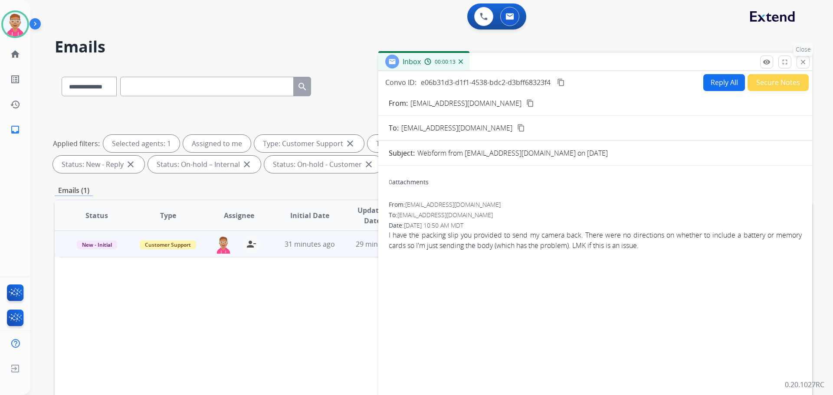
click at [801, 61] on mat-icon "close" at bounding box center [803, 62] width 8 height 8
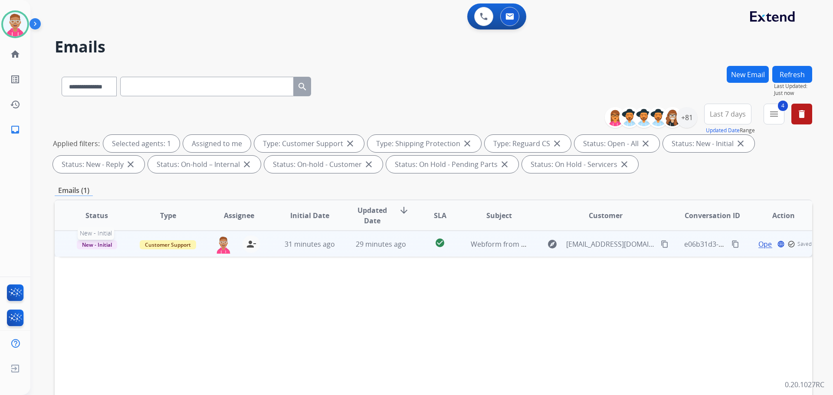
click at [114, 242] on span "New - Initial" at bounding box center [97, 244] width 40 height 9
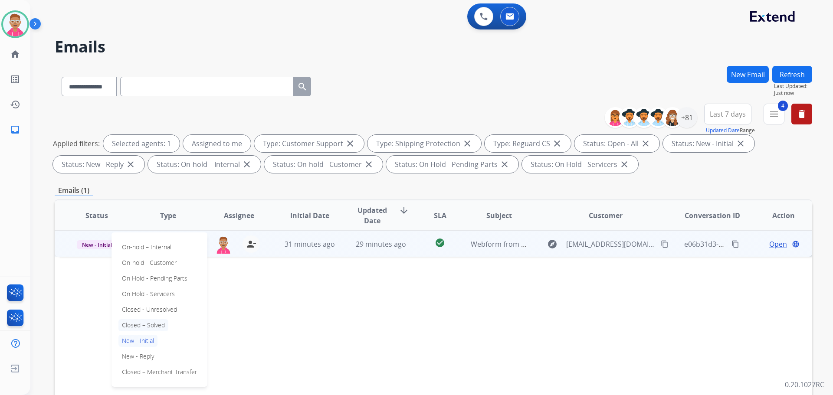
click at [148, 327] on p "Closed – Solved" at bounding box center [143, 325] width 50 height 12
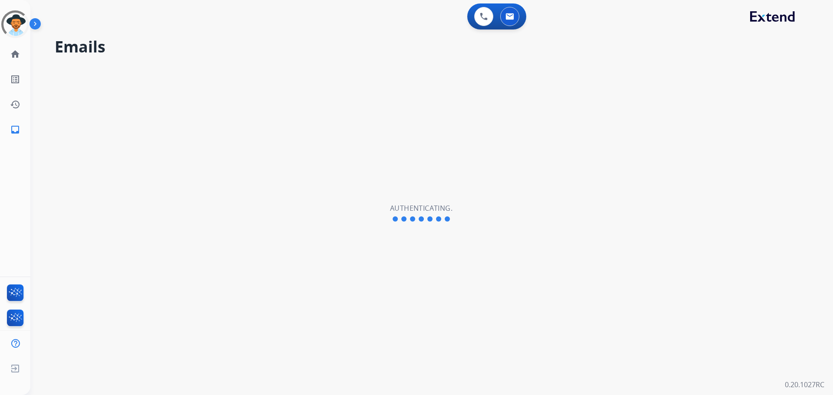
select select "**********"
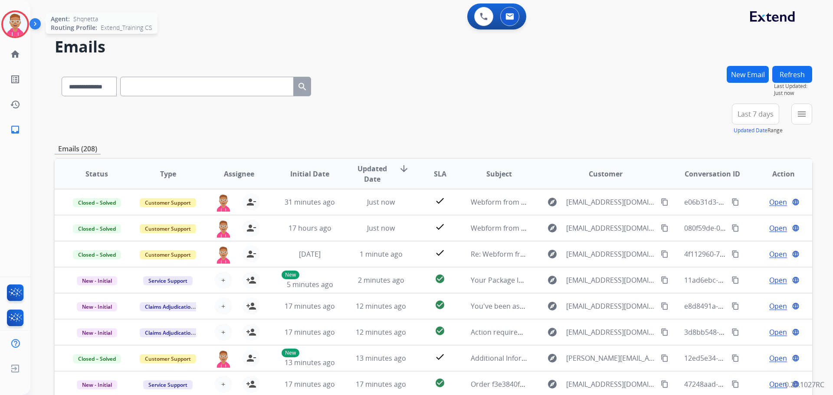
click at [9, 20] on img at bounding box center [15, 24] width 24 height 24
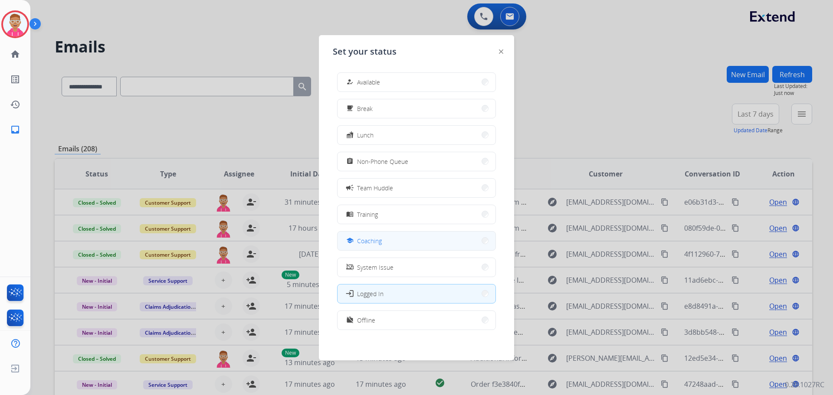
click at [388, 239] on button "school Coaching" at bounding box center [416, 241] width 158 height 19
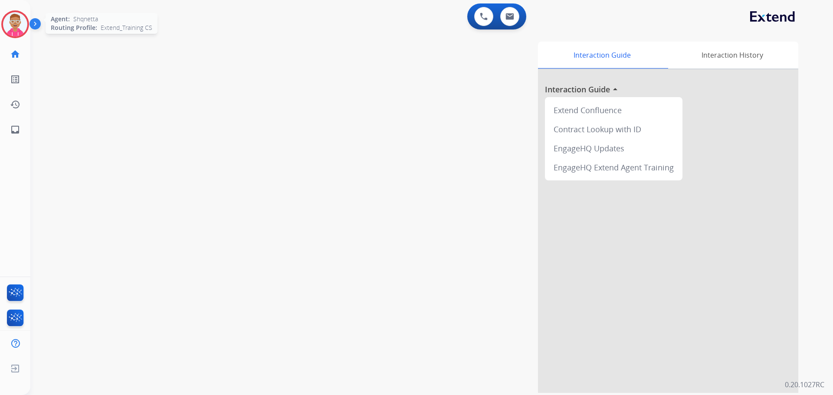
click at [19, 24] on img at bounding box center [15, 24] width 24 height 24
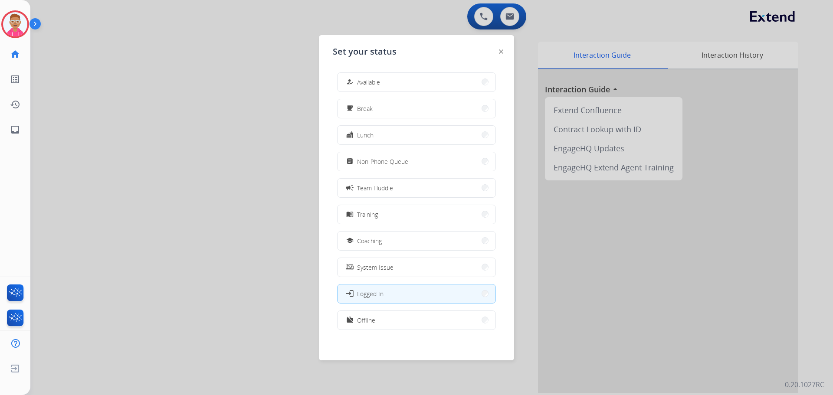
drag, startPoint x: 130, startPoint y: 89, endPoint x: 164, endPoint y: 72, distance: 37.8
click at [131, 89] on div at bounding box center [416, 197] width 833 height 395
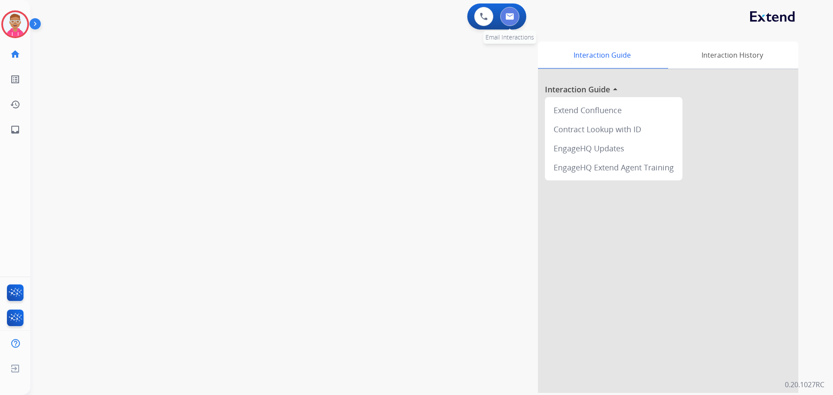
click at [506, 13] on img at bounding box center [509, 16] width 9 height 7
select select "**********"
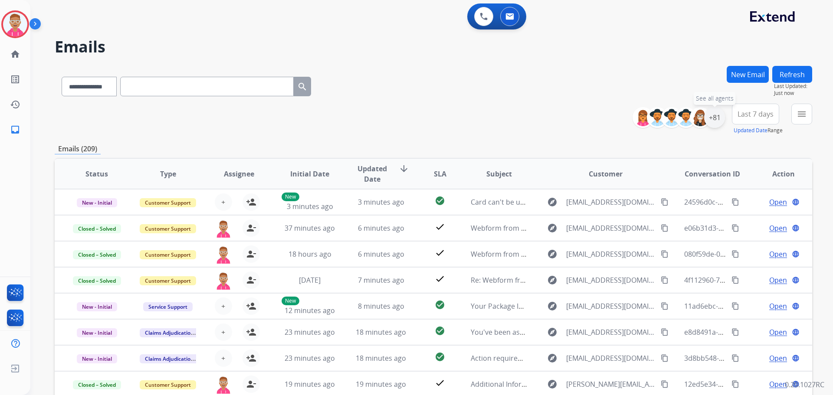
click at [709, 115] on div "+81" at bounding box center [714, 117] width 21 height 21
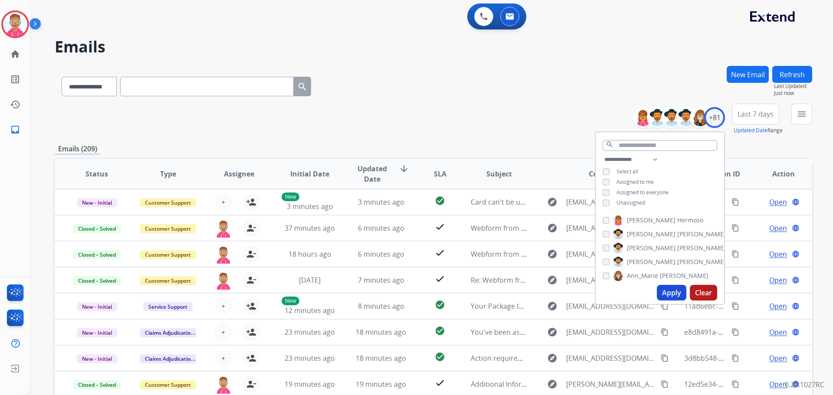
click at [666, 291] on button "Apply" at bounding box center [671, 293] width 29 height 16
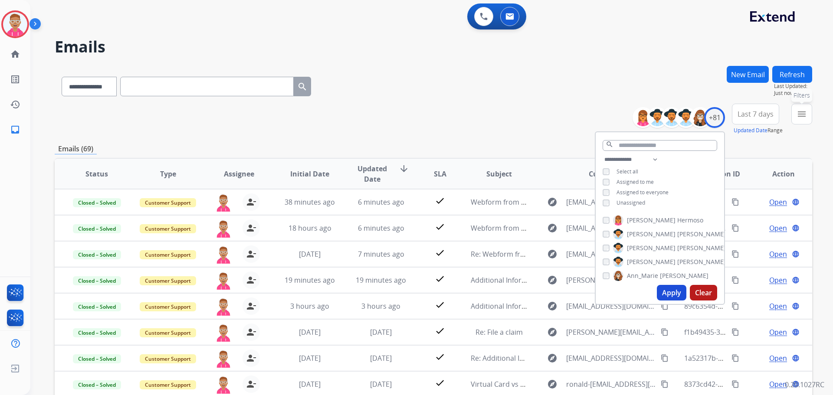
click at [800, 115] on mat-icon "menu" at bounding box center [801, 114] width 10 height 10
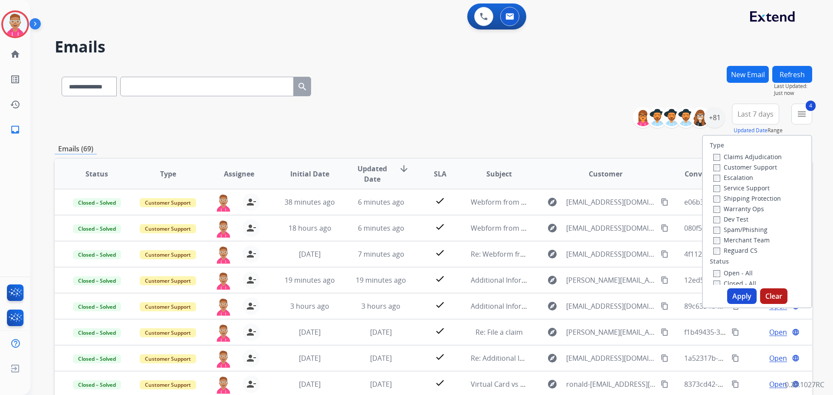
click at [742, 296] on button "Apply" at bounding box center [741, 296] width 29 height 16
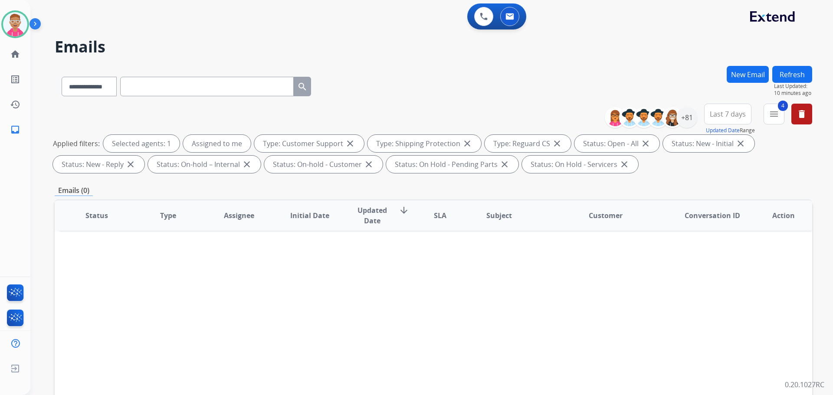
drag, startPoint x: 156, startPoint y: 289, endPoint x: 161, endPoint y: 274, distance: 15.4
click at [156, 288] on div "Status Type Assignee Initial Date Updated Date arrow_downward SLA Subject Custo…" at bounding box center [433, 345] width 757 height 291
click at [15, 27] on img at bounding box center [15, 24] width 24 height 24
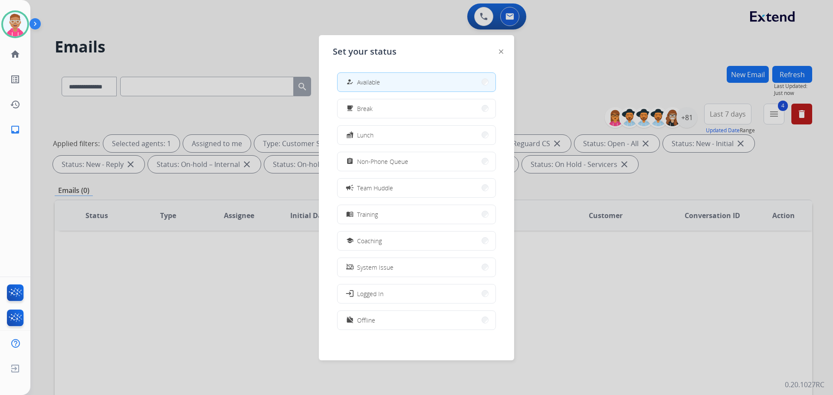
click at [374, 237] on span "Coaching" at bounding box center [369, 240] width 25 height 9
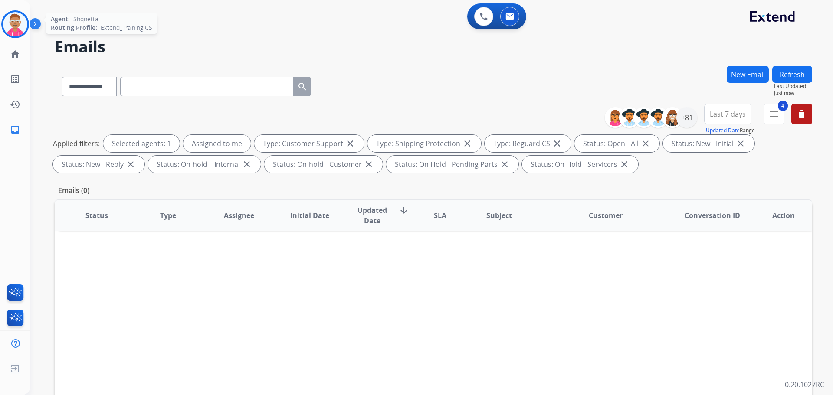
click at [20, 27] on img at bounding box center [15, 24] width 24 height 24
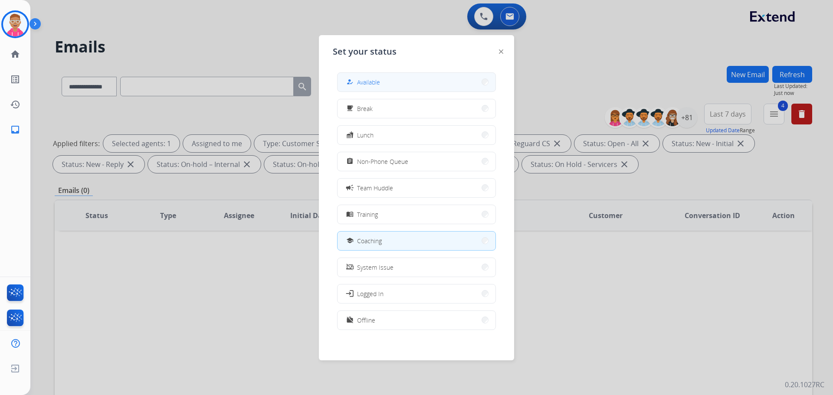
click at [367, 85] on span "Available" at bounding box center [368, 82] width 23 height 9
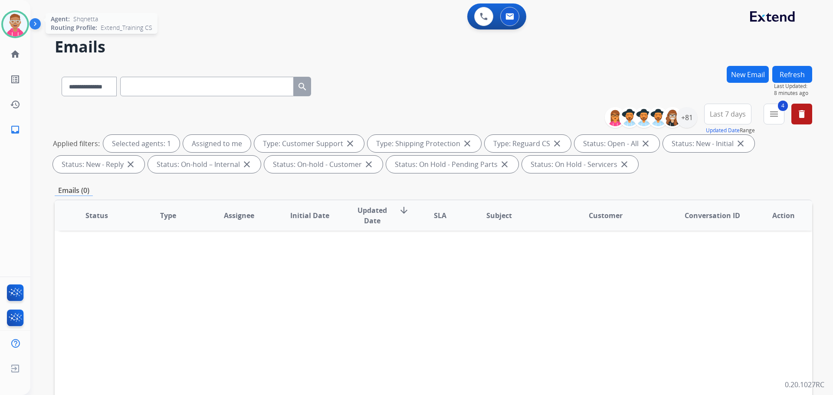
click at [23, 24] on img at bounding box center [15, 24] width 24 height 24
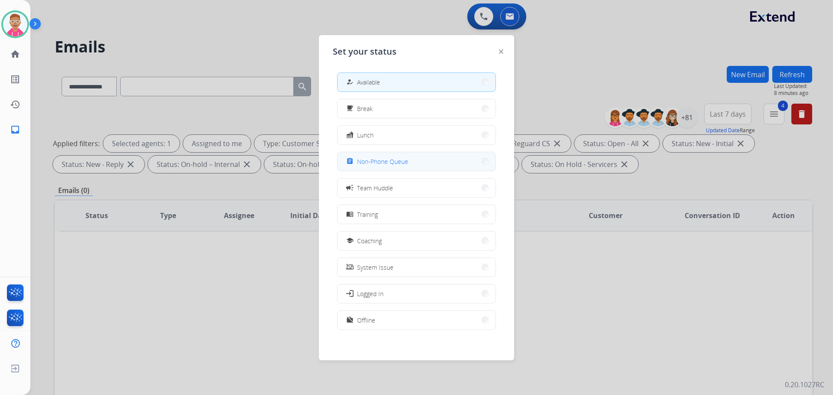
click at [401, 162] on span "Non-Phone Queue" at bounding box center [382, 161] width 51 height 9
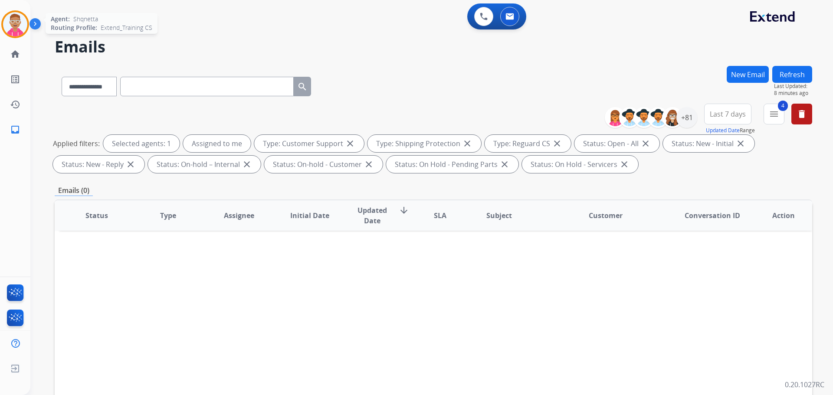
drag, startPoint x: 13, startPoint y: 27, endPoint x: 27, endPoint y: 29, distance: 14.8
click at [13, 28] on img at bounding box center [15, 24] width 24 height 24
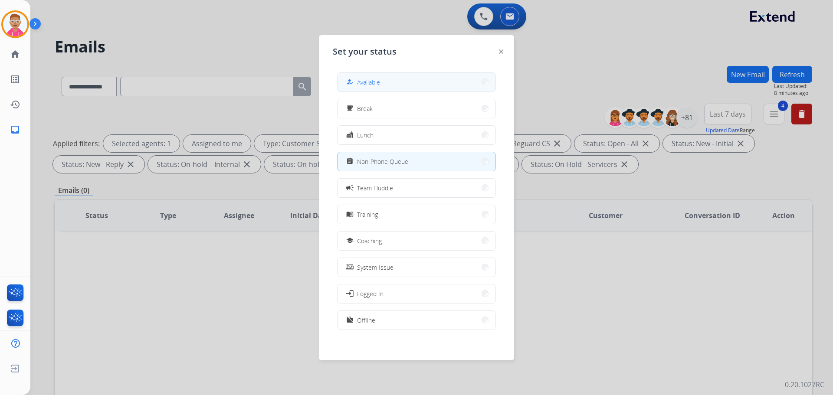
click at [364, 76] on button "how_to_reg Available" at bounding box center [416, 82] width 158 height 19
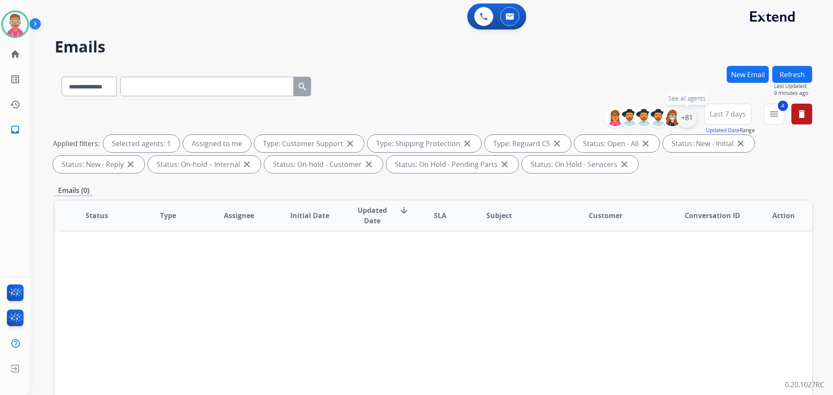
click at [686, 121] on div "+81" at bounding box center [686, 117] width 21 height 21
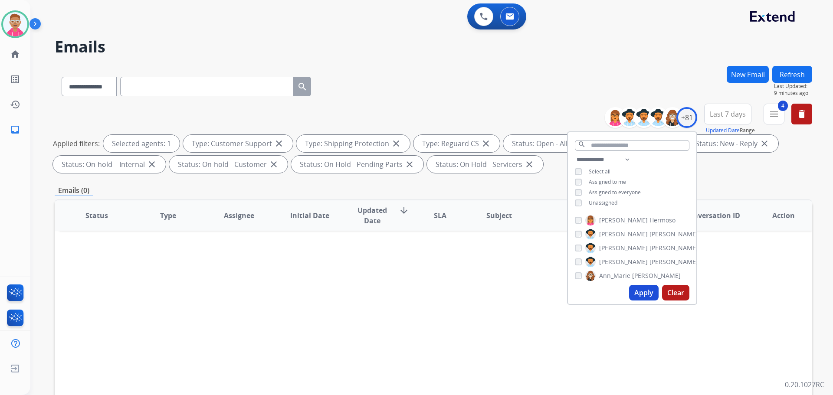
click at [573, 181] on div "**********" at bounding box center [632, 182] width 128 height 56
drag, startPoint x: 641, startPoint y: 291, endPoint x: 721, endPoint y: 224, distance: 104.8
click at [644, 286] on button "Apply" at bounding box center [643, 293] width 29 height 16
click at [772, 114] on mat-icon "menu" at bounding box center [774, 114] width 10 height 10
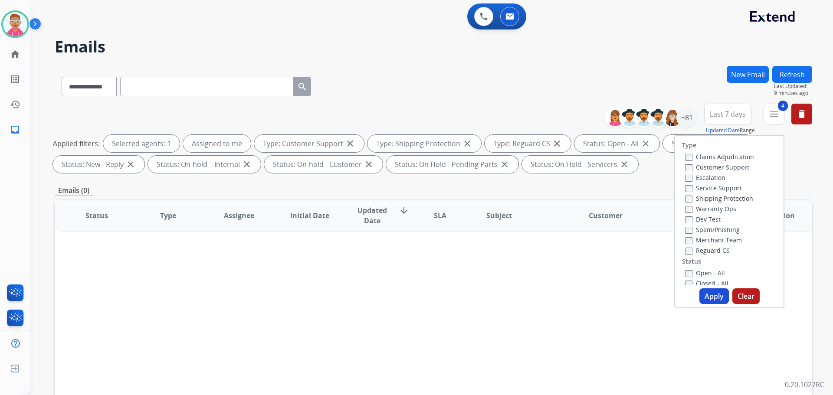
click at [708, 297] on button "Apply" at bounding box center [713, 296] width 29 height 16
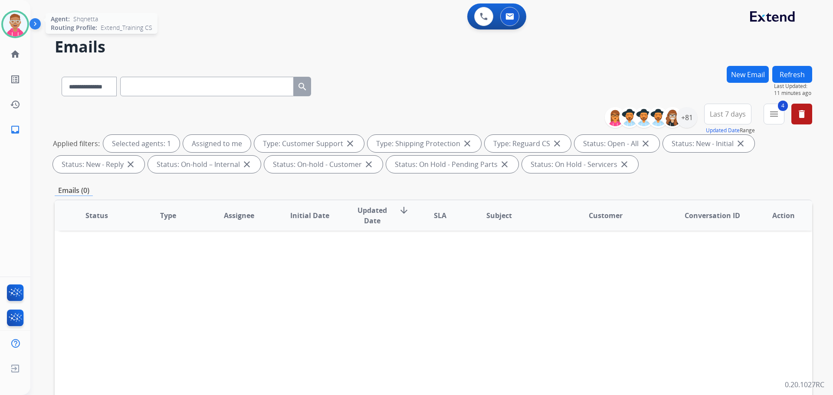
drag, startPoint x: 19, startPoint y: 26, endPoint x: 26, endPoint y: 25, distance: 7.0
click at [19, 25] on img at bounding box center [15, 24] width 24 height 24
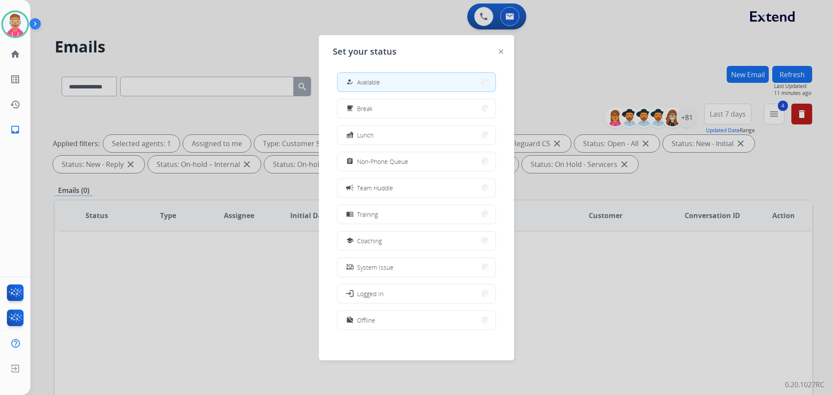
drag, startPoint x: 424, startPoint y: 161, endPoint x: 411, endPoint y: 153, distance: 15.2
click at [423, 161] on button "assignment Non-Phone Queue" at bounding box center [416, 161] width 158 height 19
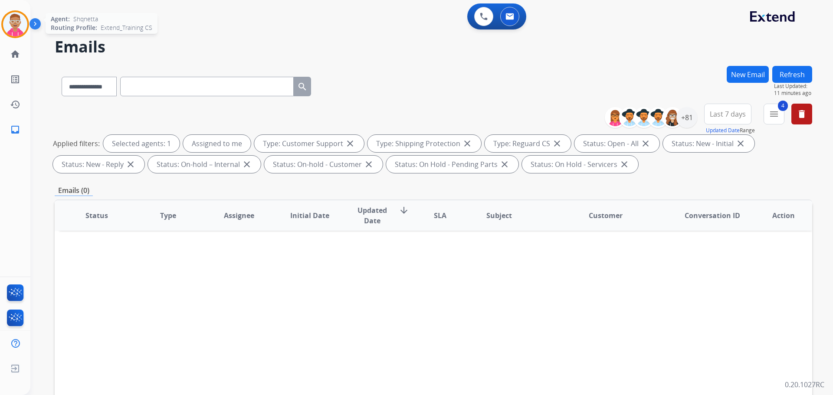
click at [23, 21] on img at bounding box center [15, 24] width 24 height 24
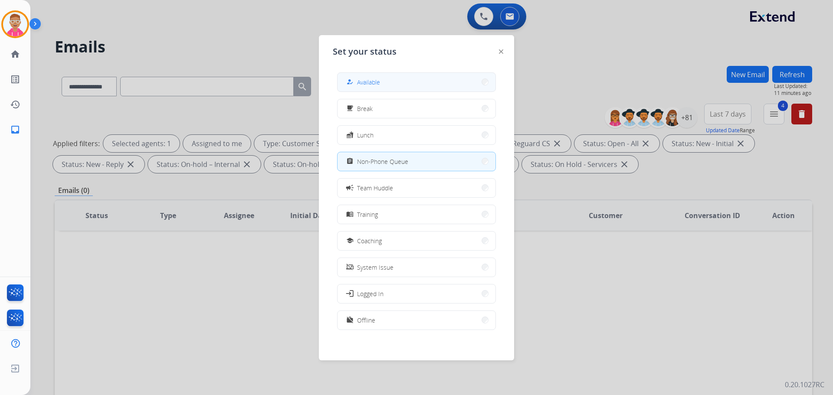
click at [370, 83] on span "Available" at bounding box center [368, 82] width 23 height 9
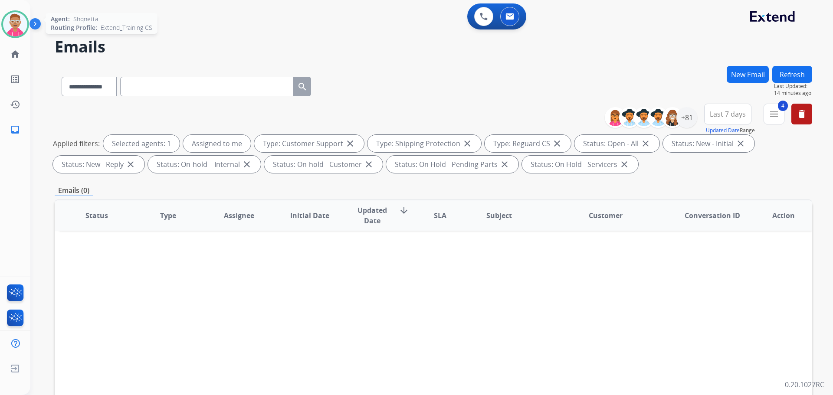
click at [16, 20] on img at bounding box center [15, 24] width 24 height 24
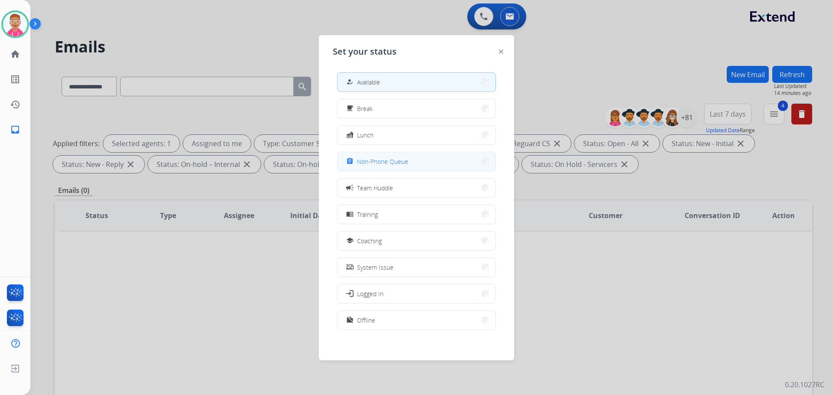
drag, startPoint x: 383, startPoint y: 165, endPoint x: 199, endPoint y: 70, distance: 207.0
click at [380, 165] on span "Non-Phone Queue" at bounding box center [382, 161] width 51 height 9
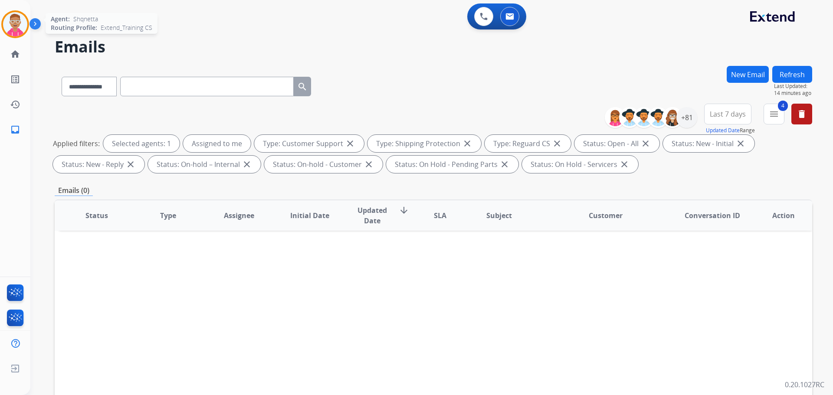
click at [24, 29] on img at bounding box center [15, 24] width 24 height 24
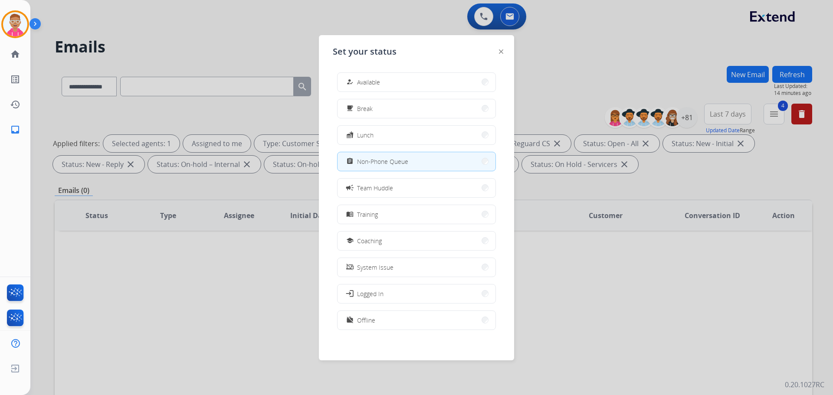
click at [414, 85] on button "how_to_reg Available" at bounding box center [416, 82] width 158 height 19
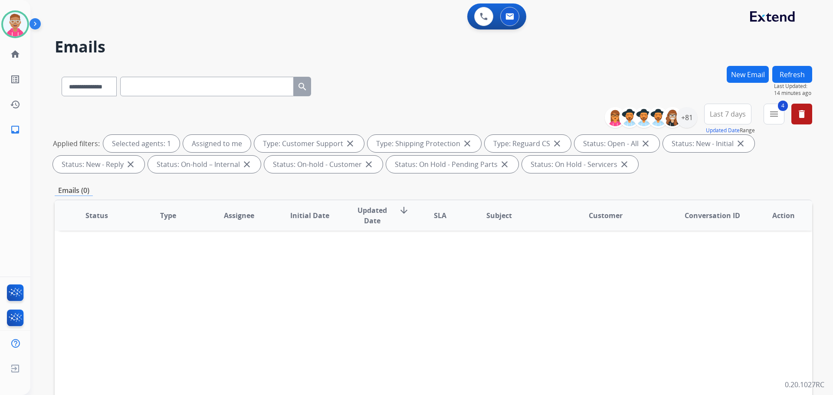
click at [169, 52] on h2 "Emails" at bounding box center [433, 46] width 757 height 17
click at [18, 26] on img at bounding box center [15, 24] width 24 height 24
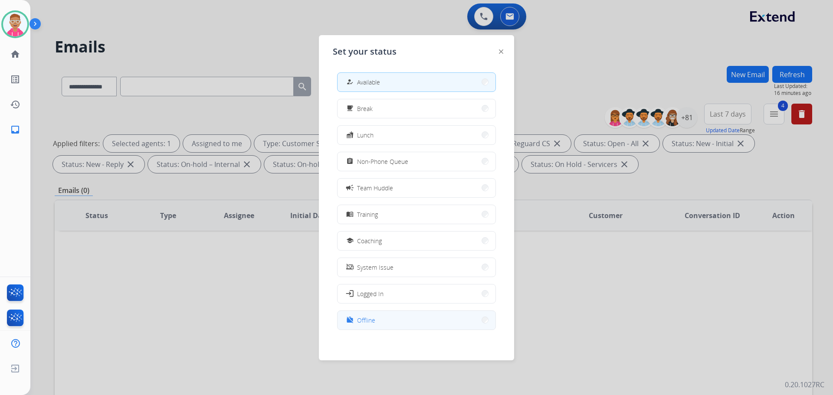
click at [367, 321] on span "Offline" at bounding box center [366, 320] width 18 height 9
